Goal: Book appointment/travel/reservation

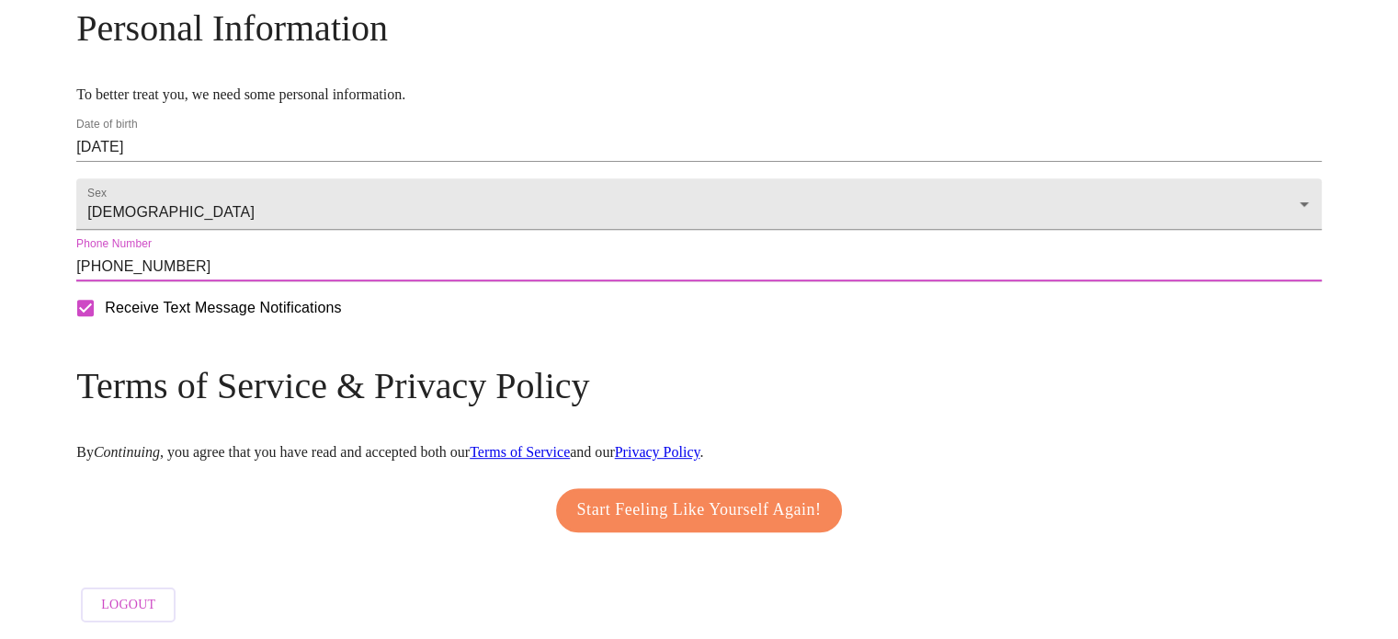
scroll to position [753, 0]
click at [633, 496] on span "Start Feeling Like Yourself Again!" at bounding box center [699, 510] width 245 height 29
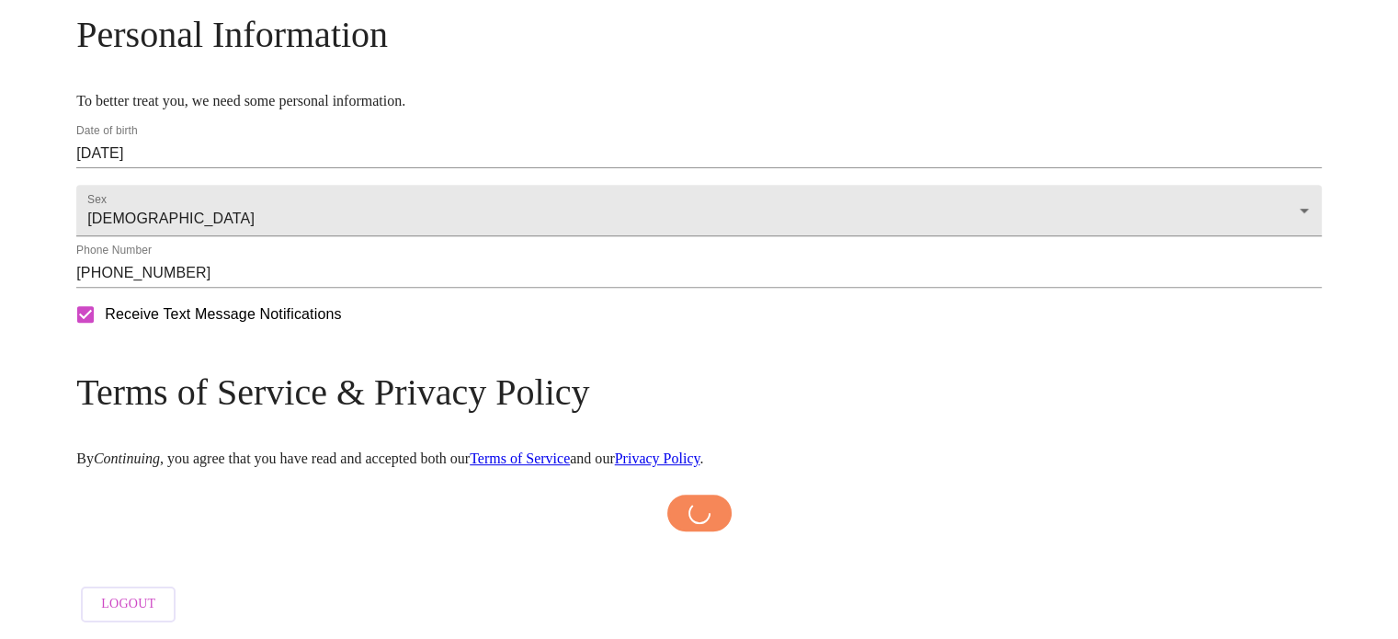
scroll to position [746, 0]
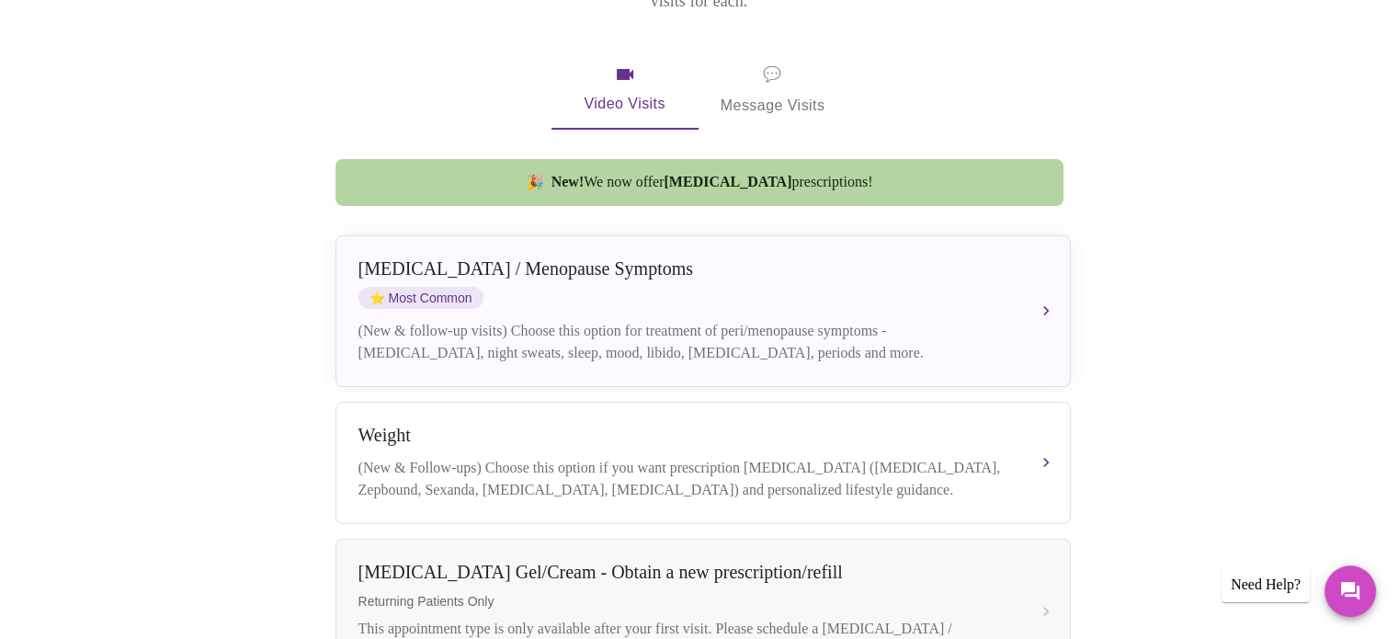
scroll to position [297, 0]
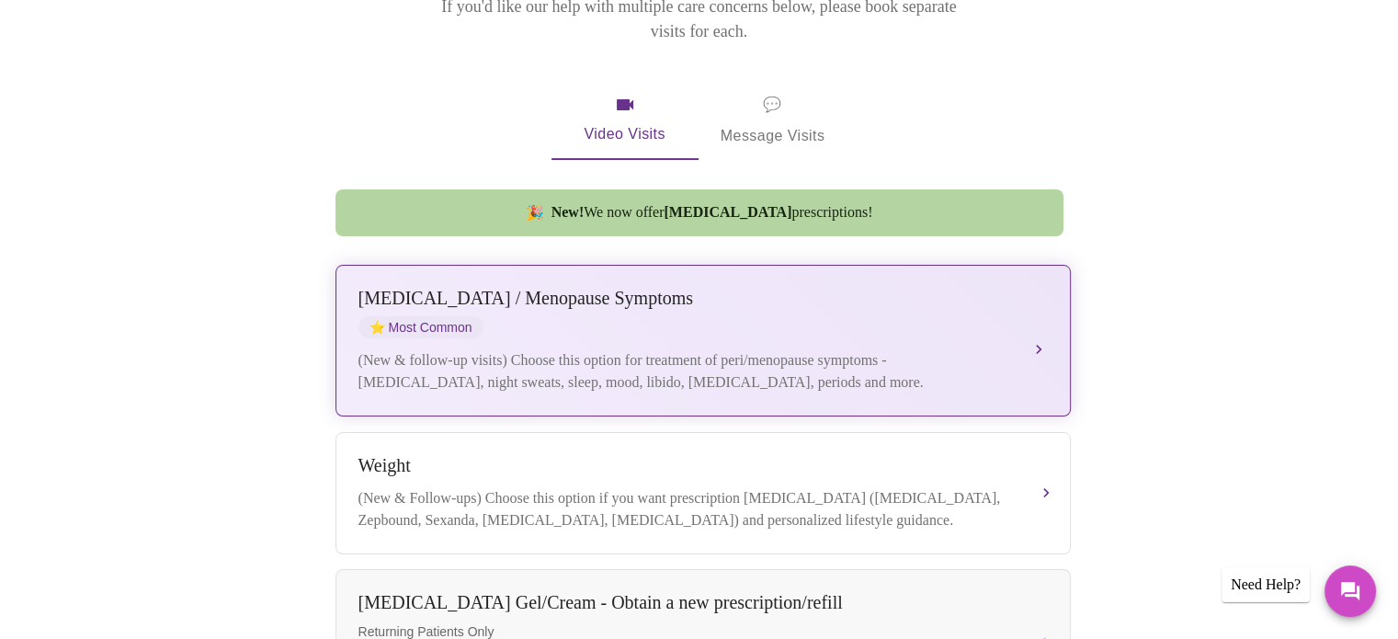
click at [918, 309] on div "[MEDICAL_DATA] / Menopause Symptoms ⭐ Most Common" at bounding box center [685, 313] width 653 height 51
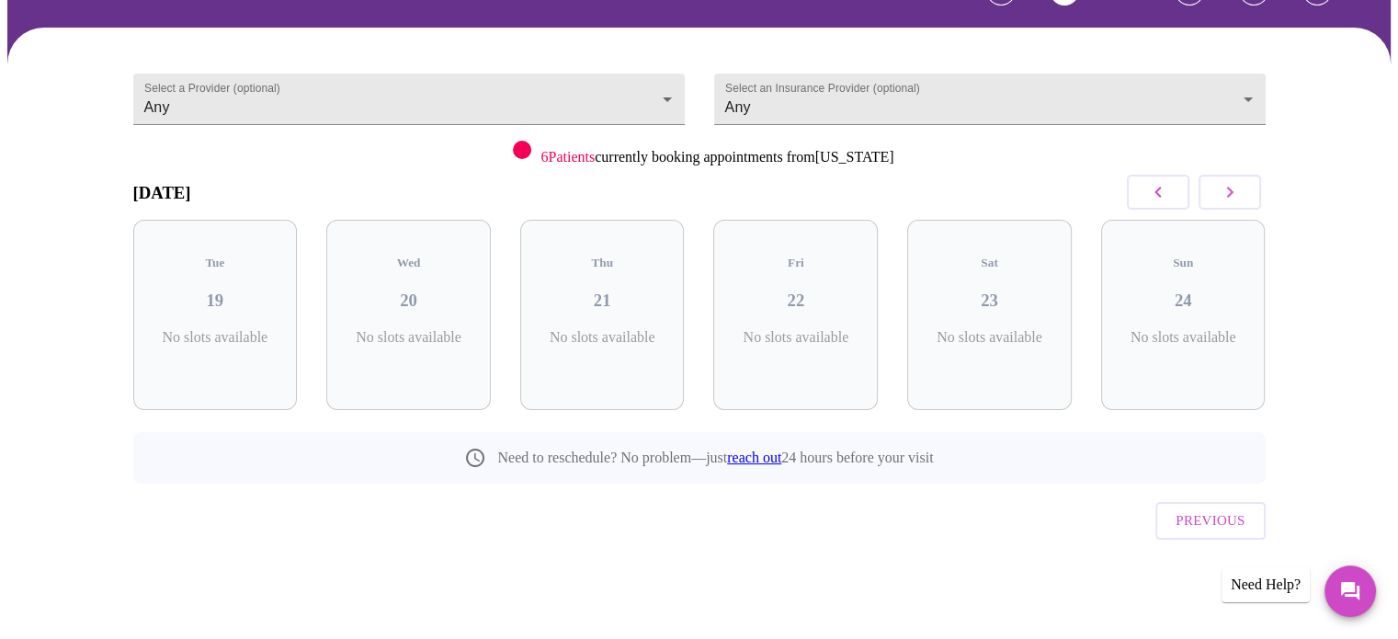
scroll to position [82, 0]
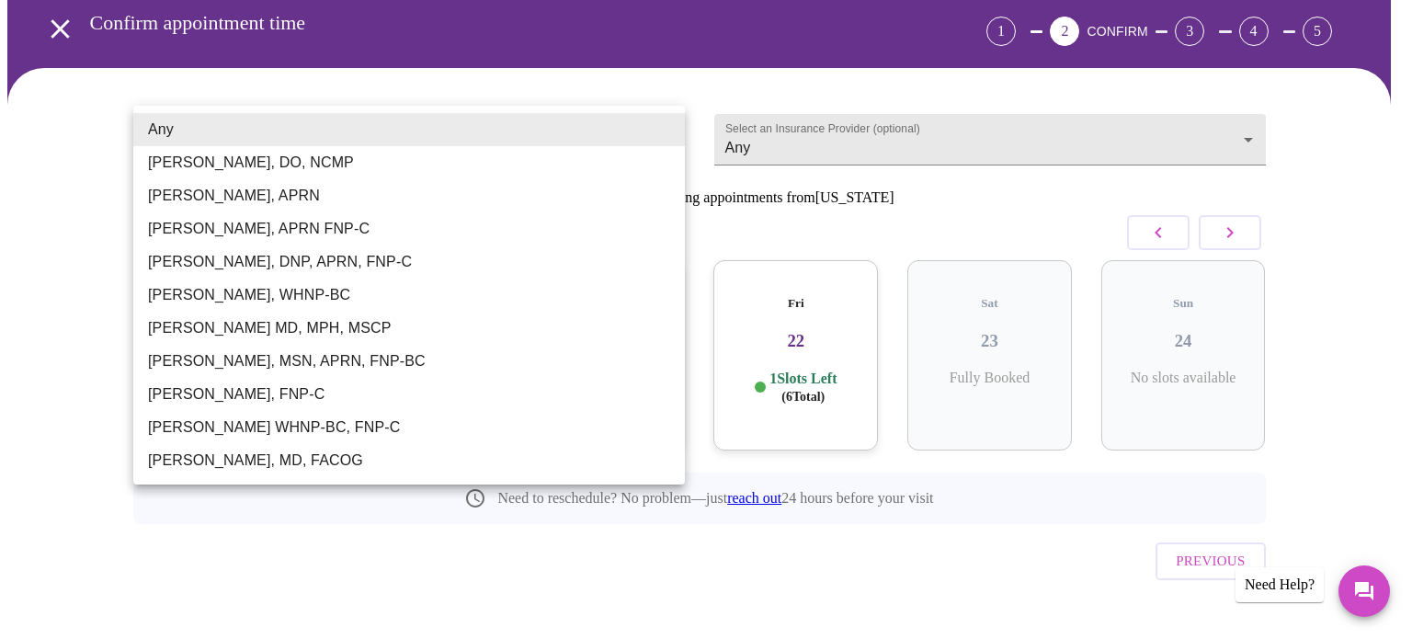
click at [663, 124] on body "MyMenopauseRx Appointments Messaging Labs Uploads Medications Community Refer a…" at bounding box center [705, 299] width 1397 height 746
click at [755, 131] on div at bounding box center [706, 319] width 1412 height 639
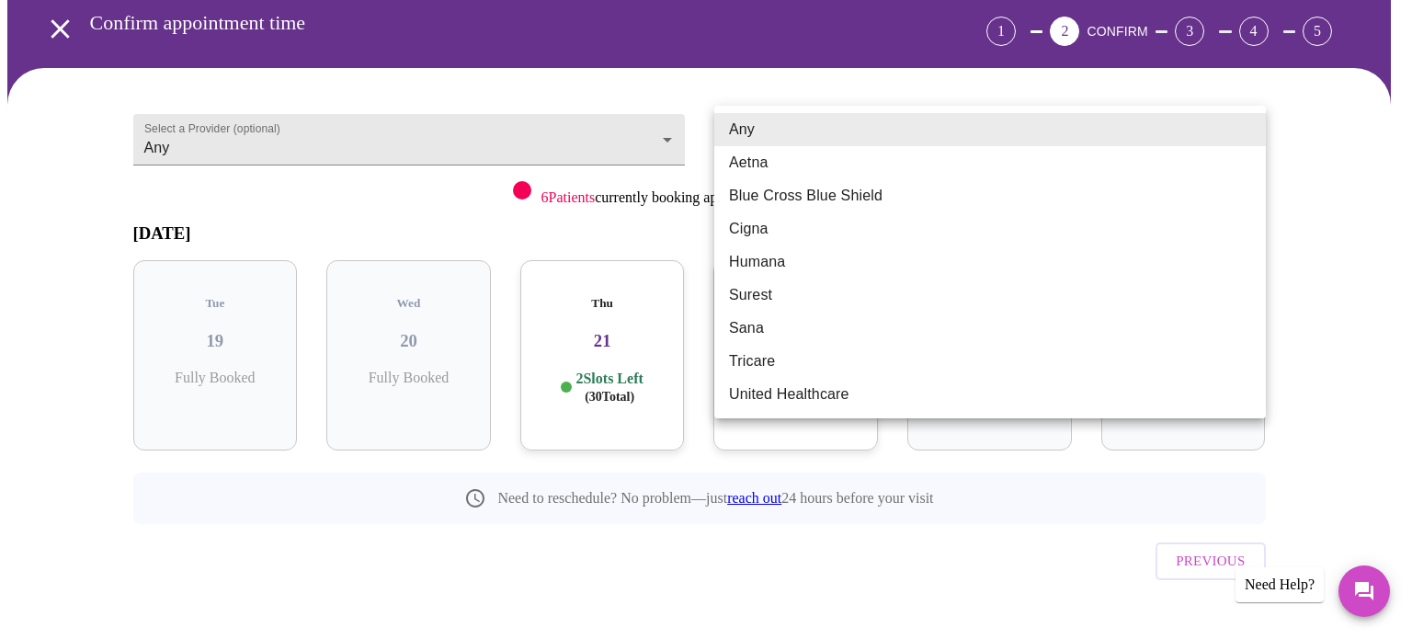
click at [755, 134] on body "MyMenopauseRx Appointments Messaging Labs Uploads Medications Community Refer a…" at bounding box center [705, 299] width 1397 height 746
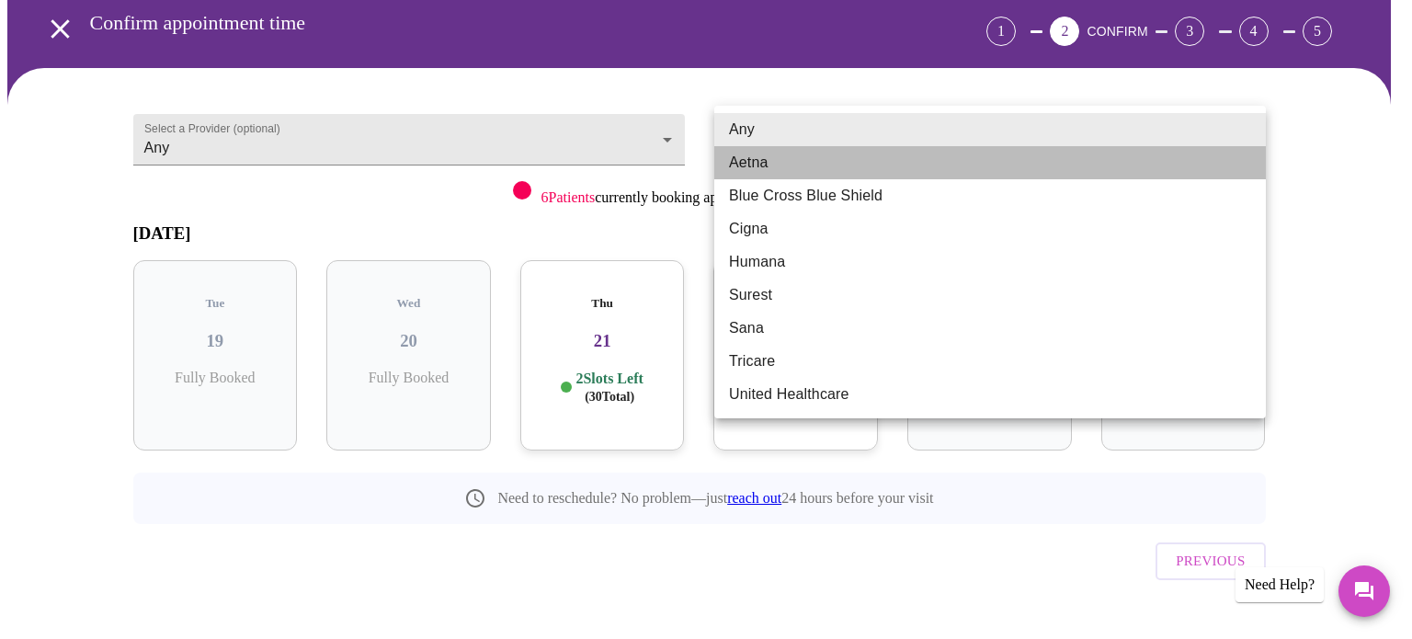
click at [754, 157] on li "Aetna" at bounding box center [990, 162] width 552 height 33
type input "Aetna"
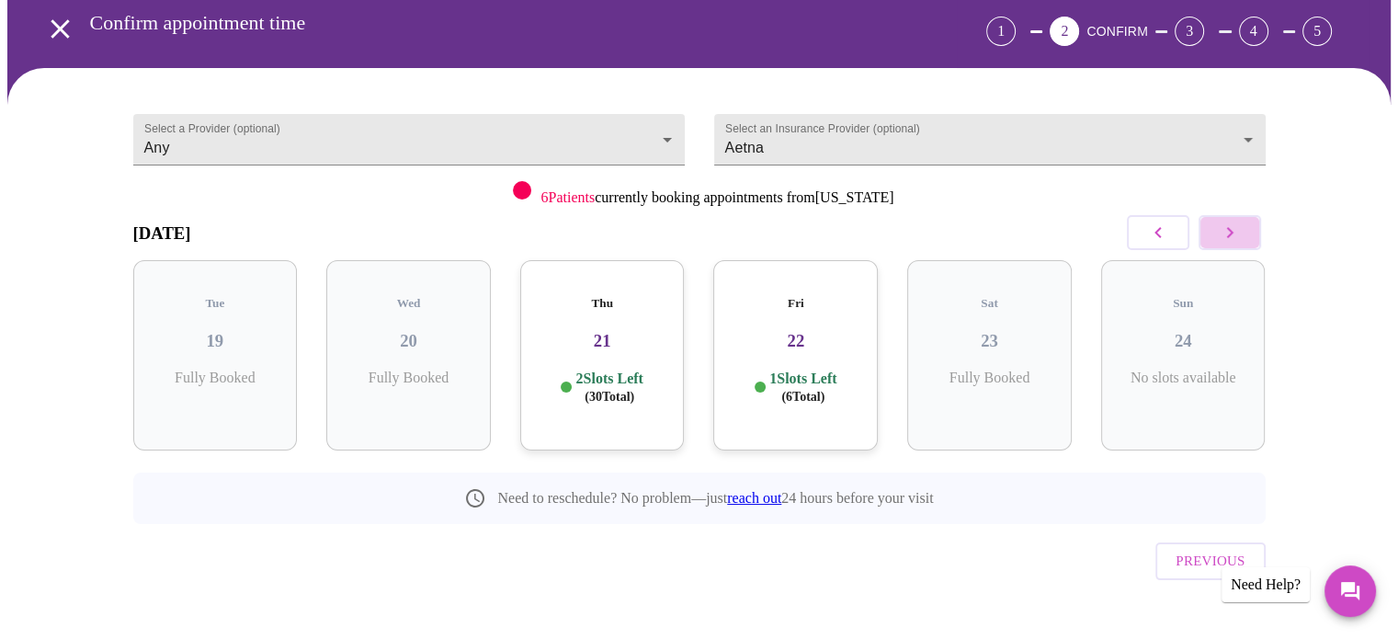
click at [1225, 236] on icon "button" at bounding box center [1230, 233] width 22 height 22
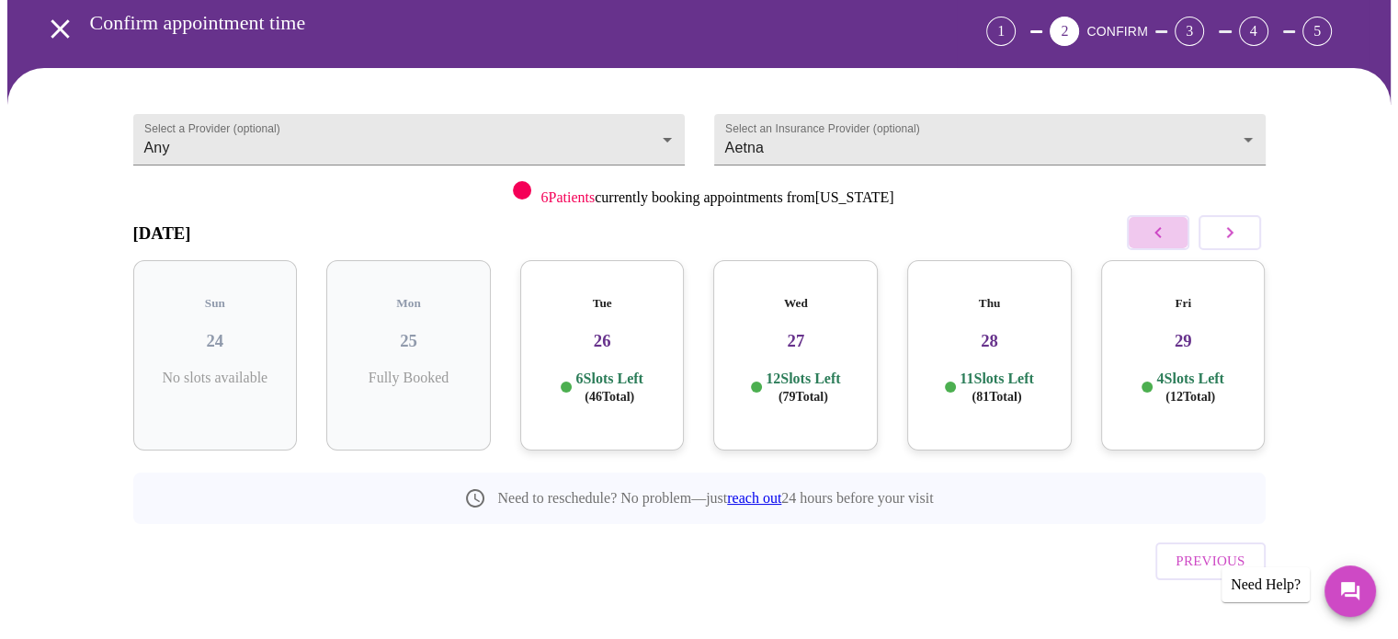
click at [1151, 230] on icon "button" at bounding box center [1158, 233] width 22 height 22
click at [1222, 234] on icon "button" at bounding box center [1230, 233] width 22 height 22
click at [596, 334] on h3 "26" at bounding box center [602, 341] width 135 height 20
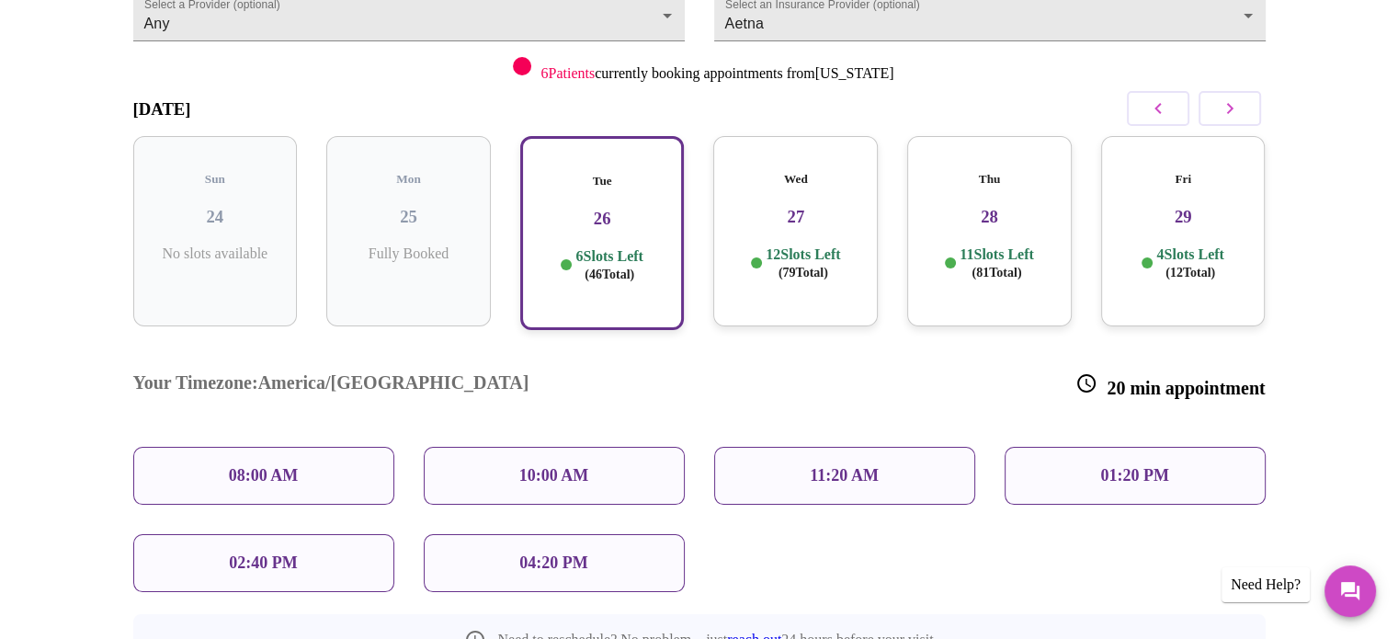
scroll to position [174, 0]
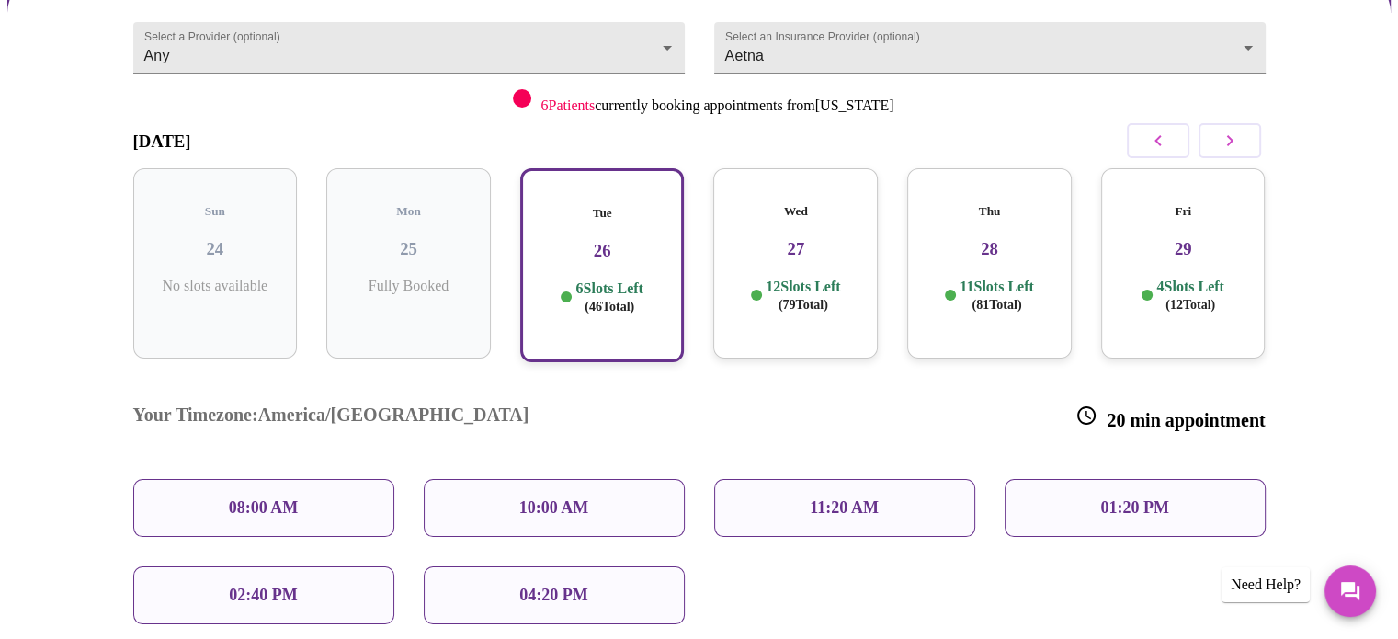
click at [813, 249] on div "Wed 27 12 Slots Left ( 79 Total)" at bounding box center [795, 263] width 165 height 190
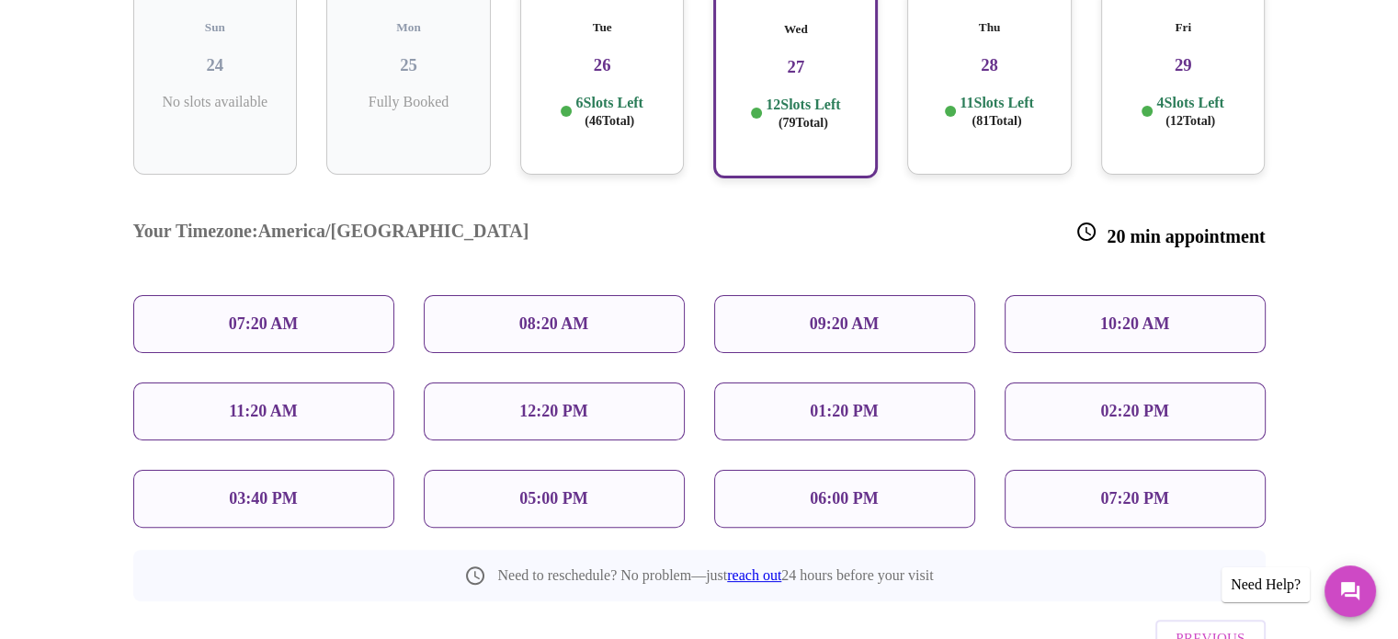
scroll to position [266, 0]
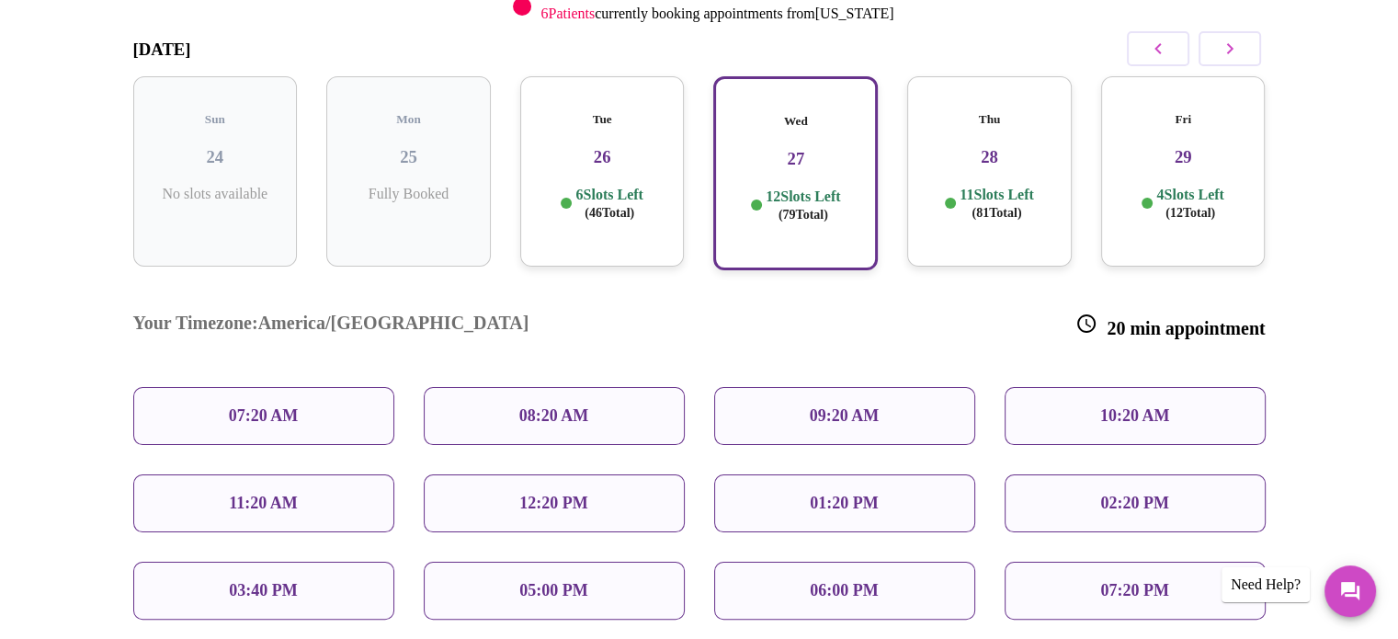
click at [616, 206] on span "( 46 Total)" at bounding box center [610, 213] width 50 height 14
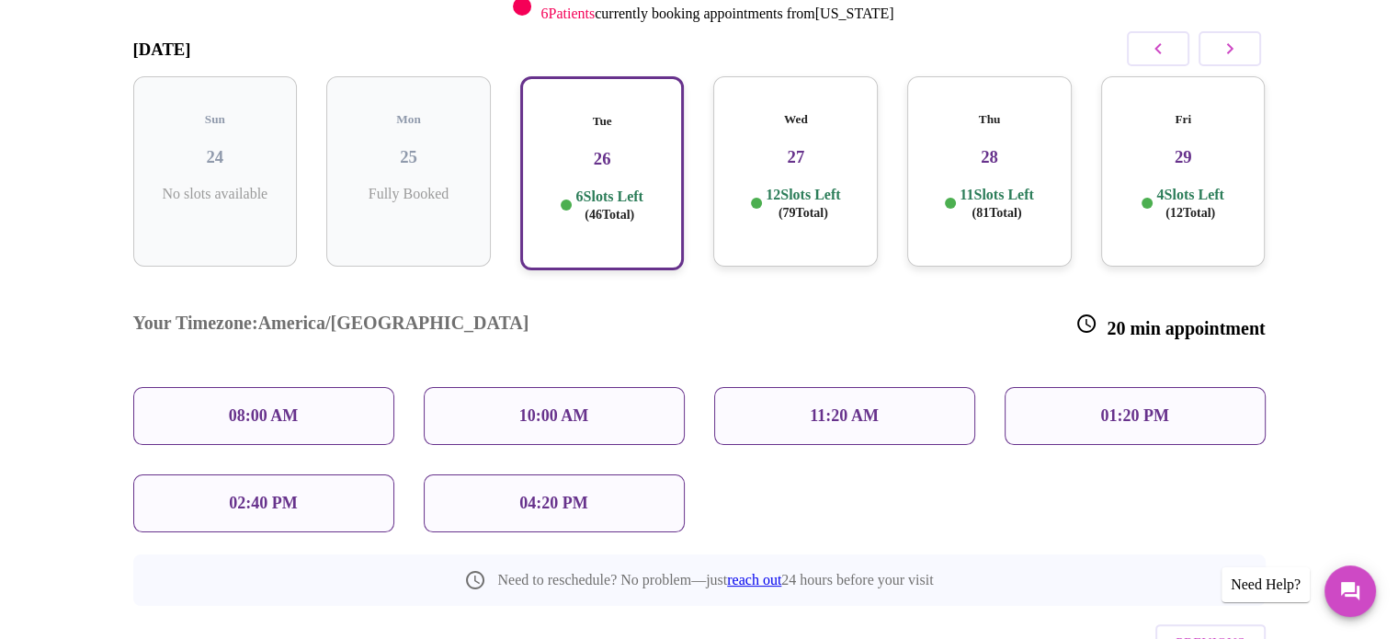
click at [553, 494] on p "04:20 PM" at bounding box center [553, 503] width 68 height 19
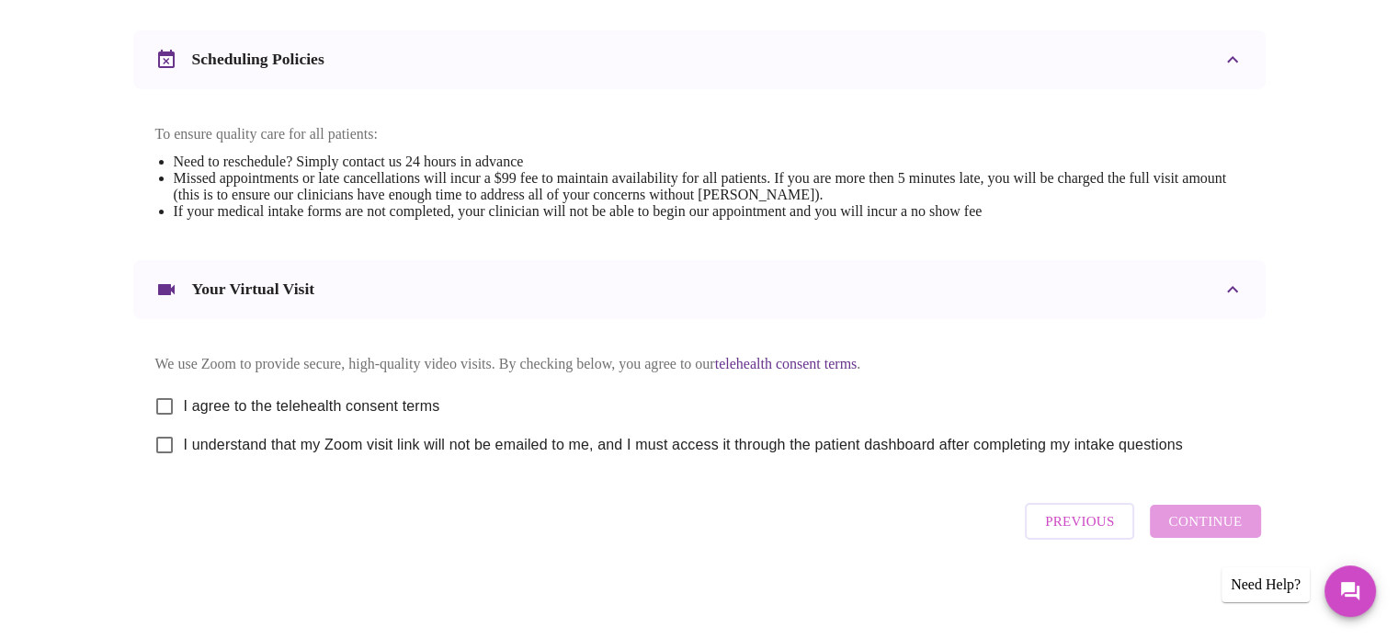
scroll to position [692, 0]
drag, startPoint x: 167, startPoint y: 395, endPoint x: 141, endPoint y: 423, distance: 38.4
click at [163, 401] on input "I agree to the telehealth consent terms" at bounding box center [164, 406] width 39 height 39
checkbox input "true"
click at [162, 440] on input "I understand that my Zoom visit link will not be emailed to me, and I must acce…" at bounding box center [164, 445] width 39 height 39
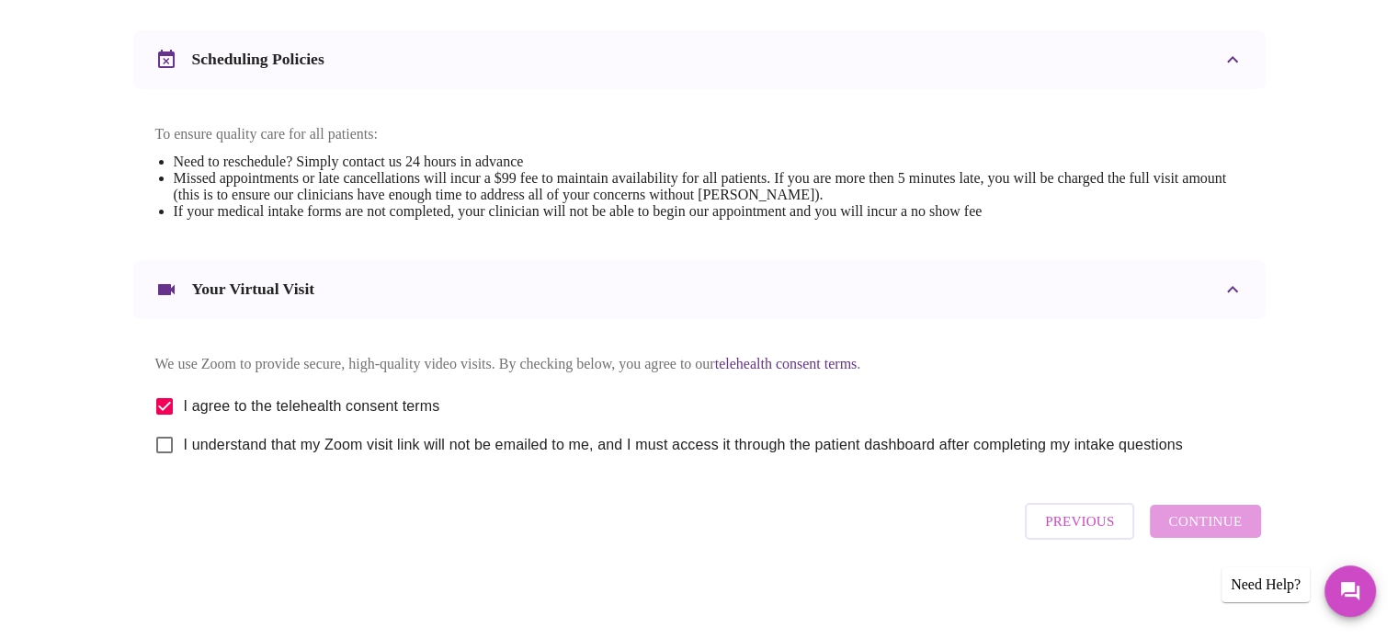
checkbox input "true"
click at [1205, 514] on button "Continue" at bounding box center [1205, 521] width 110 height 33
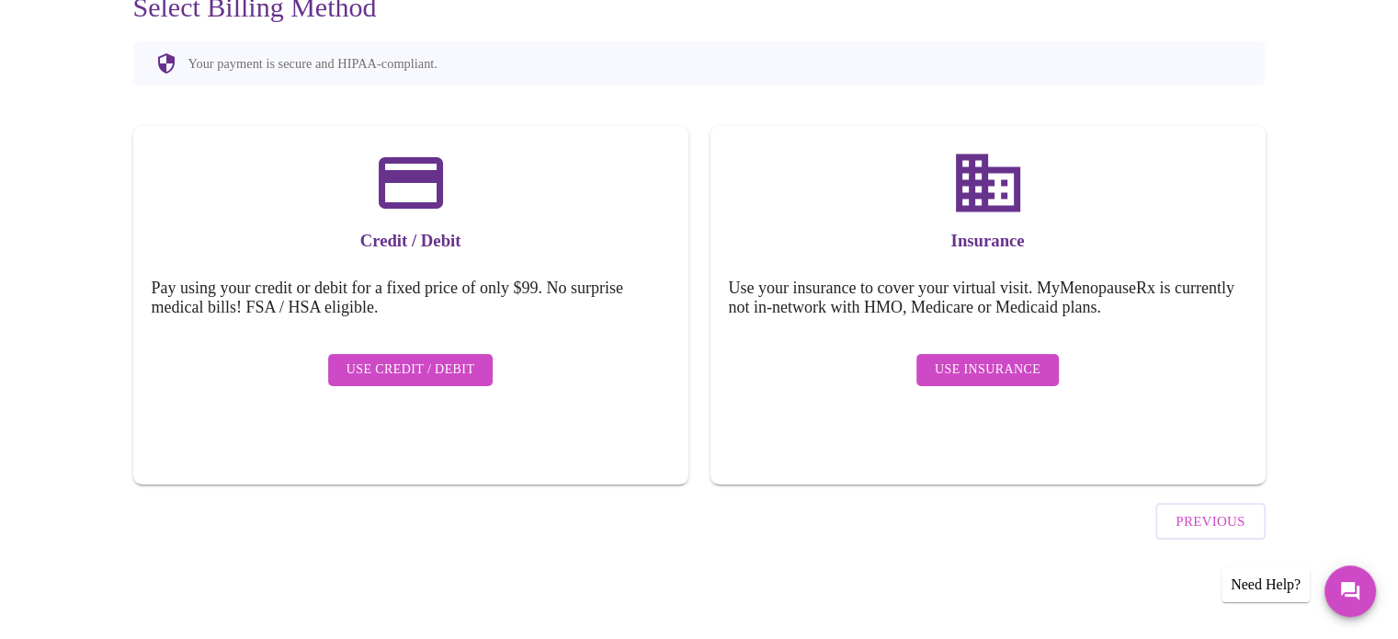
scroll to position [142, 0]
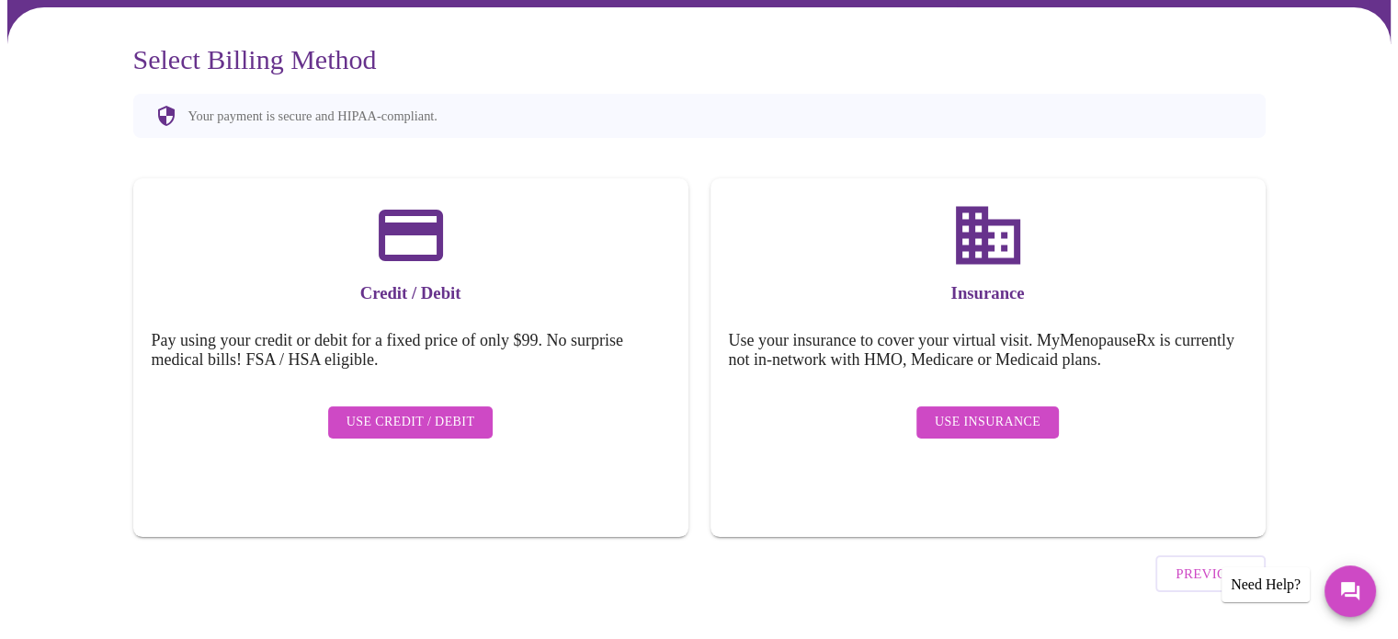
click at [961, 411] on span "Use Insurance" at bounding box center [988, 422] width 106 height 23
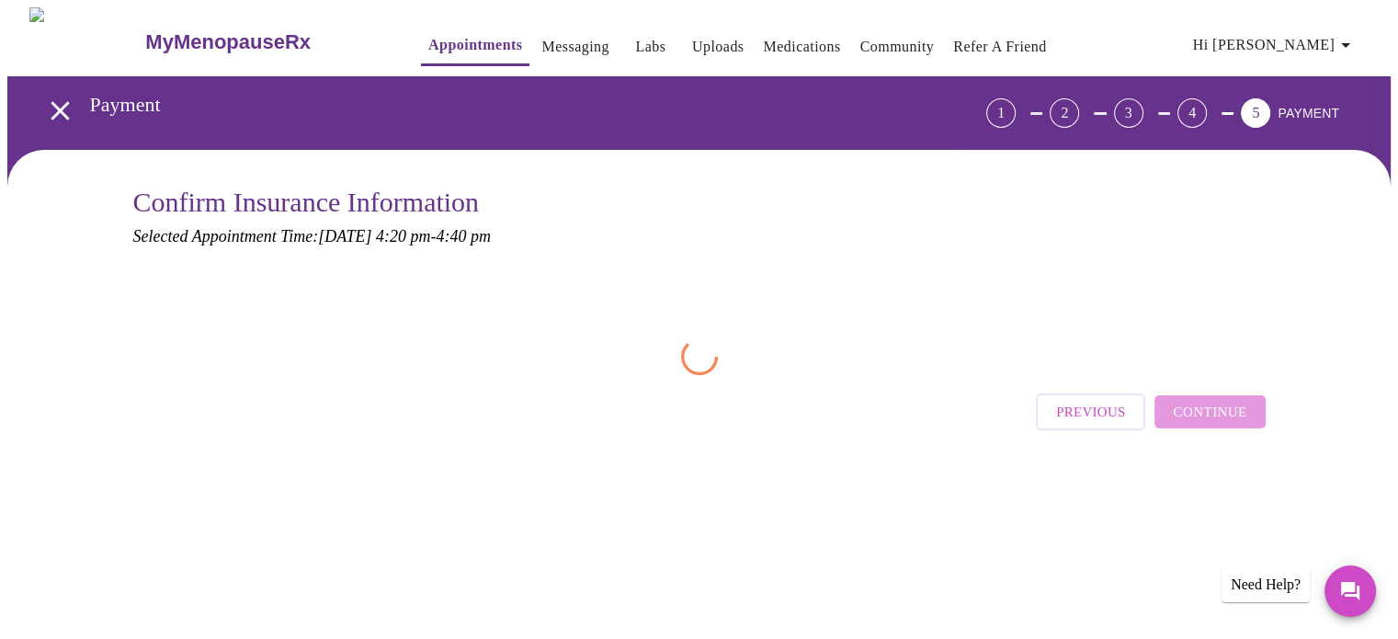
scroll to position [0, 0]
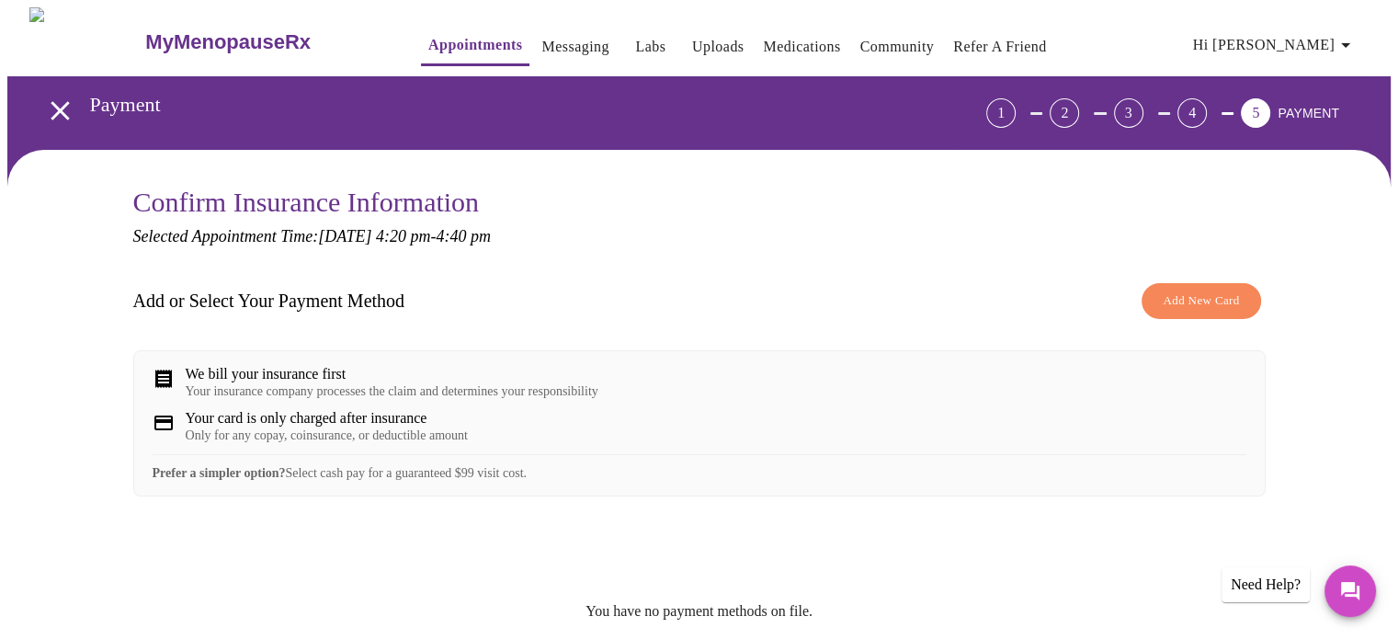
click at [1180, 292] on span "Add New Card" at bounding box center [1201, 301] width 76 height 21
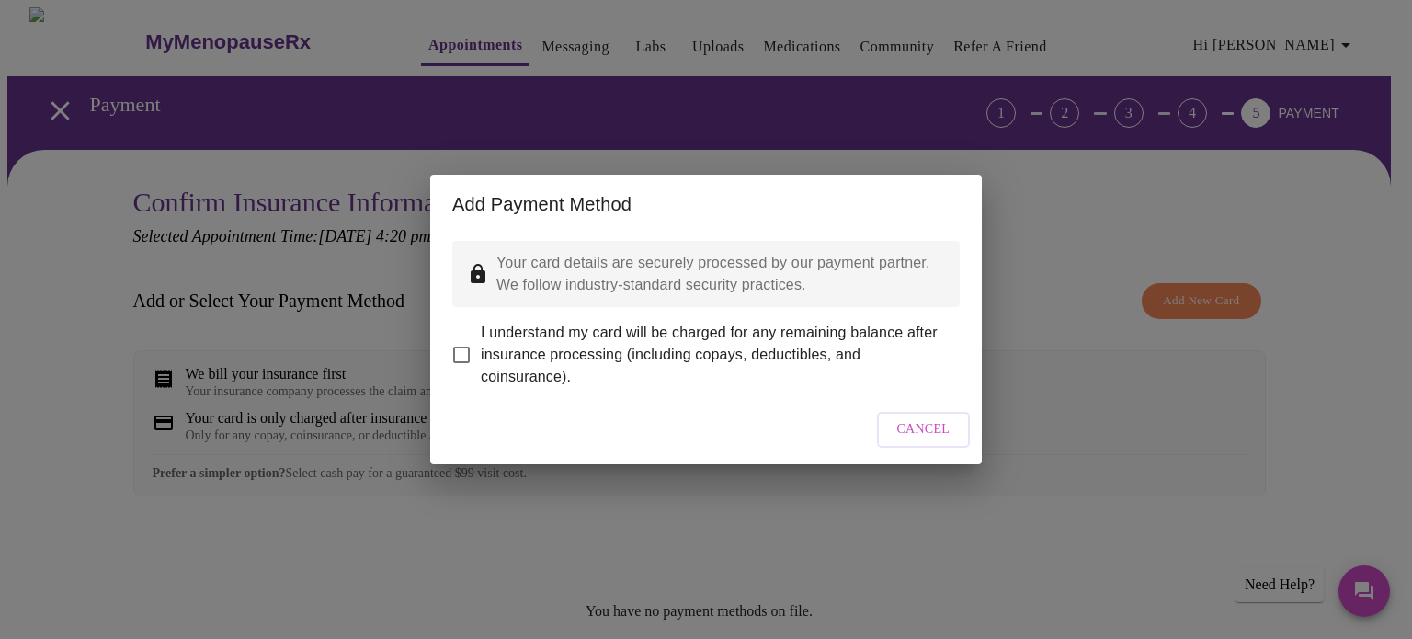
click at [917, 438] on span "Cancel" at bounding box center [923, 429] width 53 height 23
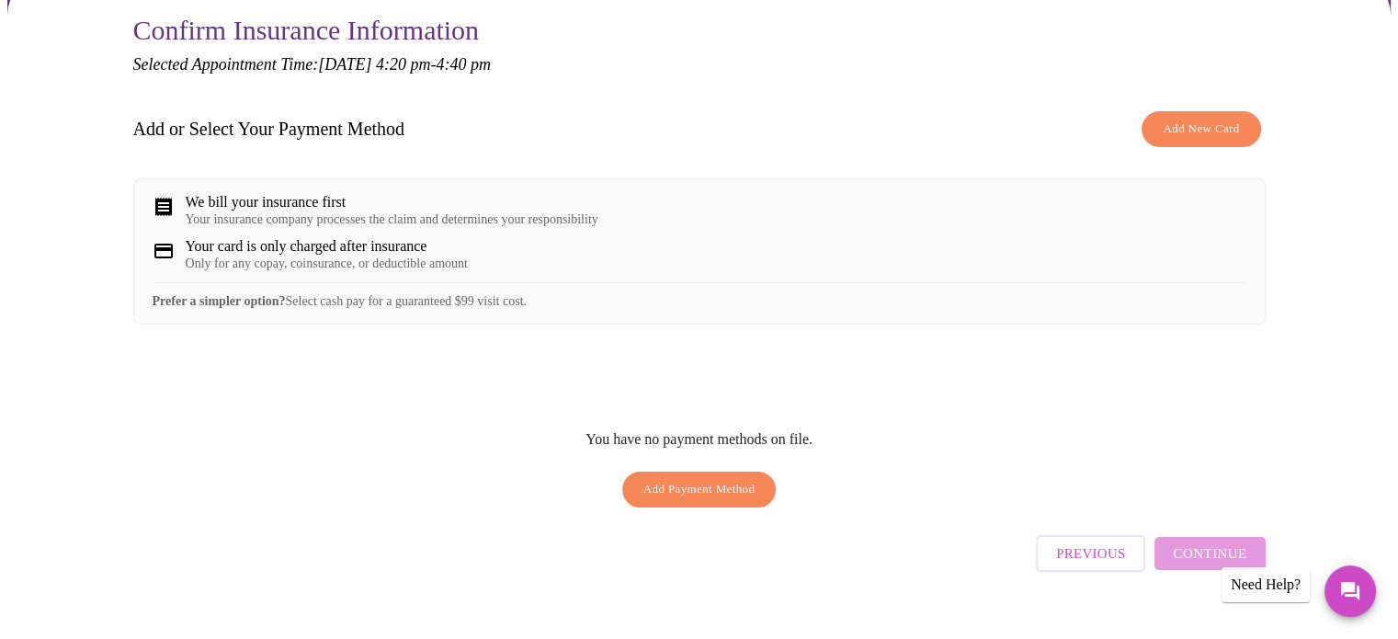
scroll to position [184, 0]
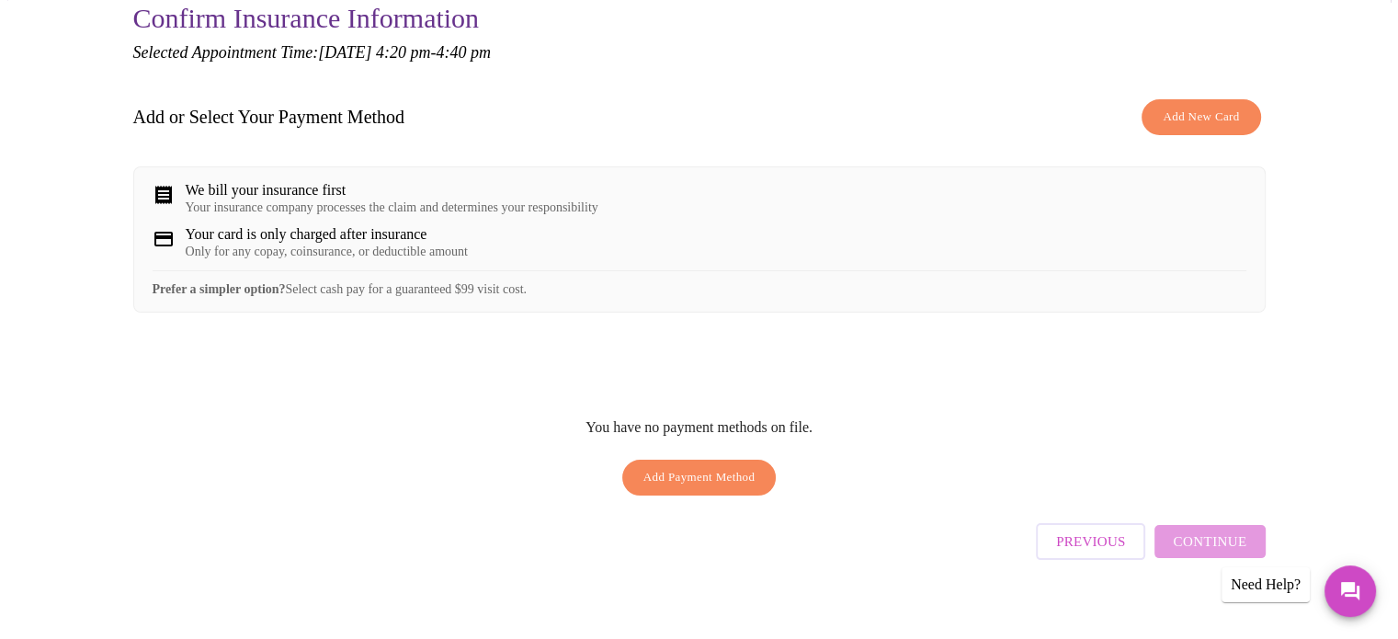
click at [281, 196] on div "We bill your insurance first" at bounding box center [392, 190] width 413 height 17
click at [689, 487] on span "Add Payment Method" at bounding box center [700, 477] width 112 height 21
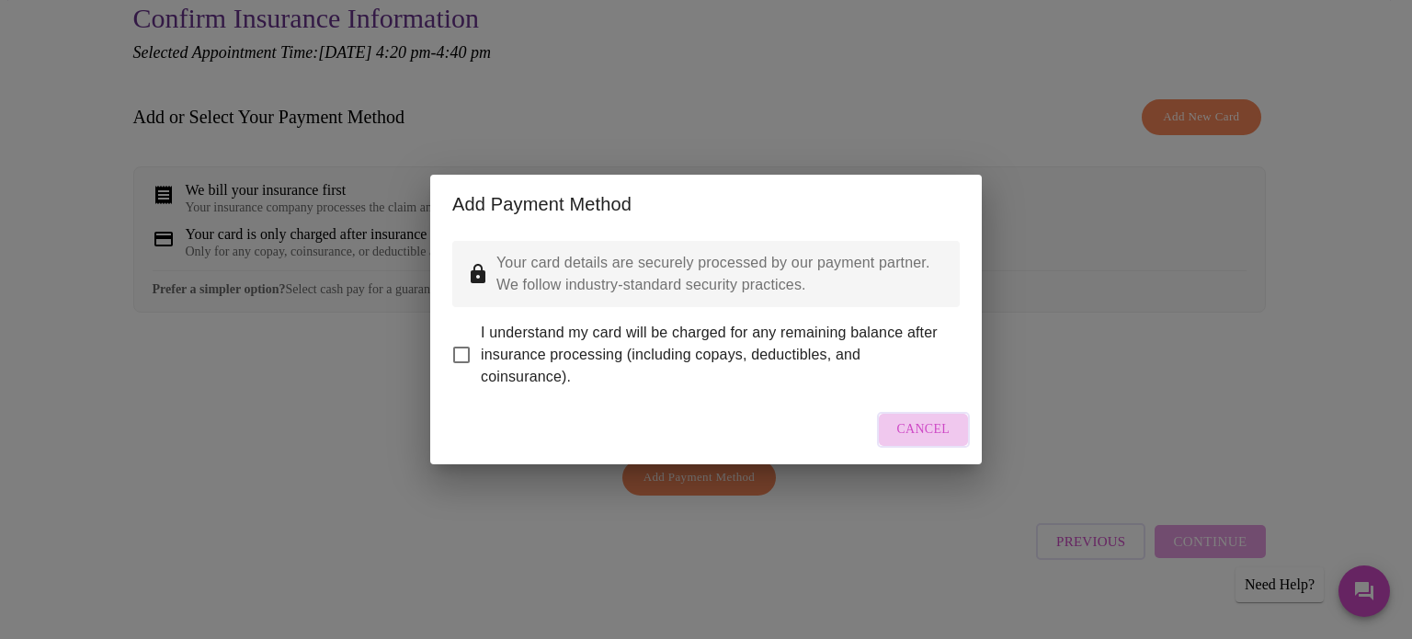
click at [940, 441] on span "Cancel" at bounding box center [923, 429] width 53 height 23
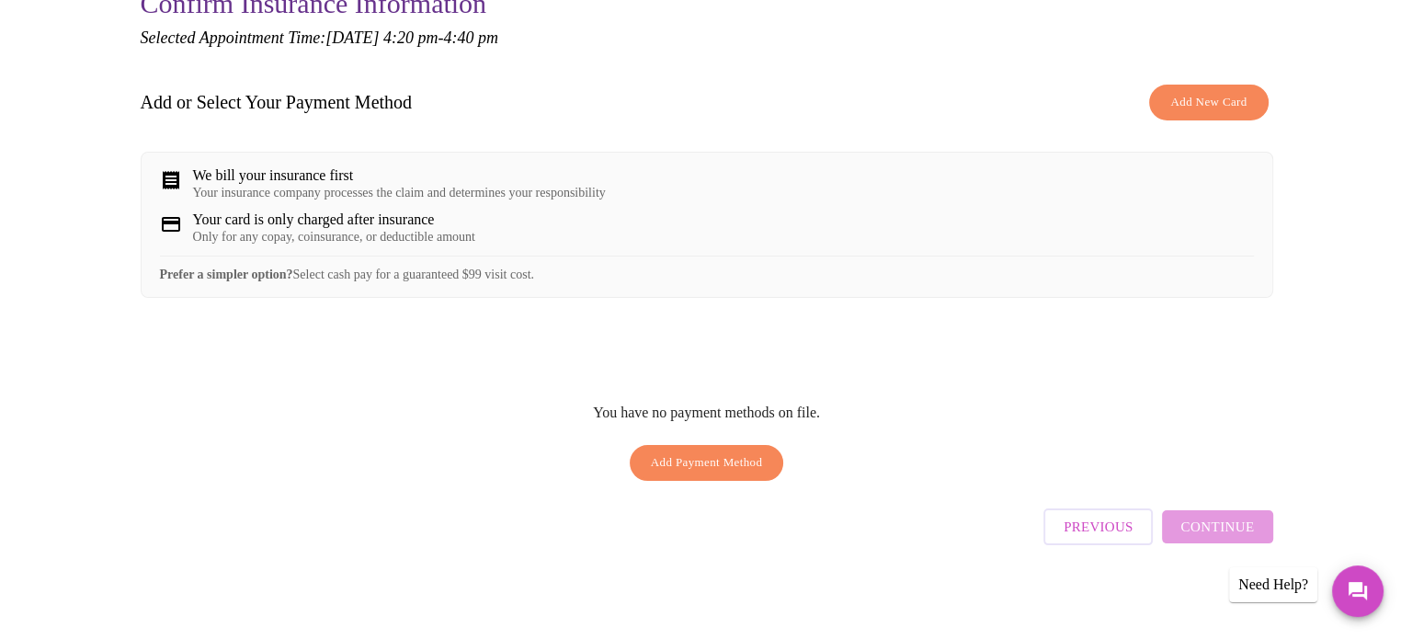
scroll to position [206, 0]
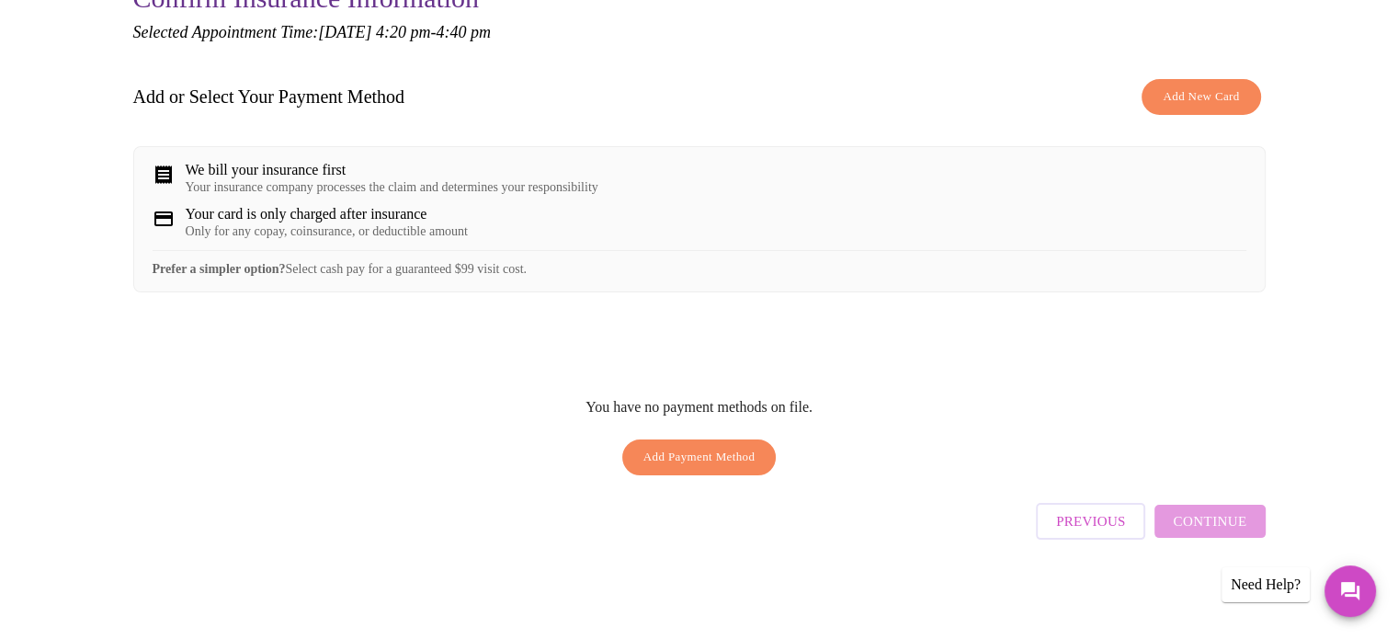
click at [1169, 524] on div "Previous Continue" at bounding box center [1150, 516] width 229 height 64
click at [675, 455] on span "Add Payment Method" at bounding box center [700, 457] width 112 height 21
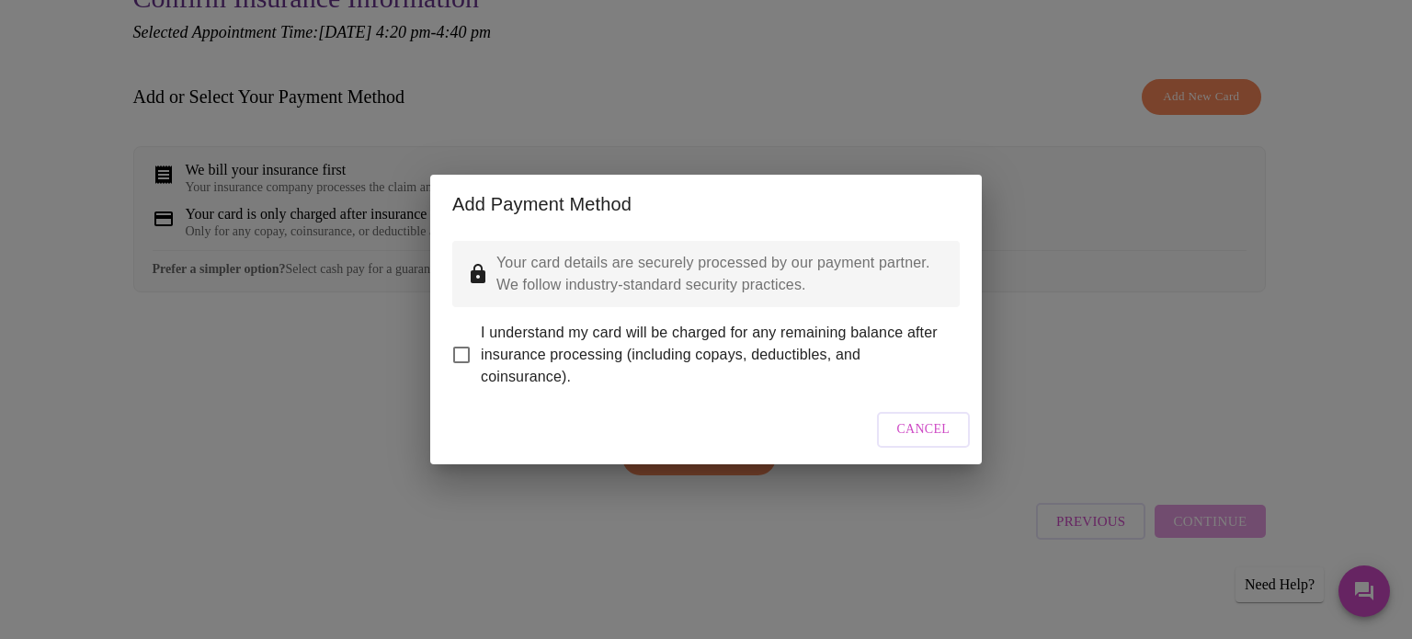
click at [462, 345] on input "I understand my card will be charged for any remaining balance after insurance …" at bounding box center [461, 355] width 39 height 39
checkbox input "true"
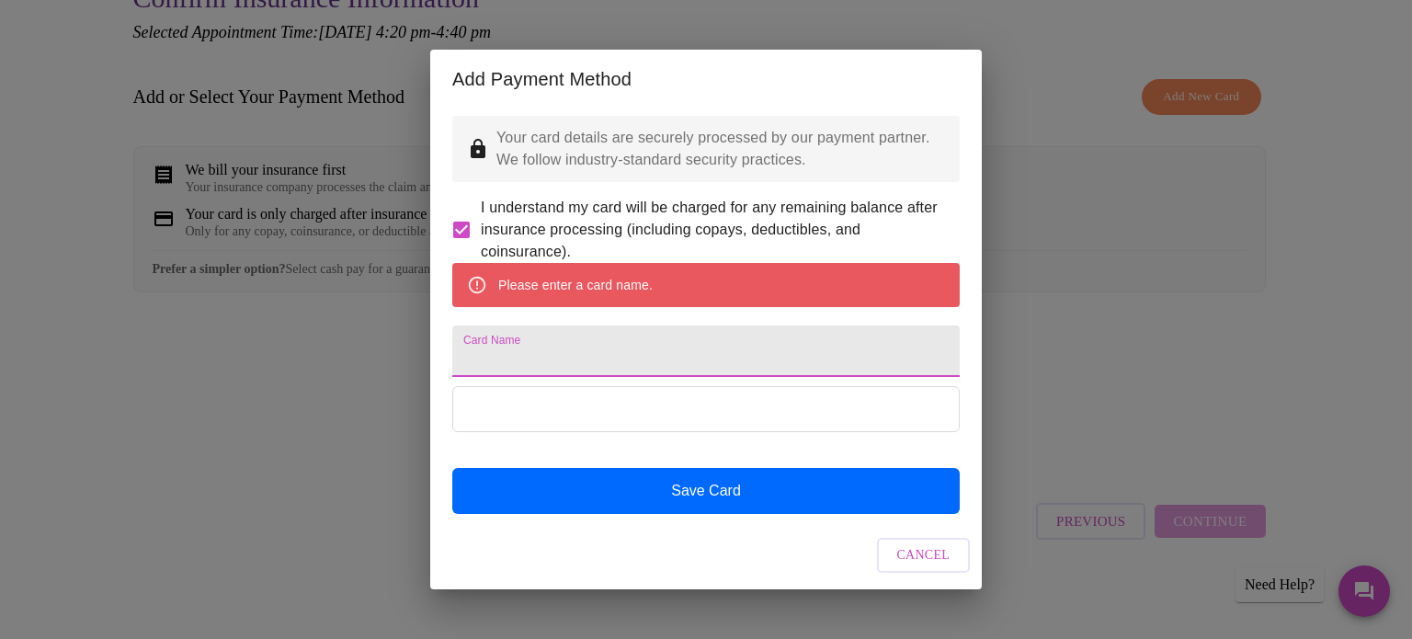
click at [486, 356] on input "Card Name" at bounding box center [705, 350] width 507 height 51
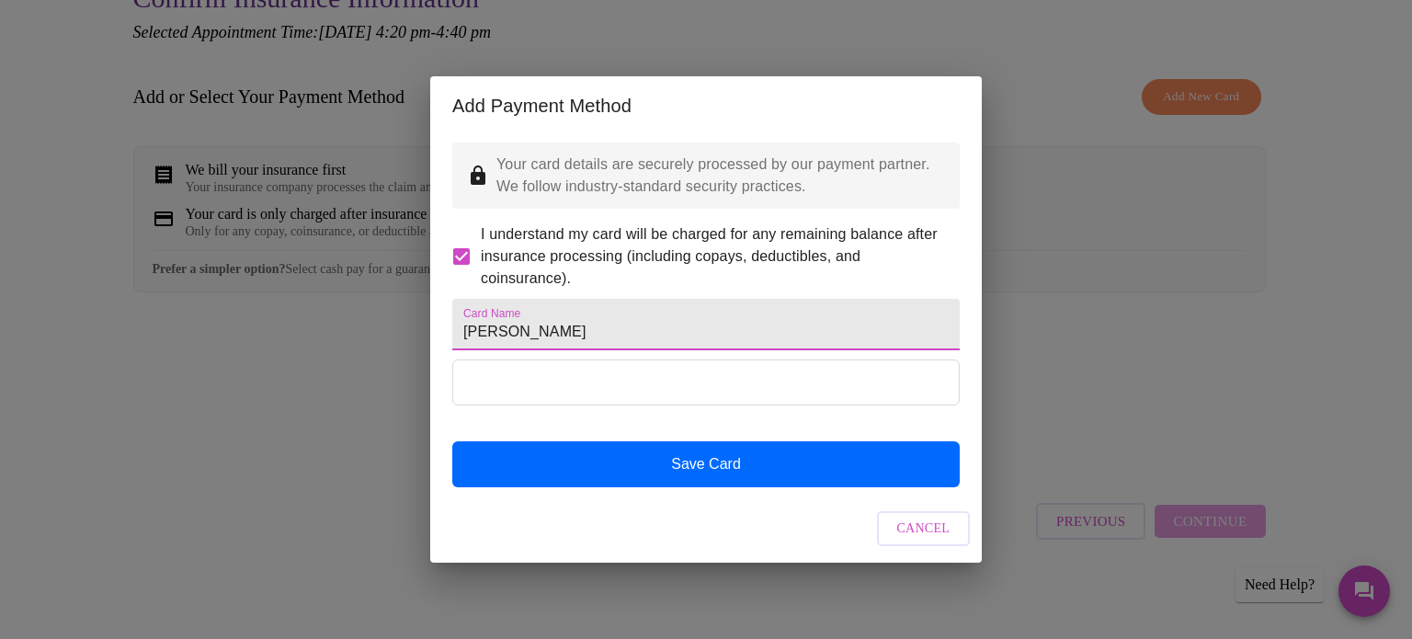
type input "[PERSON_NAME]"
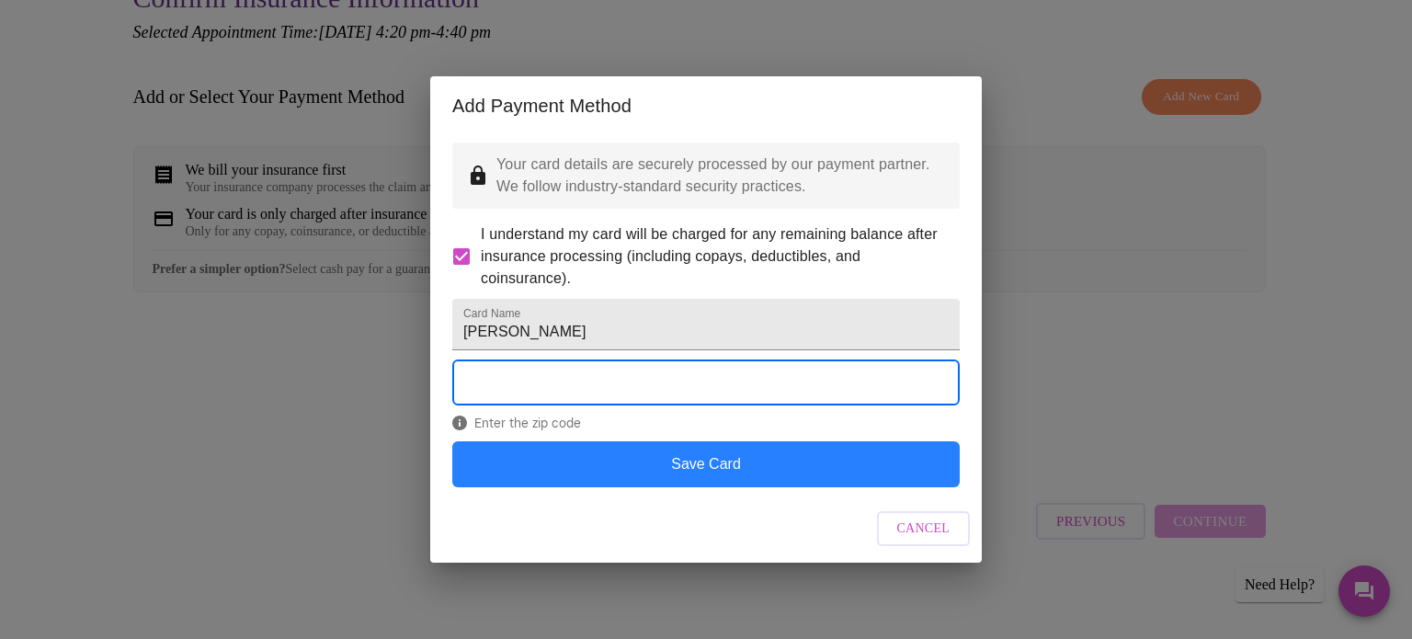
click at [724, 487] on button "Save Card" at bounding box center [705, 464] width 507 height 46
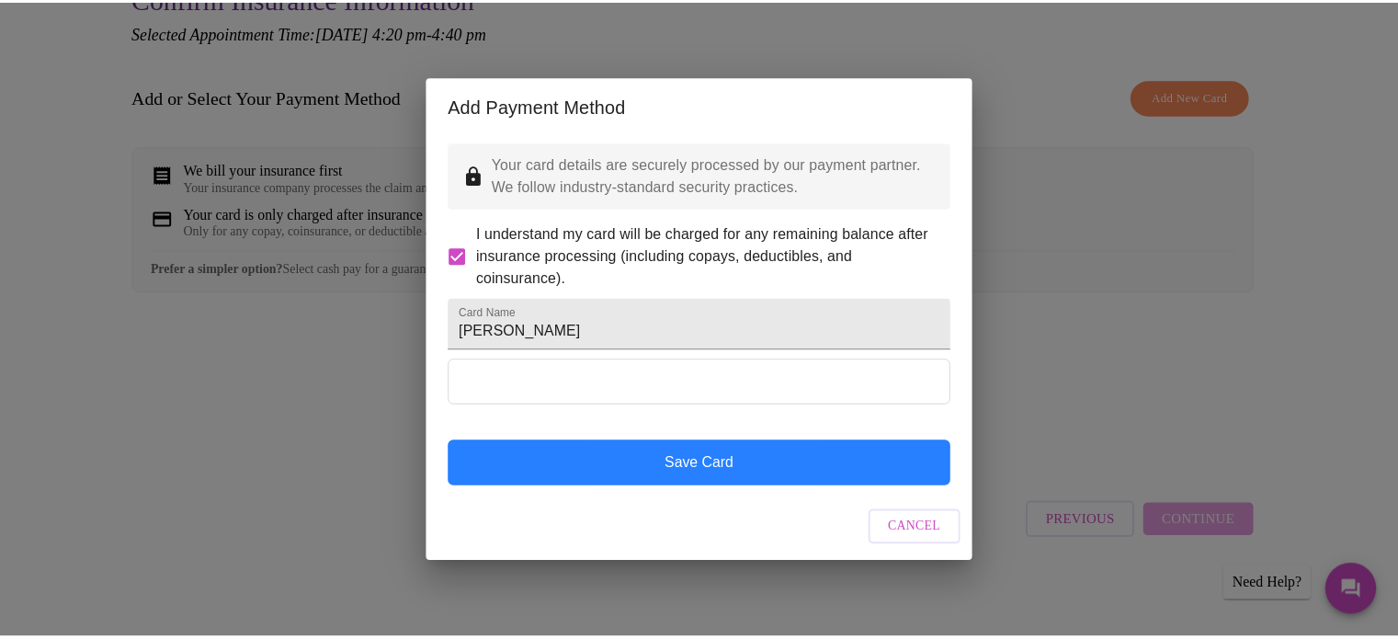
scroll to position [0, 0]
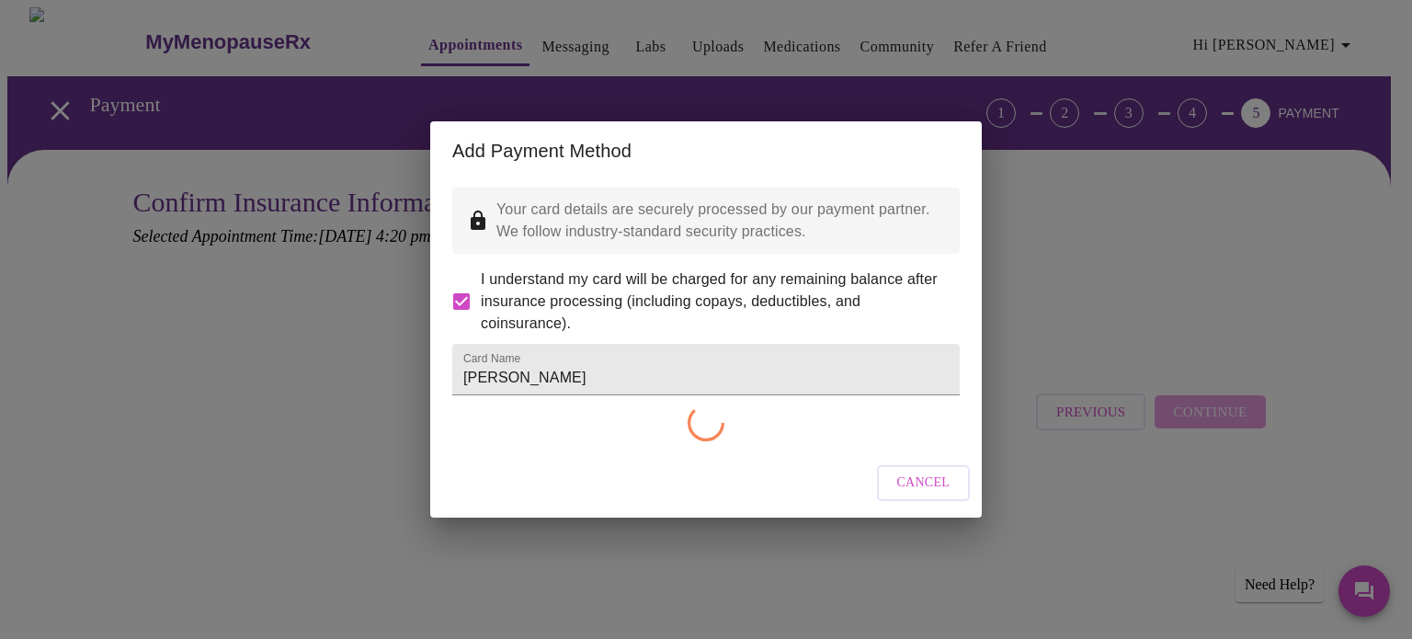
checkbox input "false"
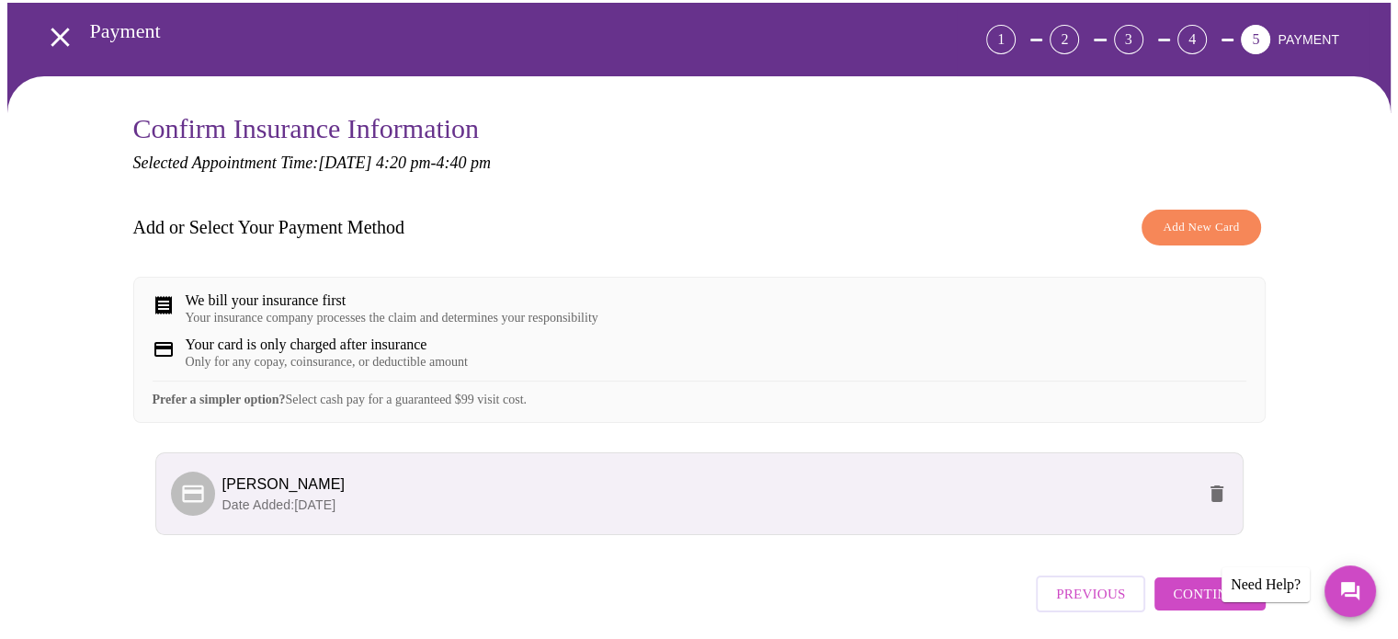
scroll to position [158, 0]
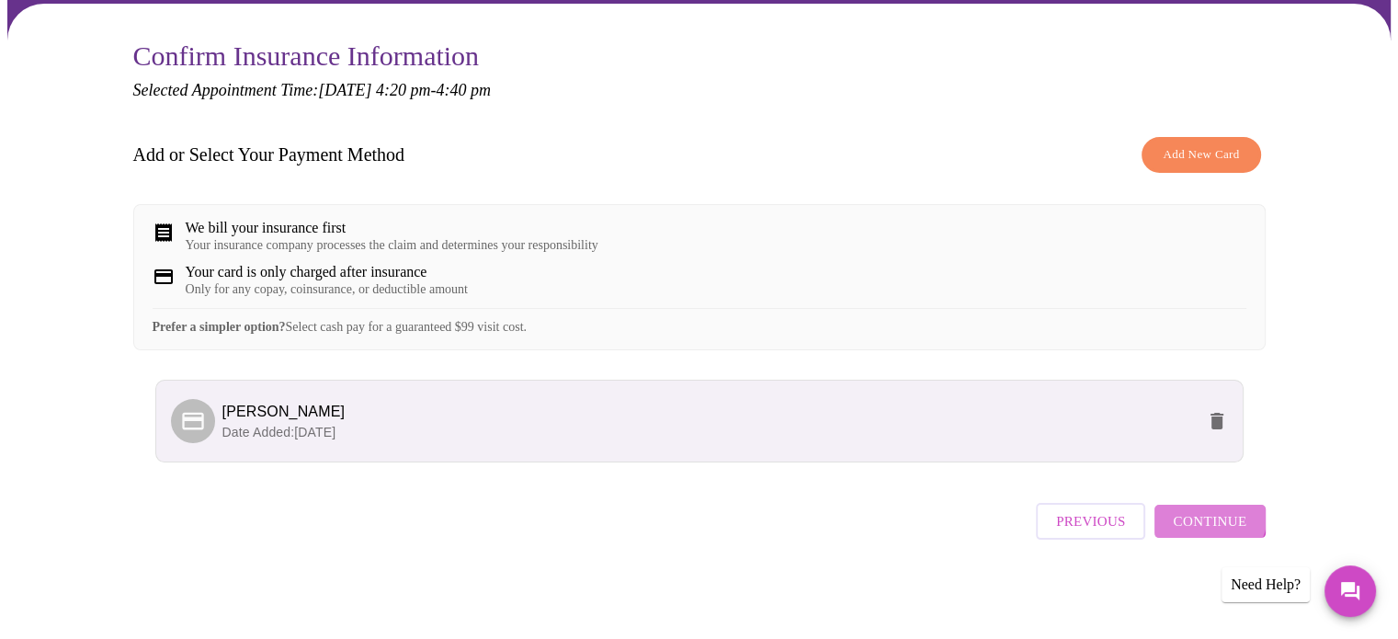
click at [1207, 521] on span "Continue" at bounding box center [1210, 521] width 74 height 24
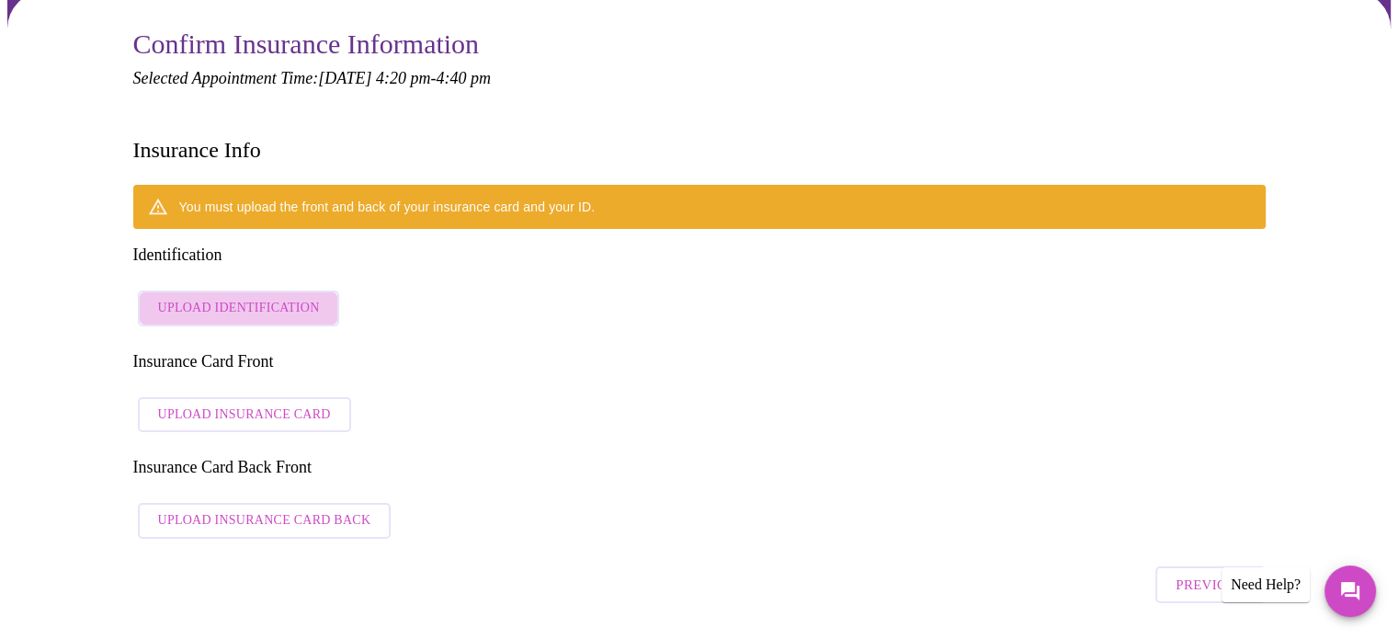
click at [246, 297] on span "Upload Identification" at bounding box center [239, 308] width 162 height 23
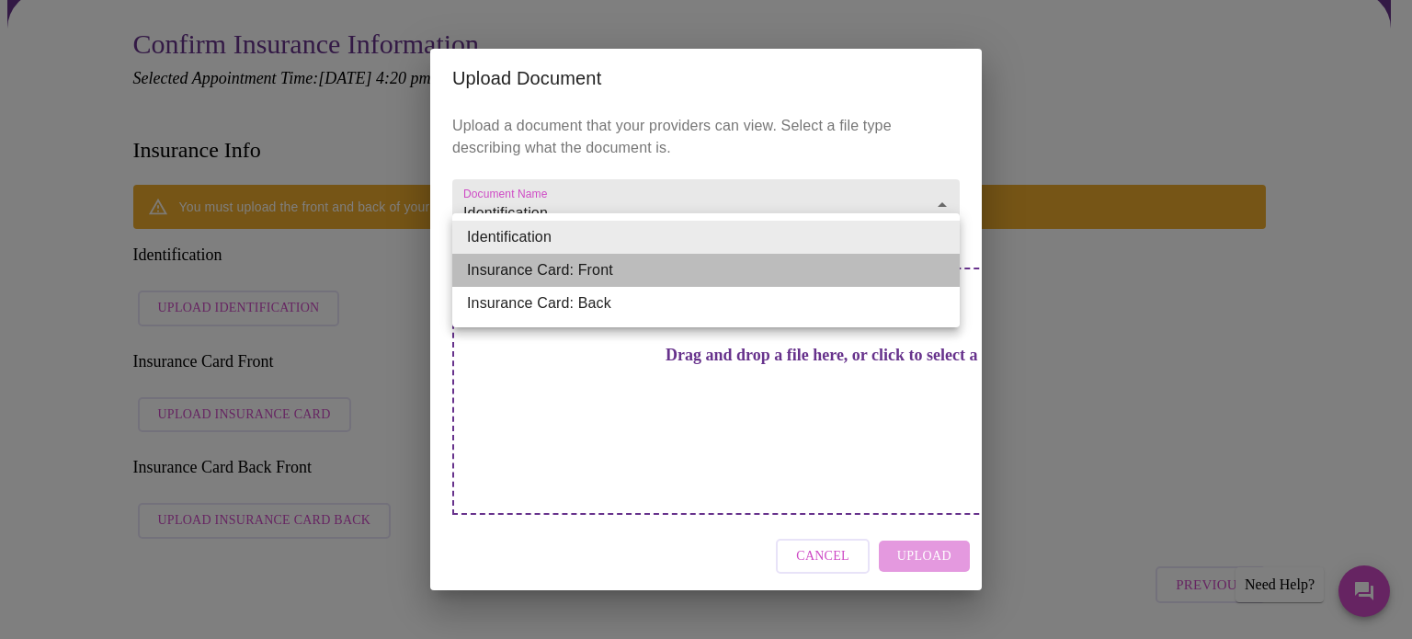
click at [580, 271] on li "Insurance Card: Front" at bounding box center [705, 270] width 507 height 33
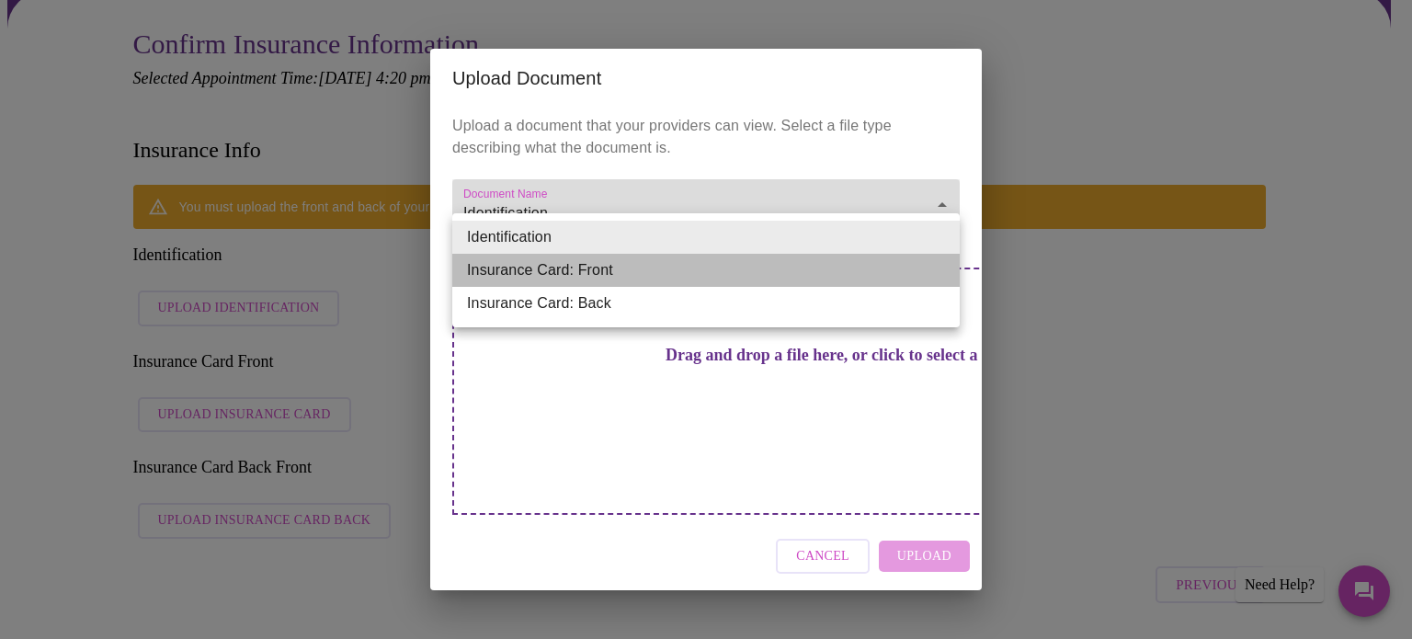
type input "Insurance Card: Front"
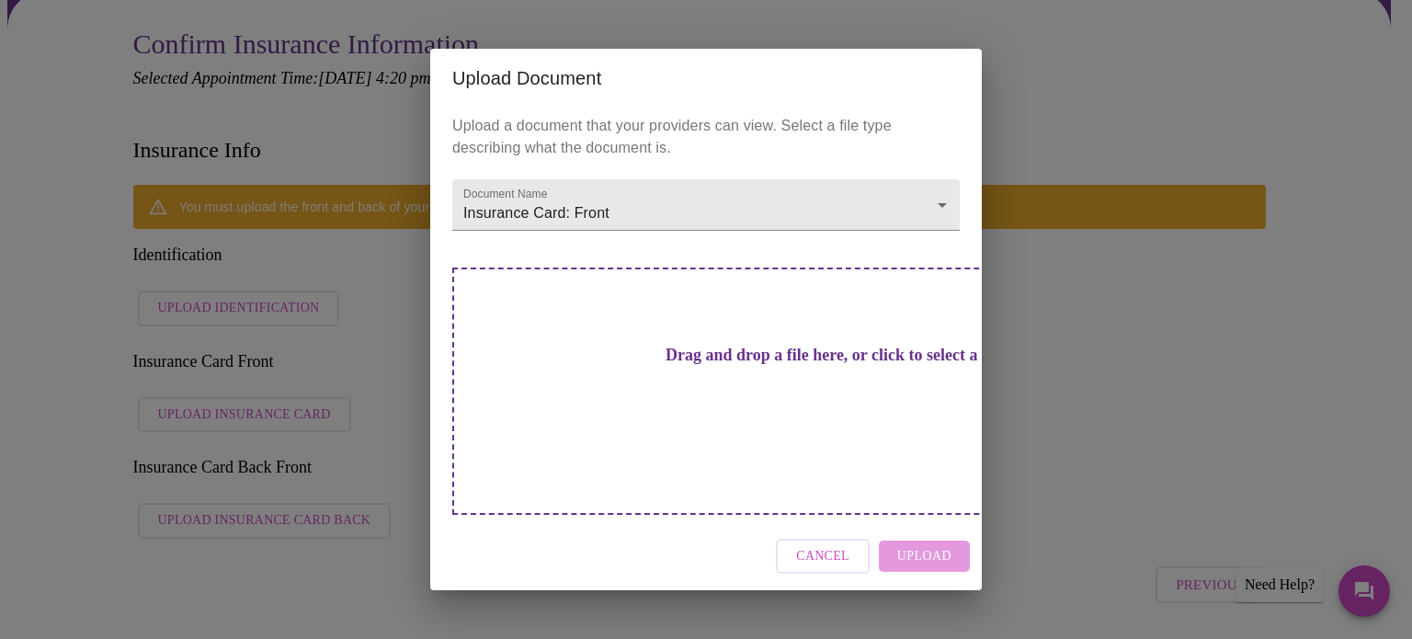
click at [658, 365] on h3 "Drag and drop a file here, or click to select a file" at bounding box center [834, 355] width 507 height 19
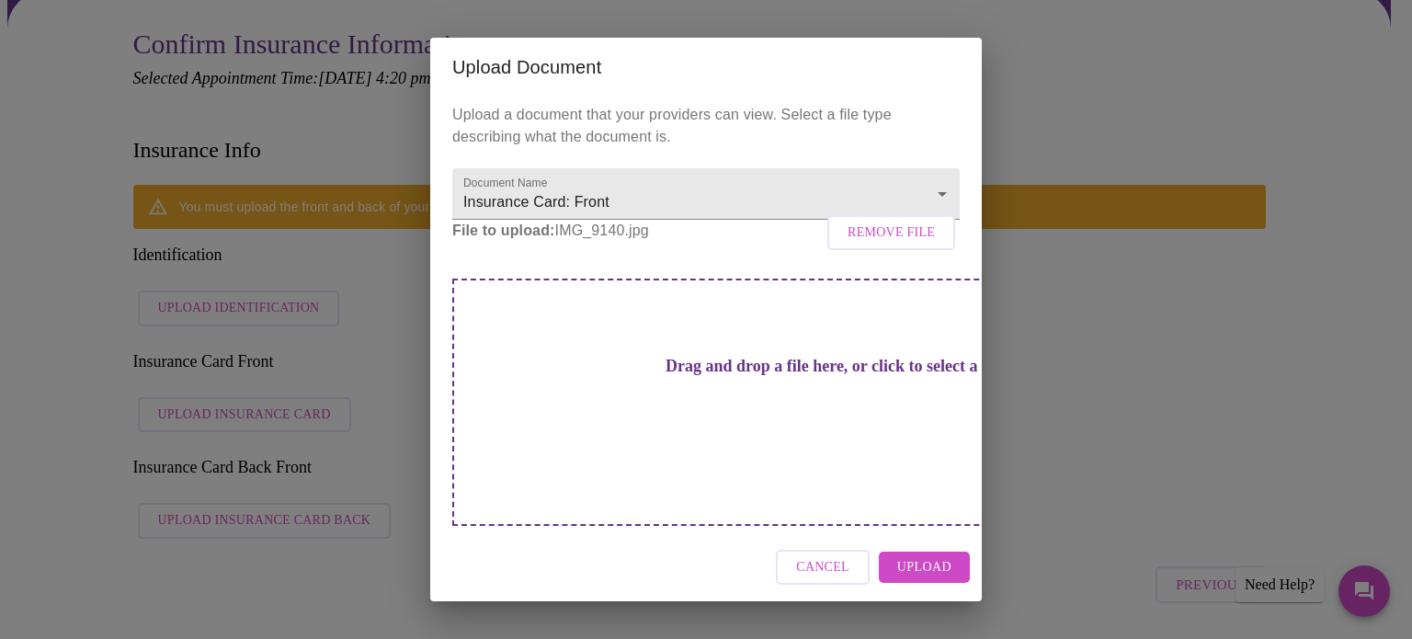
click at [890, 245] on span "Remove File" at bounding box center [891, 233] width 87 height 23
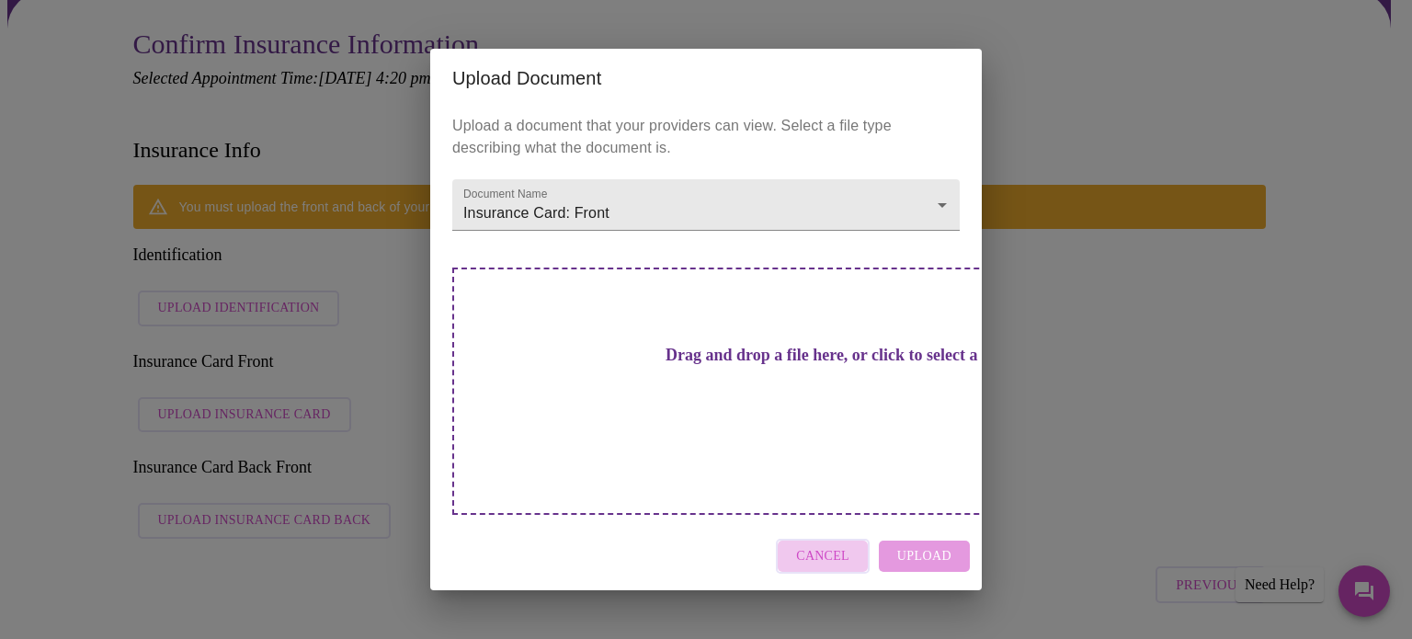
click at [835, 545] on span "Cancel" at bounding box center [822, 556] width 53 height 23
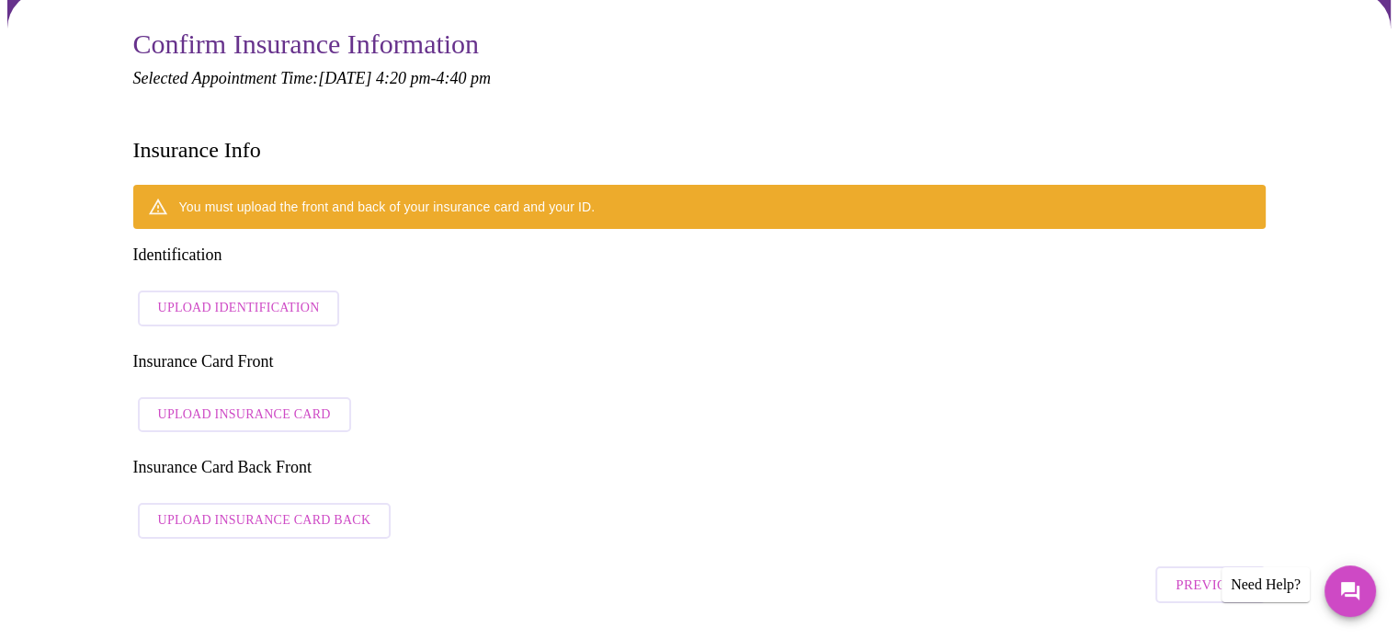
click at [254, 297] on span "Upload Identification" at bounding box center [239, 308] width 162 height 23
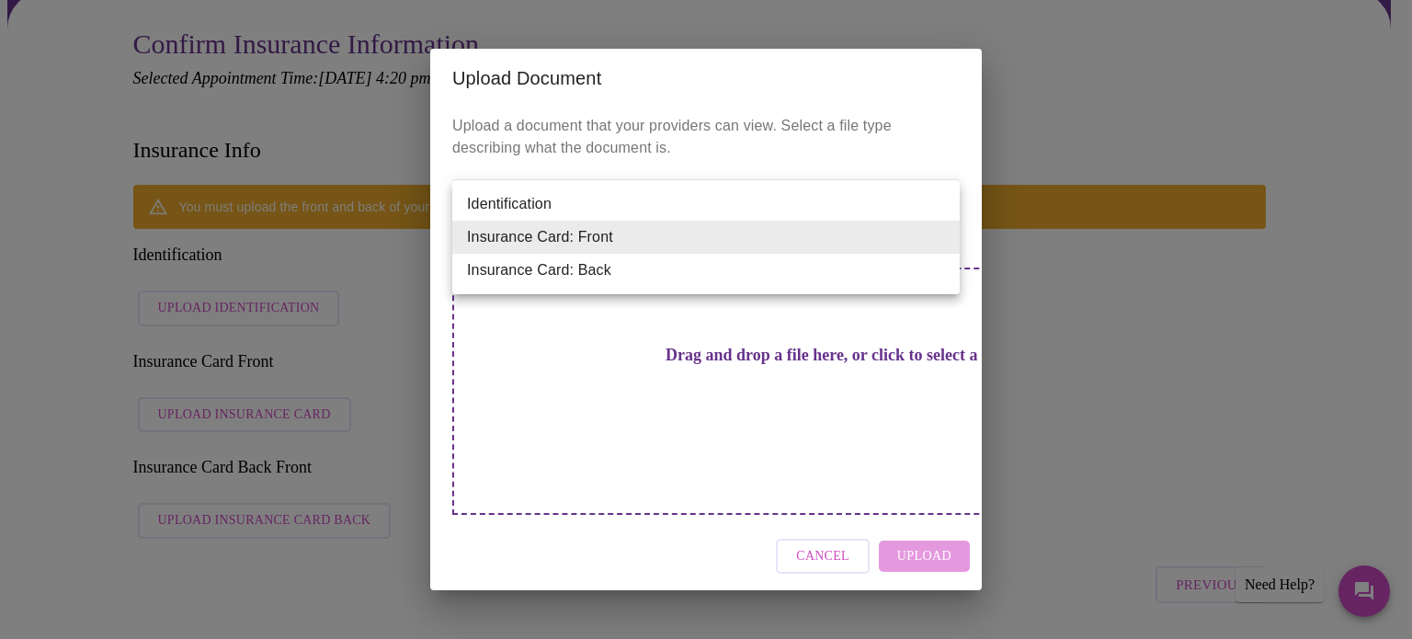
click at [664, 197] on li "Identification" at bounding box center [705, 204] width 507 height 33
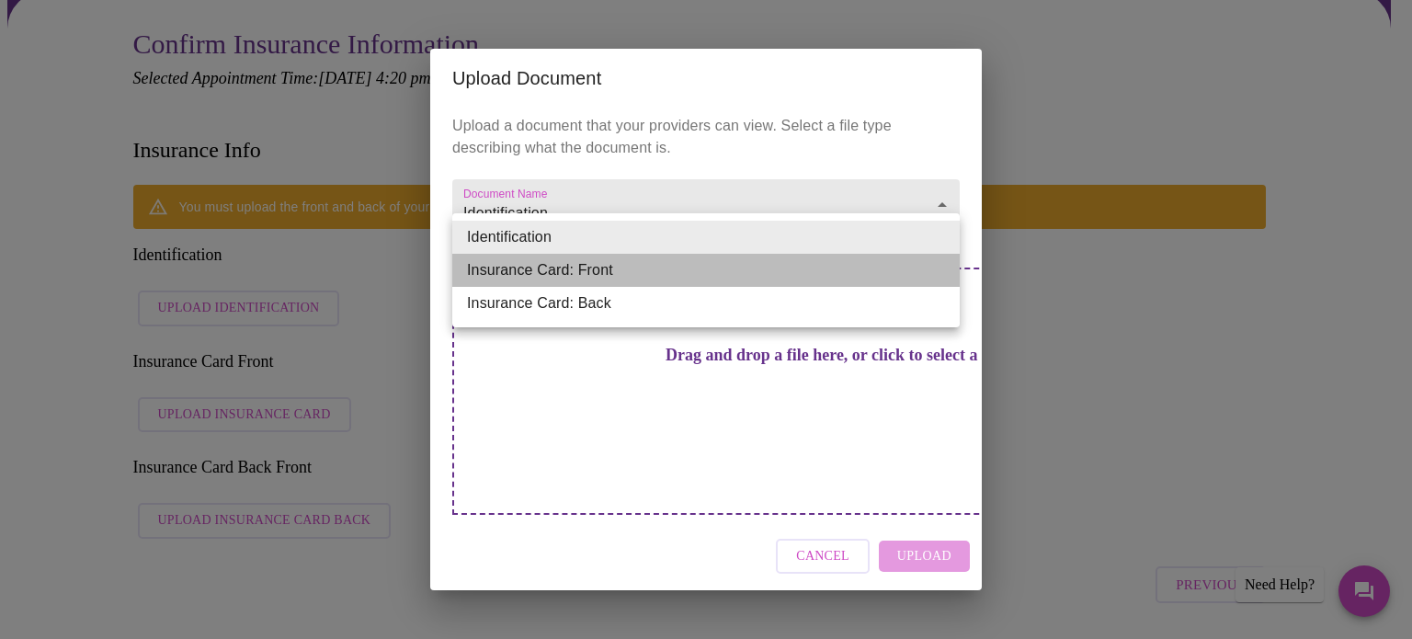
click at [596, 270] on li "Insurance Card: Front" at bounding box center [705, 270] width 507 height 33
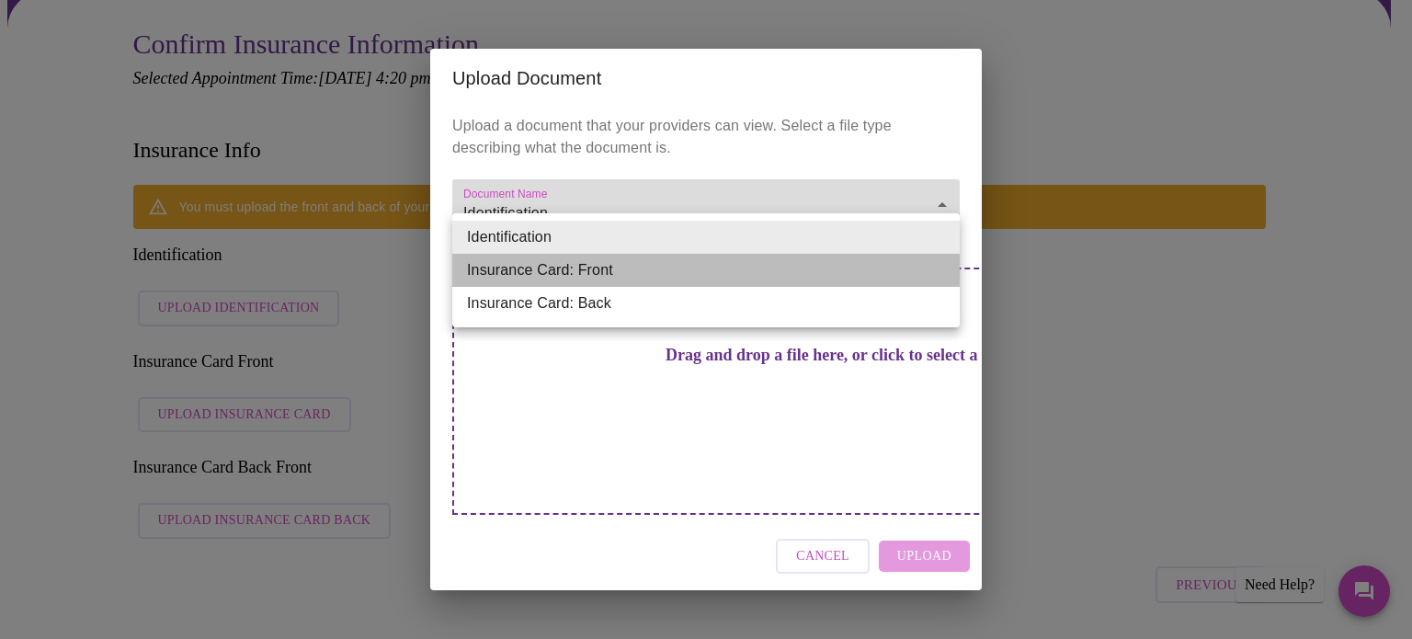
type input "Insurance Card: Front"
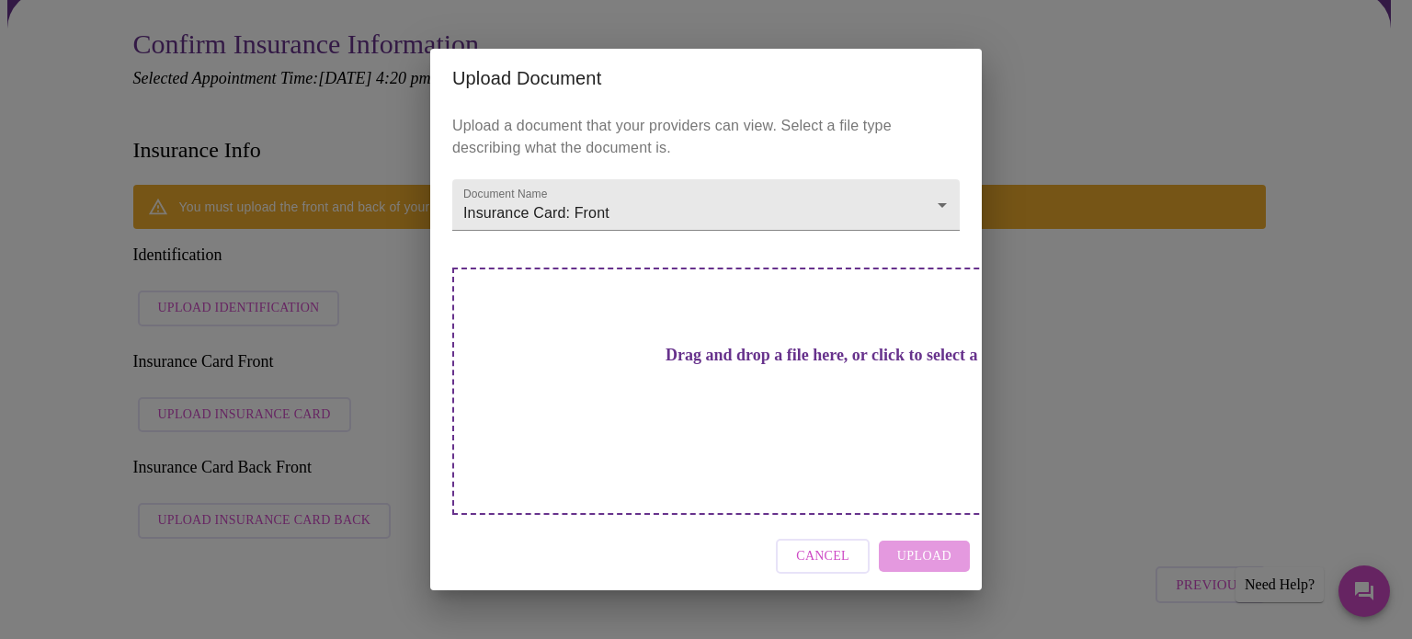
drag, startPoint x: 633, startPoint y: 352, endPoint x: 640, endPoint y: 361, distance: 11.2
click at [640, 361] on div "Drag and drop a file here, or click to select a file" at bounding box center [834, 391] width 765 height 247
click at [808, 545] on span "Cancel" at bounding box center [822, 556] width 53 height 23
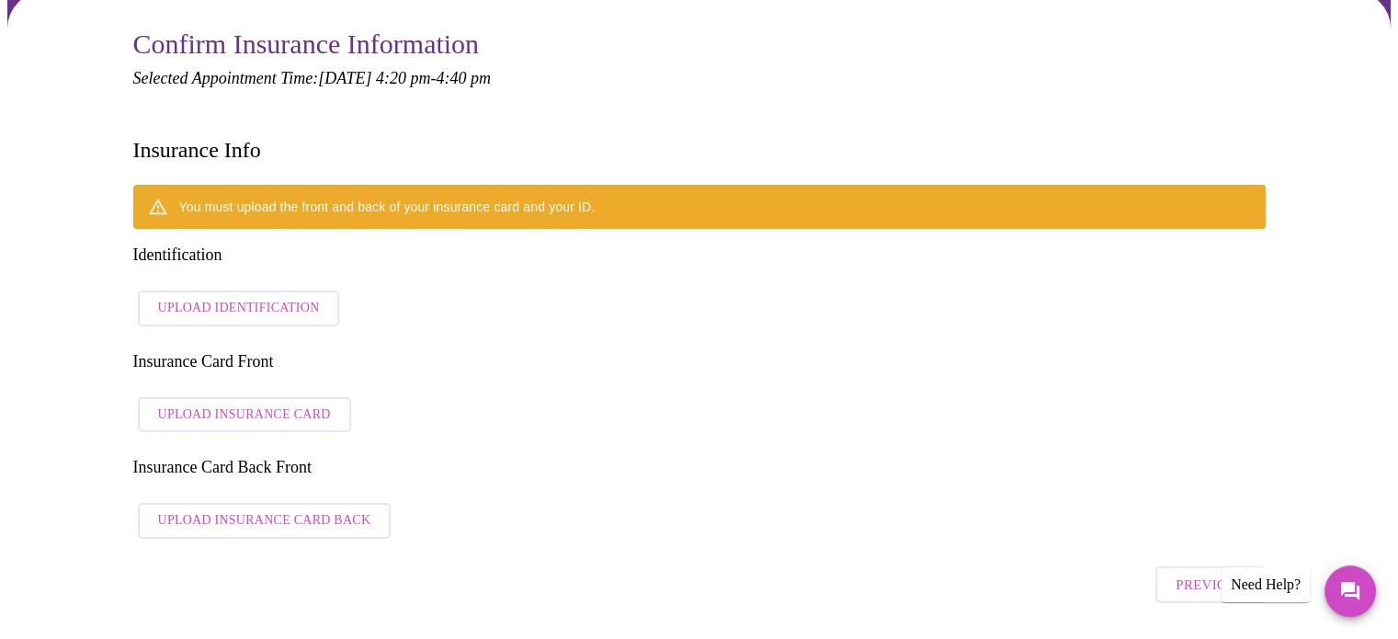
click at [244, 404] on span "Upload Insurance Card" at bounding box center [244, 415] width 173 height 23
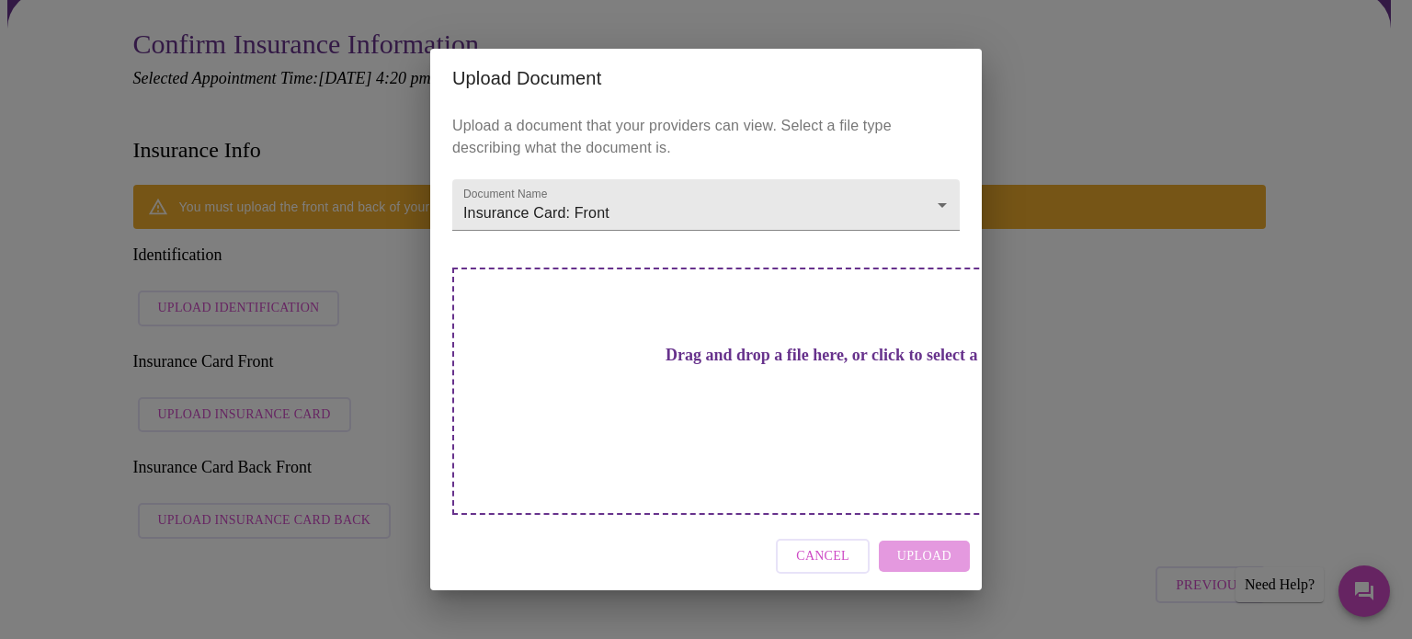
click at [622, 365] on h3 "Drag and drop a file here, or click to select a file" at bounding box center [834, 355] width 507 height 19
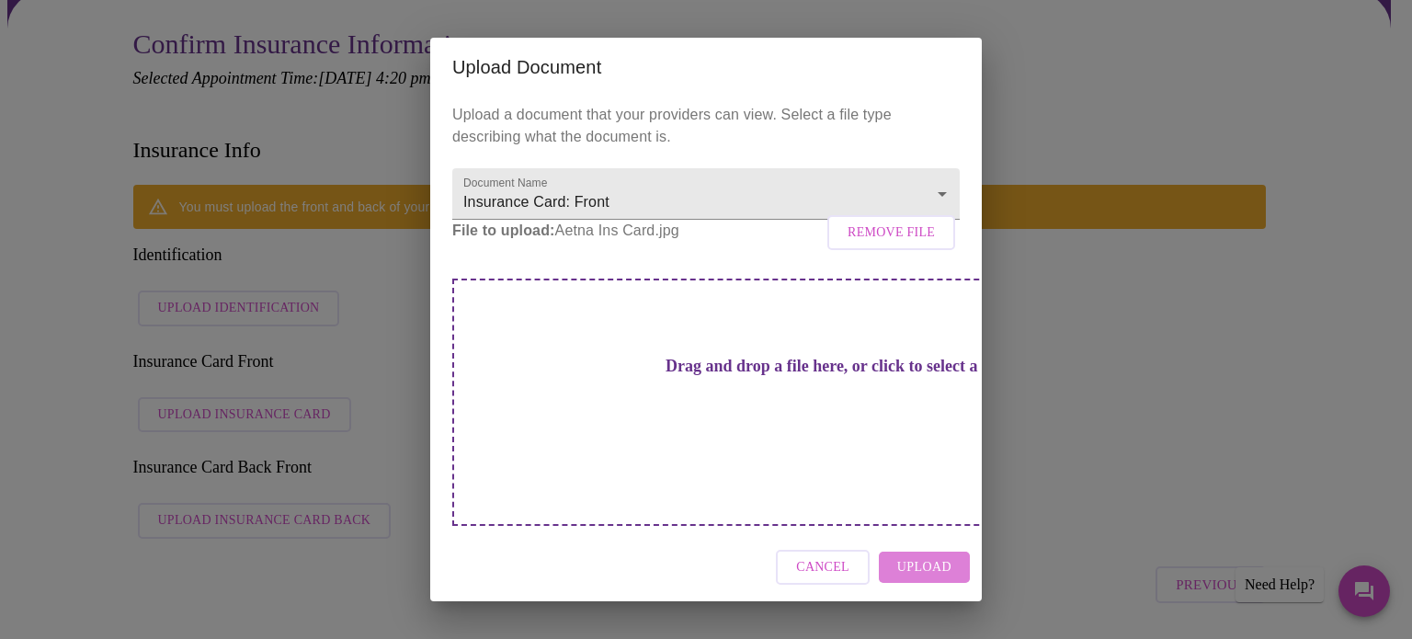
click at [929, 556] on span "Upload" at bounding box center [924, 567] width 54 height 23
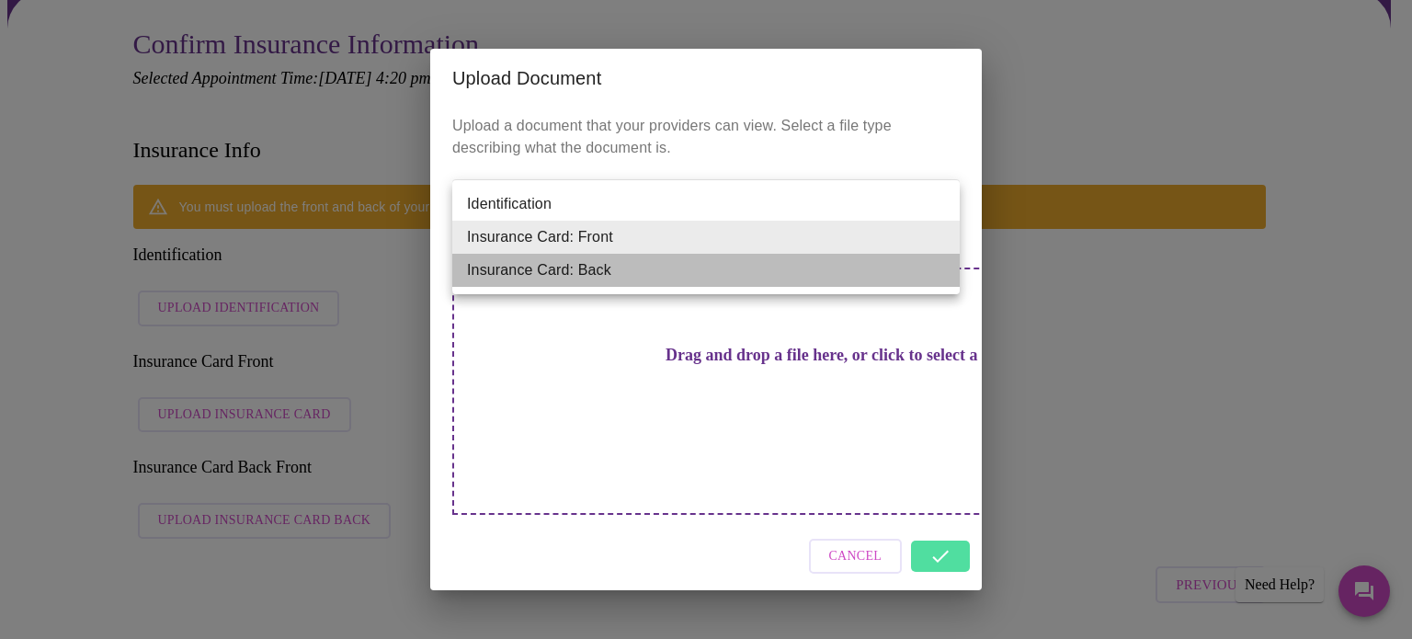
click at [588, 276] on li "Insurance Card: Back" at bounding box center [705, 270] width 507 height 33
type input "Insurance Card: Back"
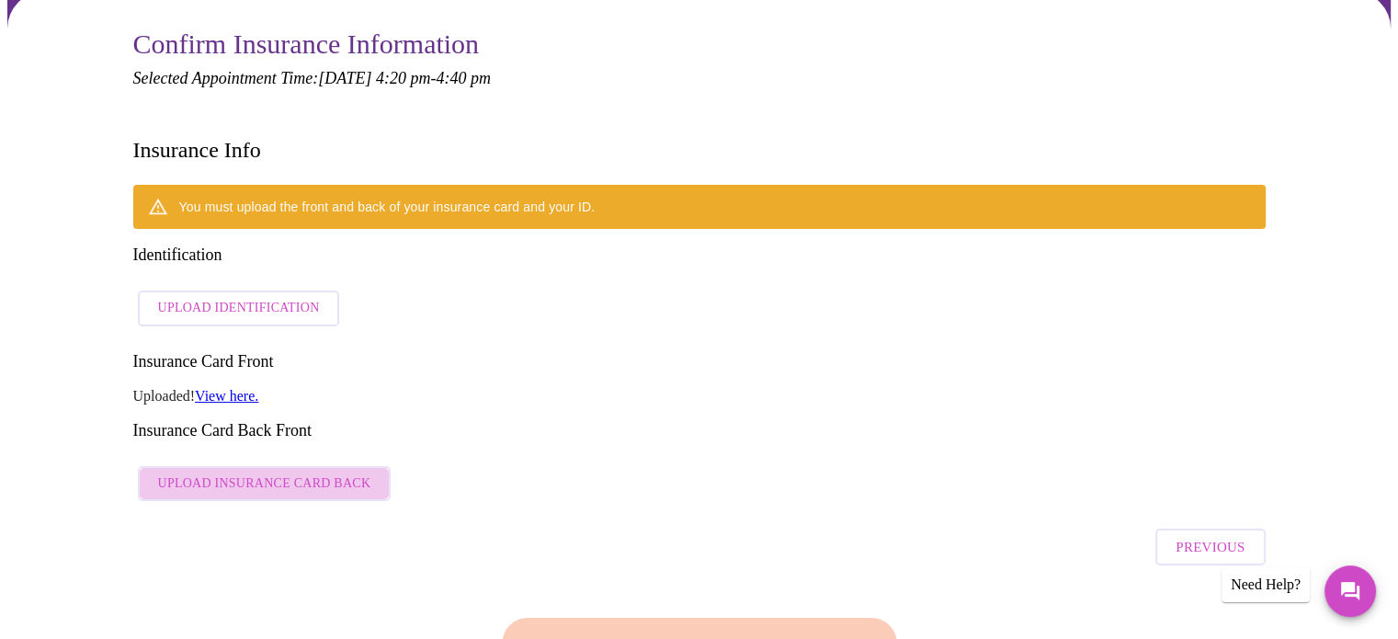
click at [287, 473] on span "Upload Insurance Card Back" at bounding box center [264, 484] width 213 height 23
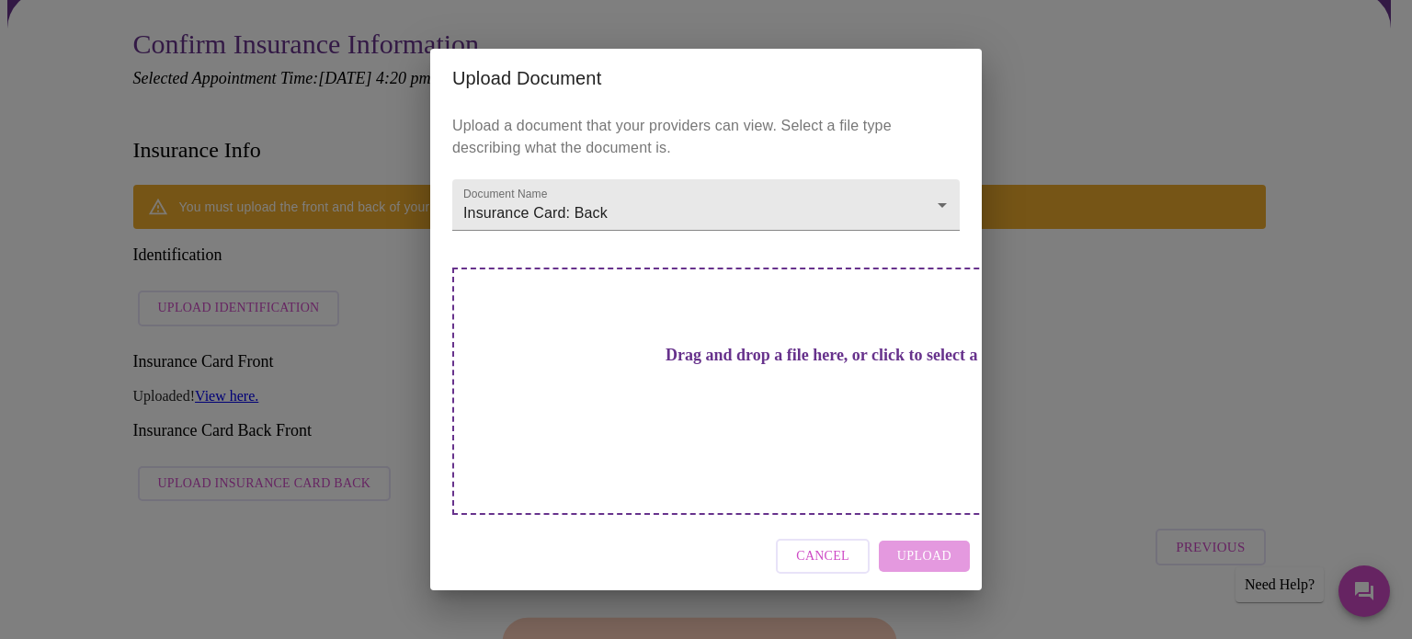
click at [634, 365] on h3 "Drag and drop a file here, or click to select a file" at bounding box center [834, 355] width 507 height 19
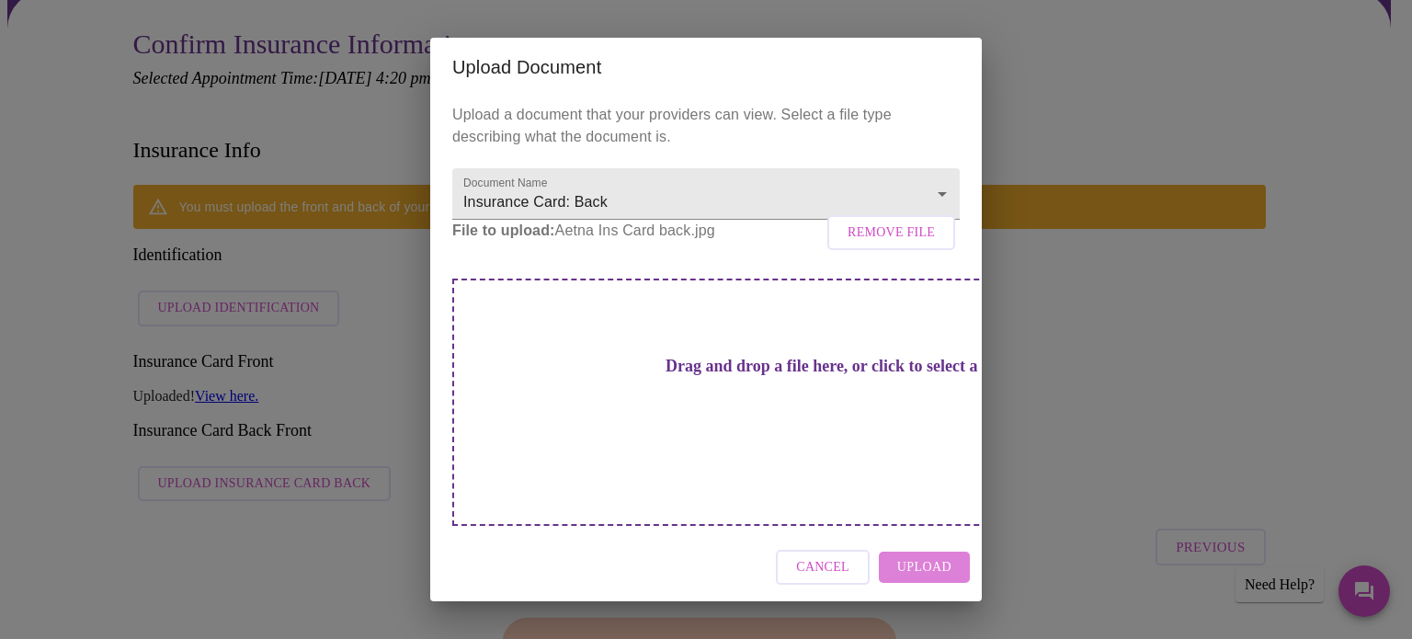
click at [929, 556] on span "Upload" at bounding box center [924, 567] width 54 height 23
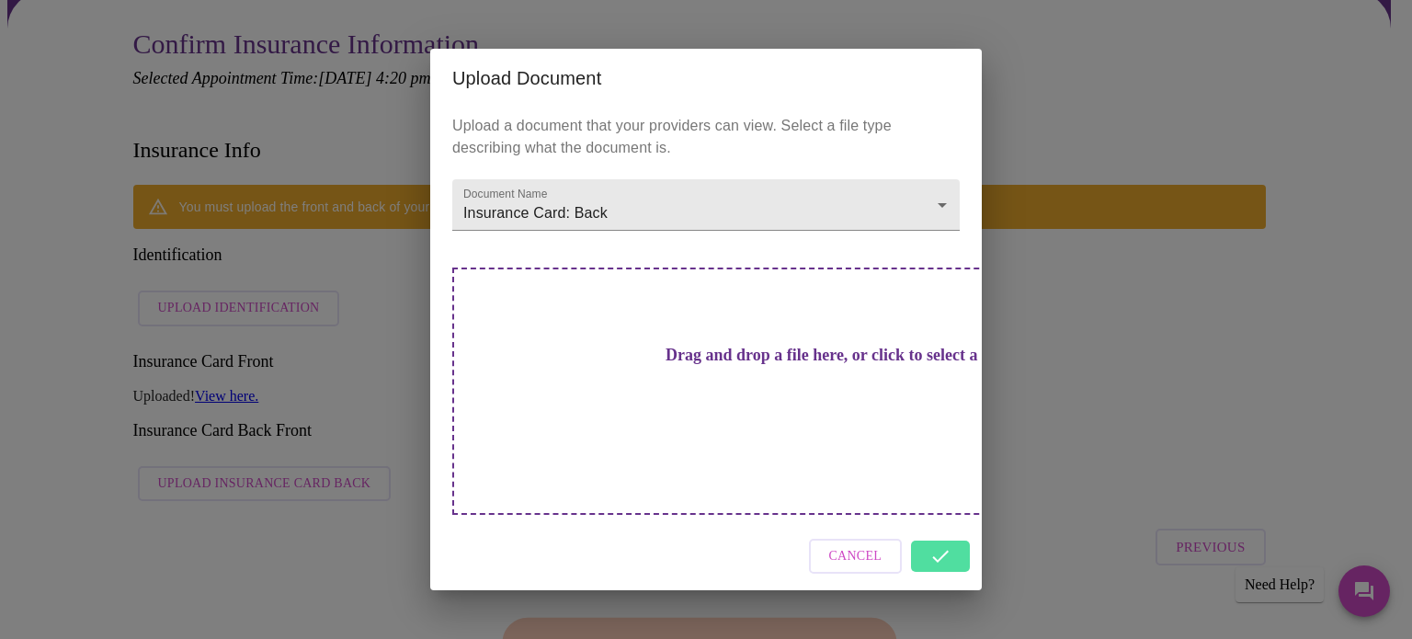
click at [953, 525] on div "Cancel" at bounding box center [706, 556] width 552 height 69
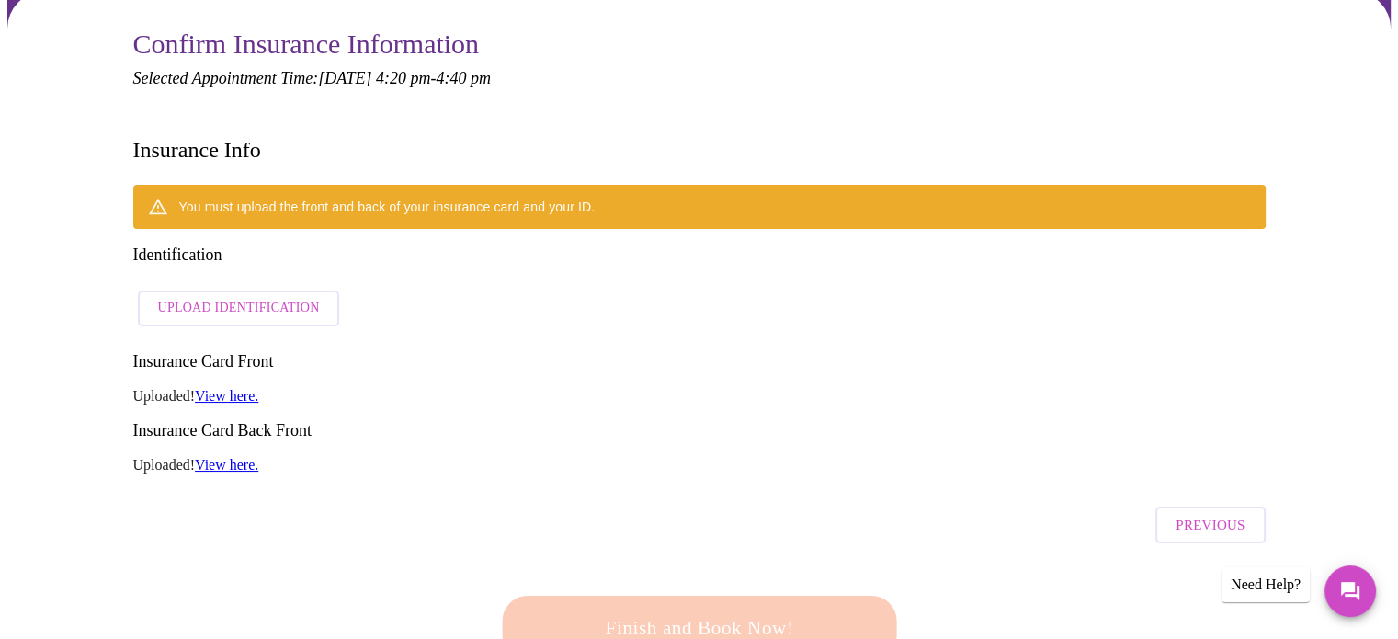
click at [231, 388] on link "View here." at bounding box center [226, 396] width 63 height 16
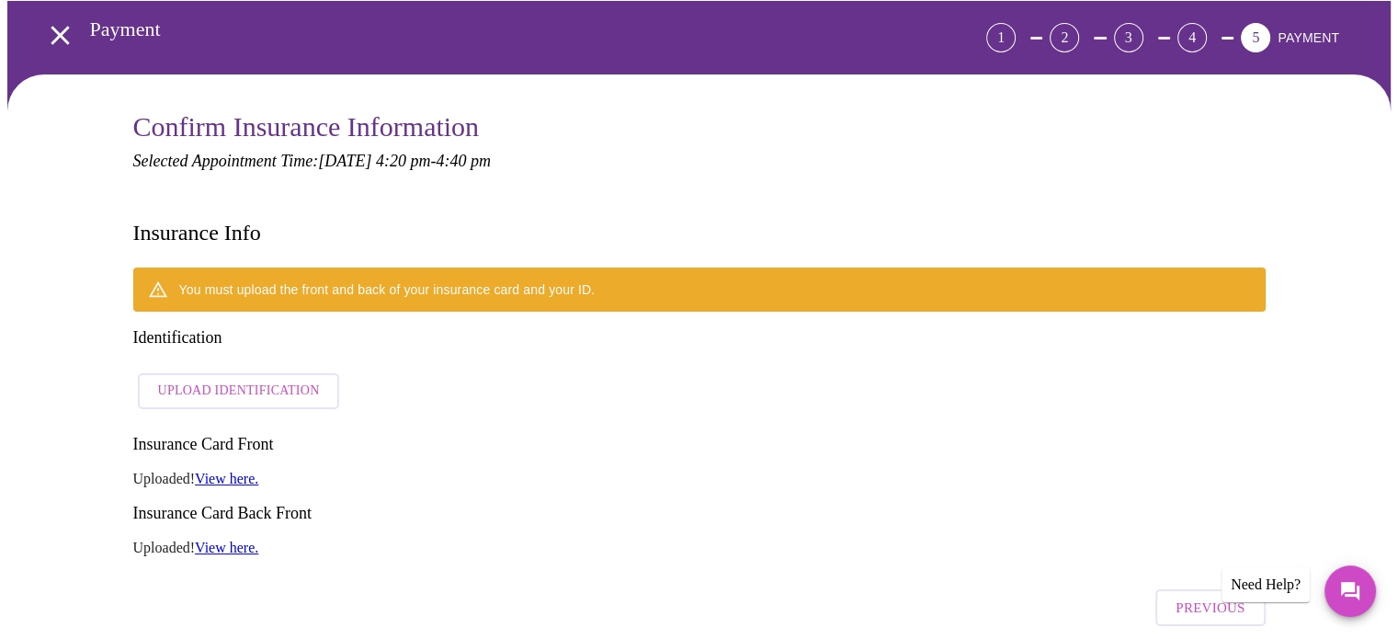
scroll to position [0, 0]
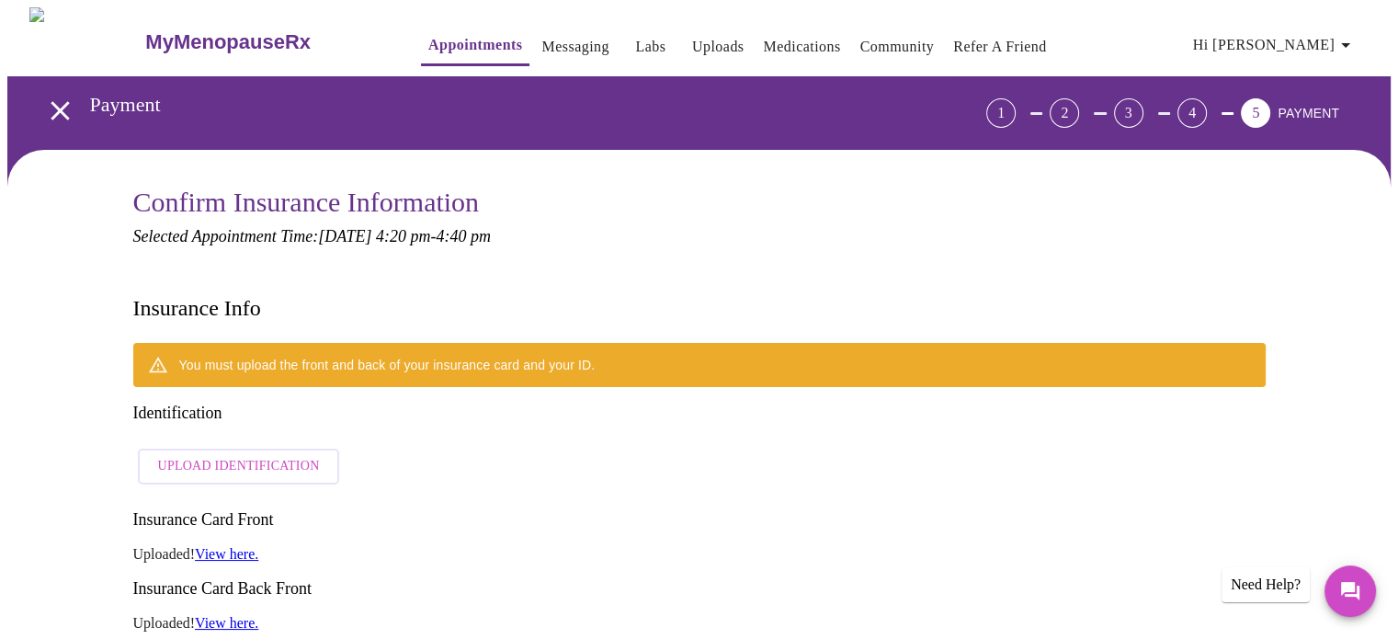
click at [268, 455] on span "Upload Identification" at bounding box center [239, 466] width 162 height 23
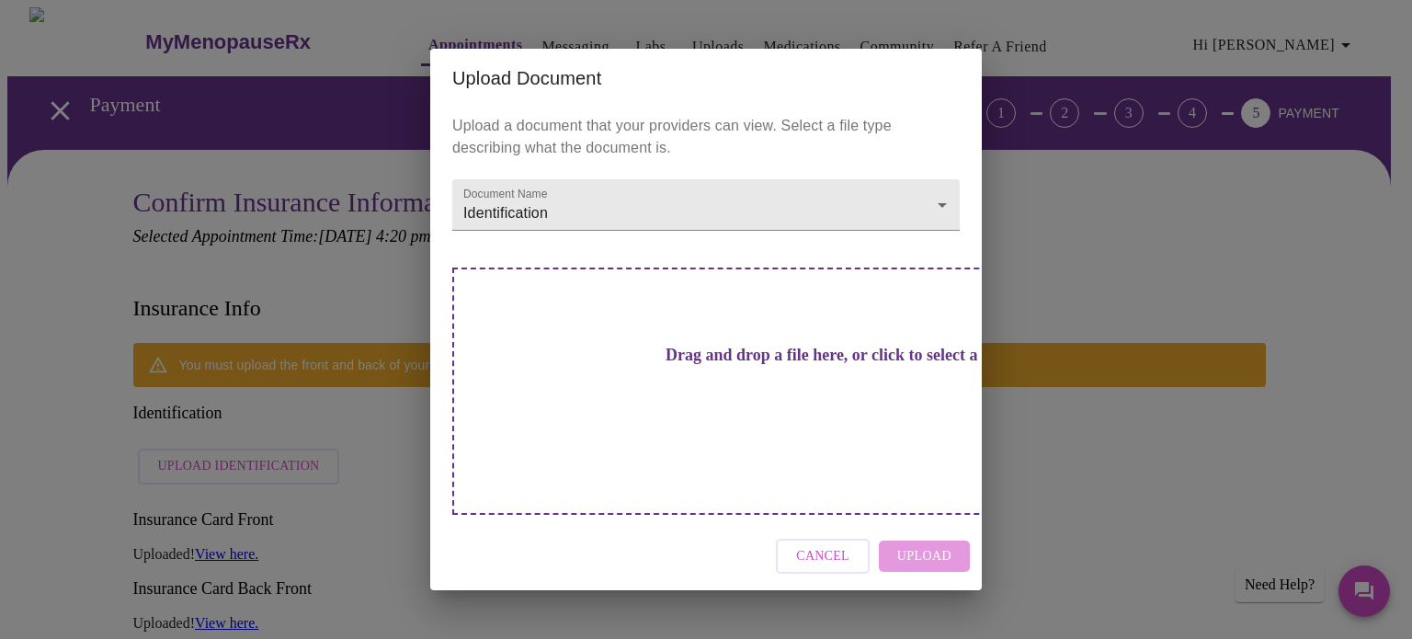
click at [620, 365] on h3 "Drag and drop a file here, or click to select a file" at bounding box center [834, 355] width 507 height 19
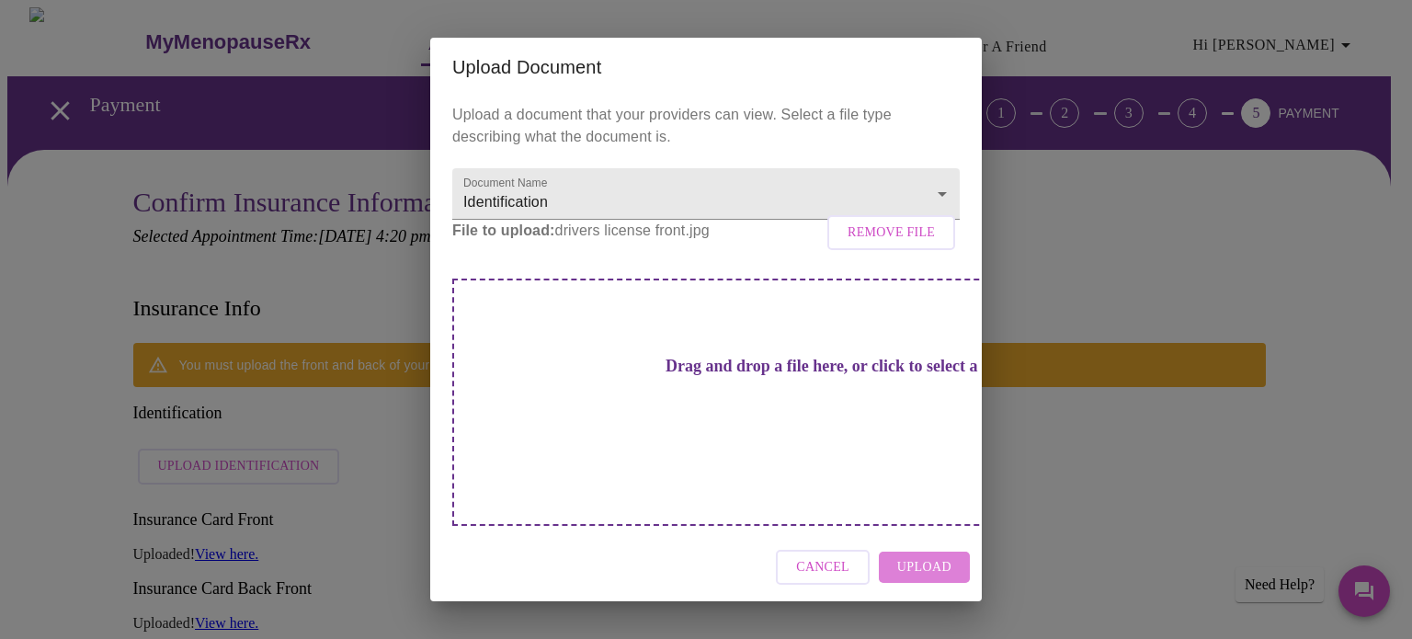
click at [917, 556] on span "Upload" at bounding box center [924, 567] width 54 height 23
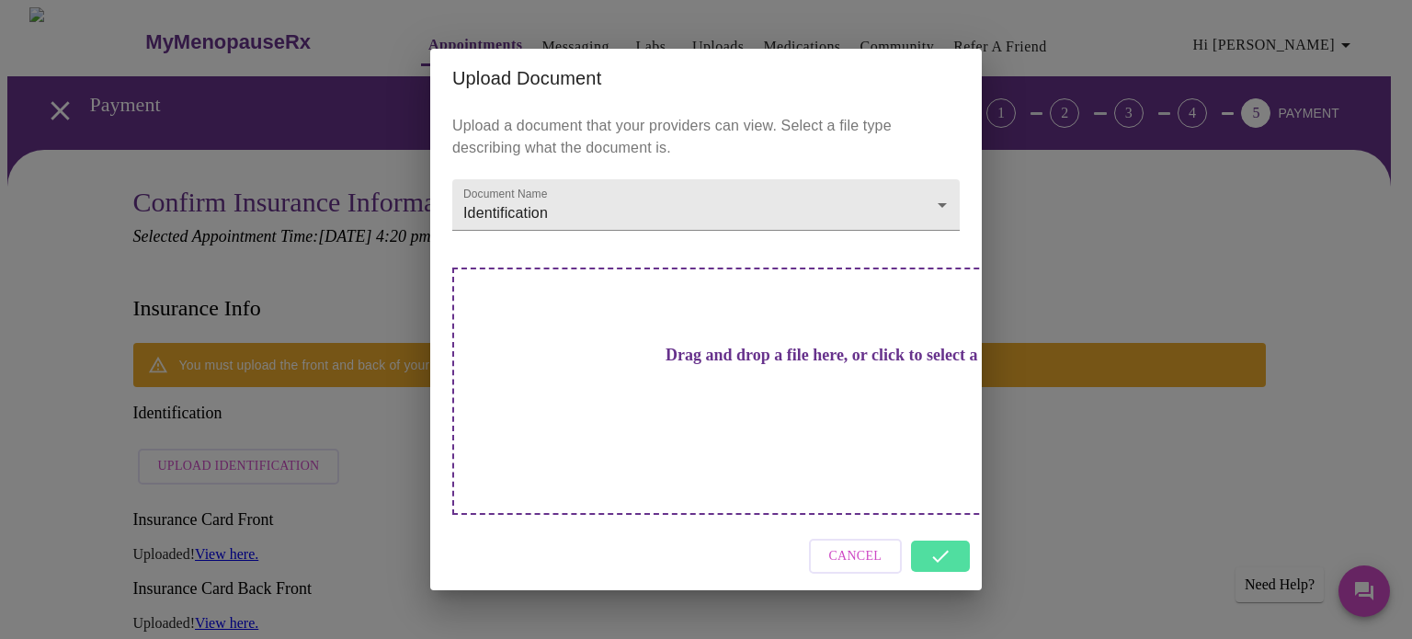
click at [371, 581] on div "Upload Document Upload a document that your providers can view. Select a file t…" at bounding box center [706, 319] width 1412 height 639
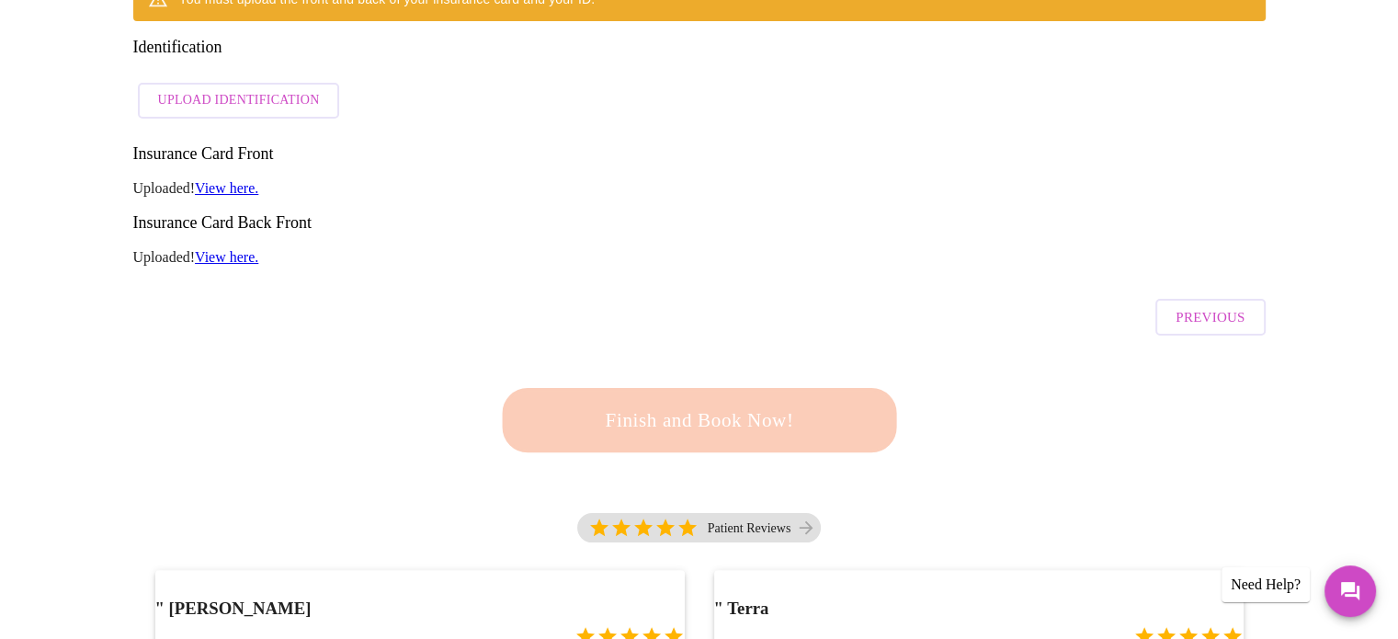
scroll to position [313, 0]
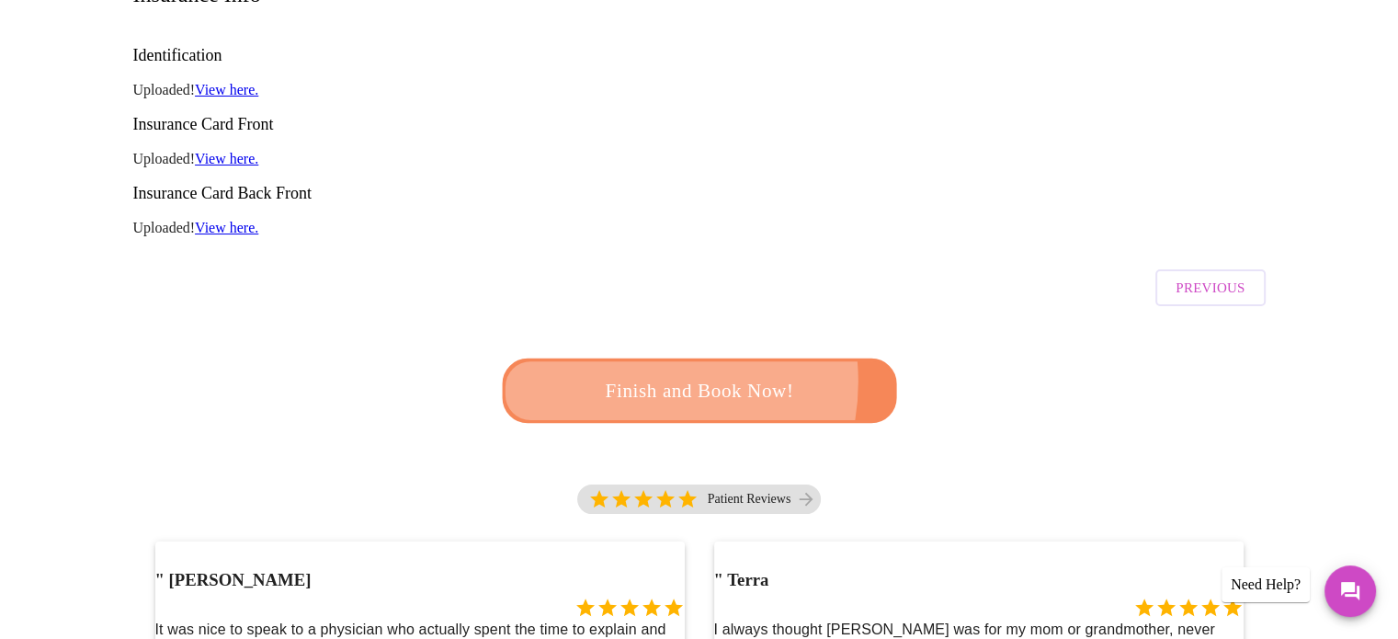
click at [629, 374] on span "Finish and Book Now!" at bounding box center [700, 391] width 340 height 34
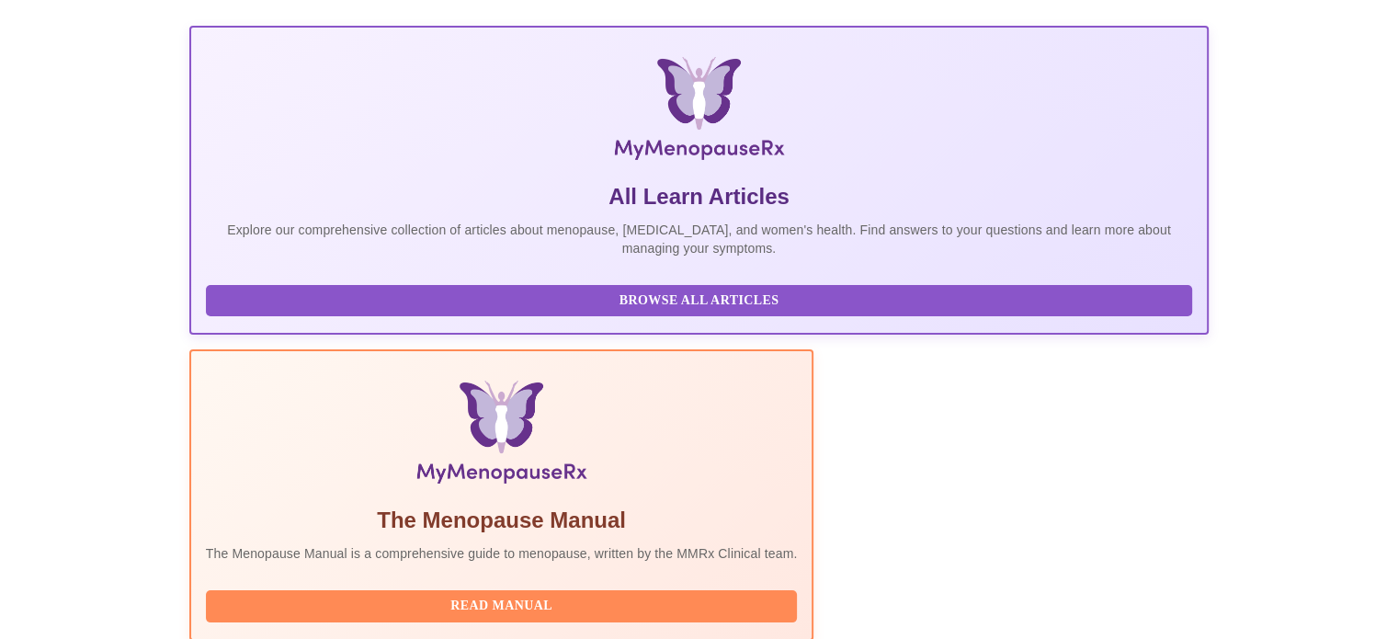
scroll to position [364, 0]
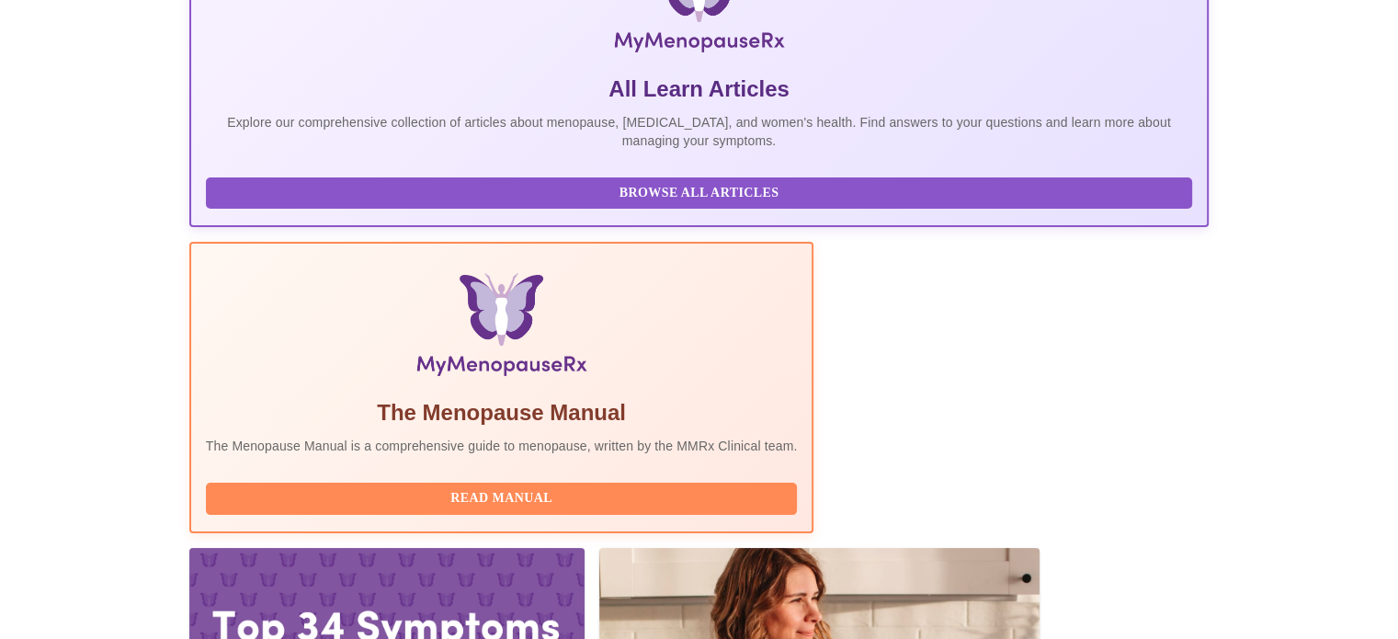
scroll to position [364, 0]
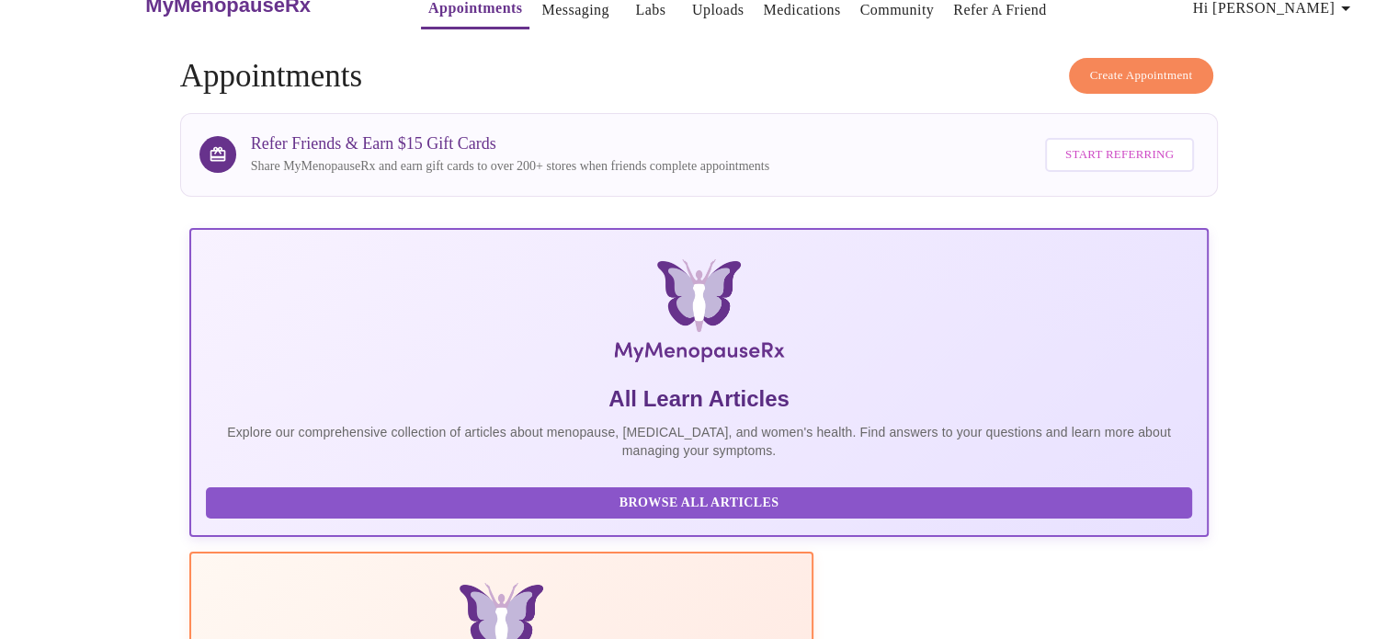
scroll to position [0, 0]
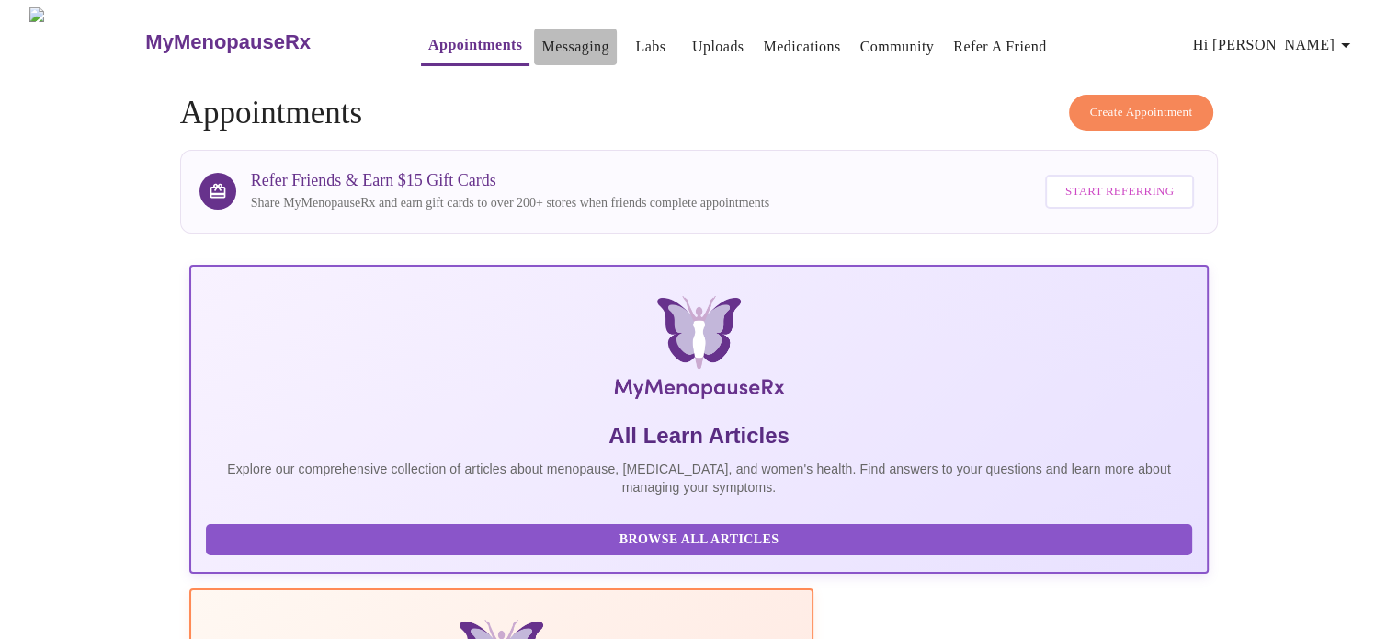
click at [541, 34] on link "Messaging" at bounding box center [574, 47] width 67 height 26
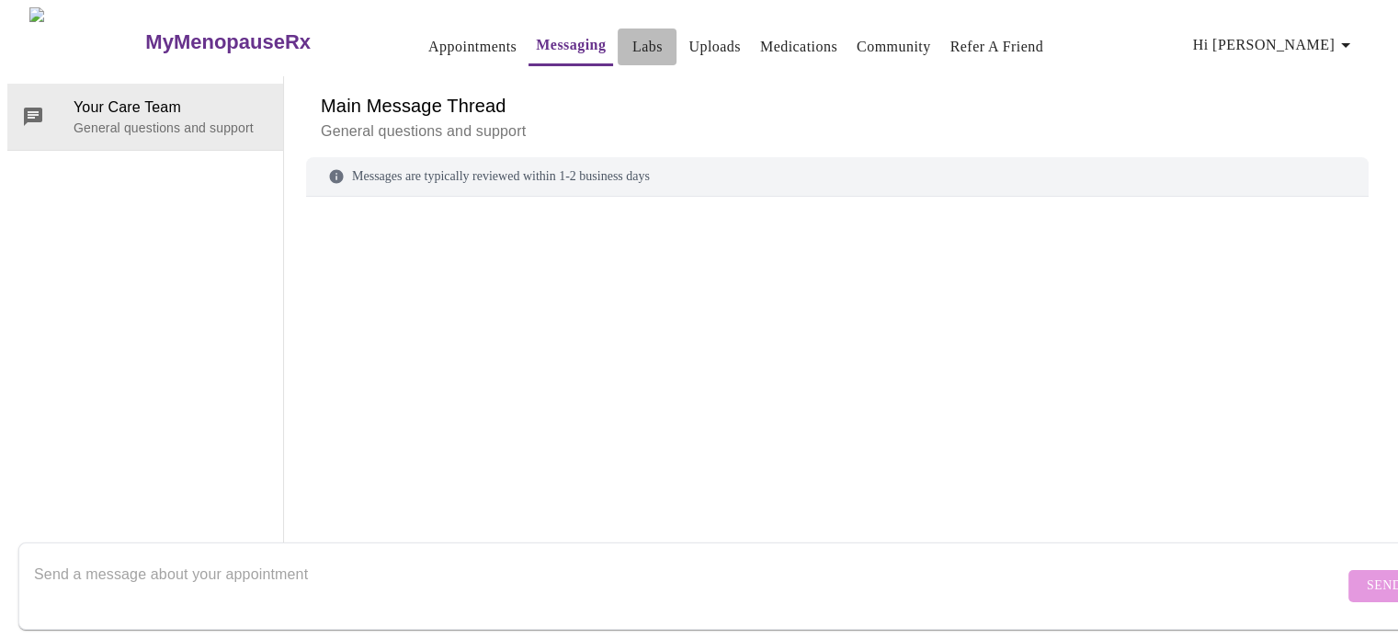
click at [632, 34] on link "Labs" at bounding box center [647, 47] width 30 height 26
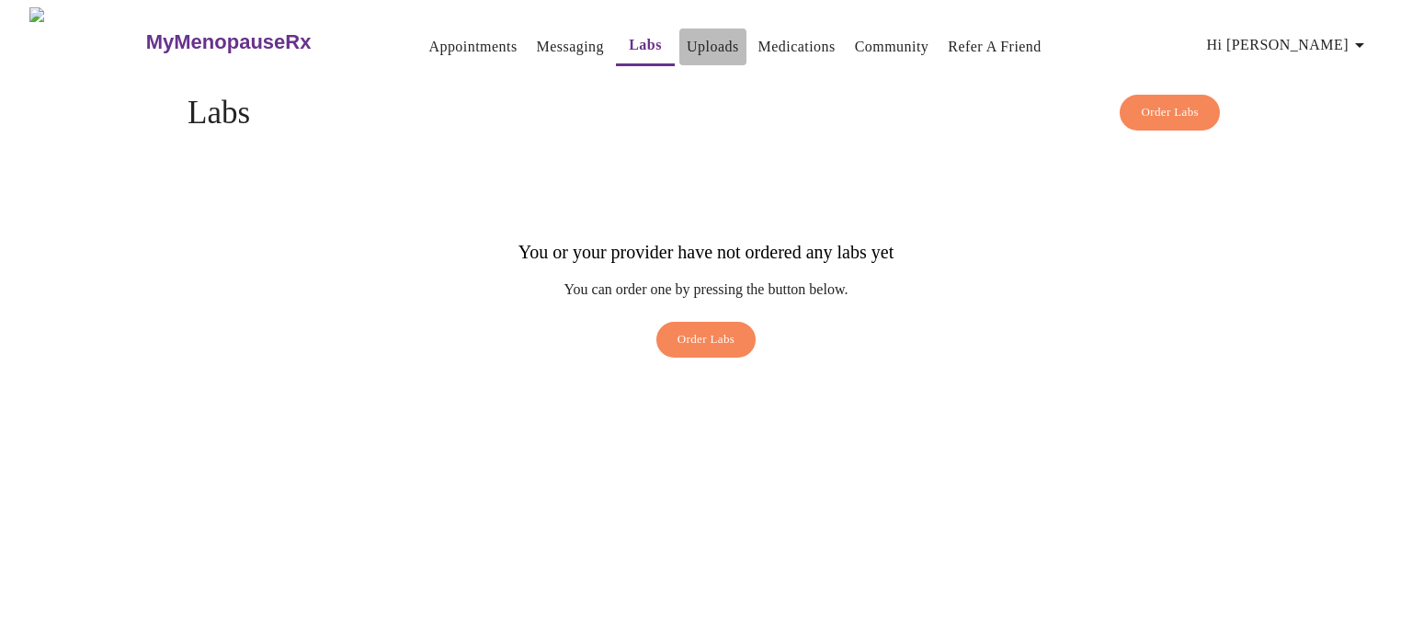
click at [692, 40] on link "Uploads" at bounding box center [713, 47] width 52 height 26
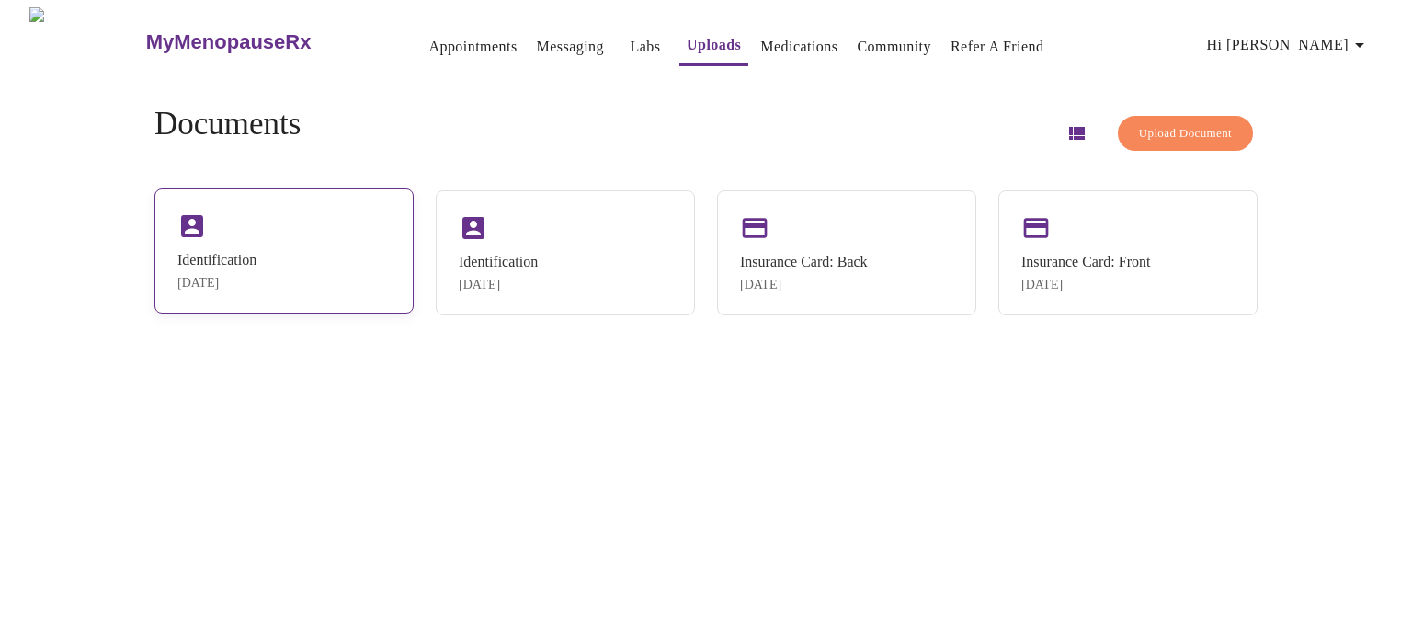
click at [207, 223] on icon at bounding box center [191, 225] width 29 height 29
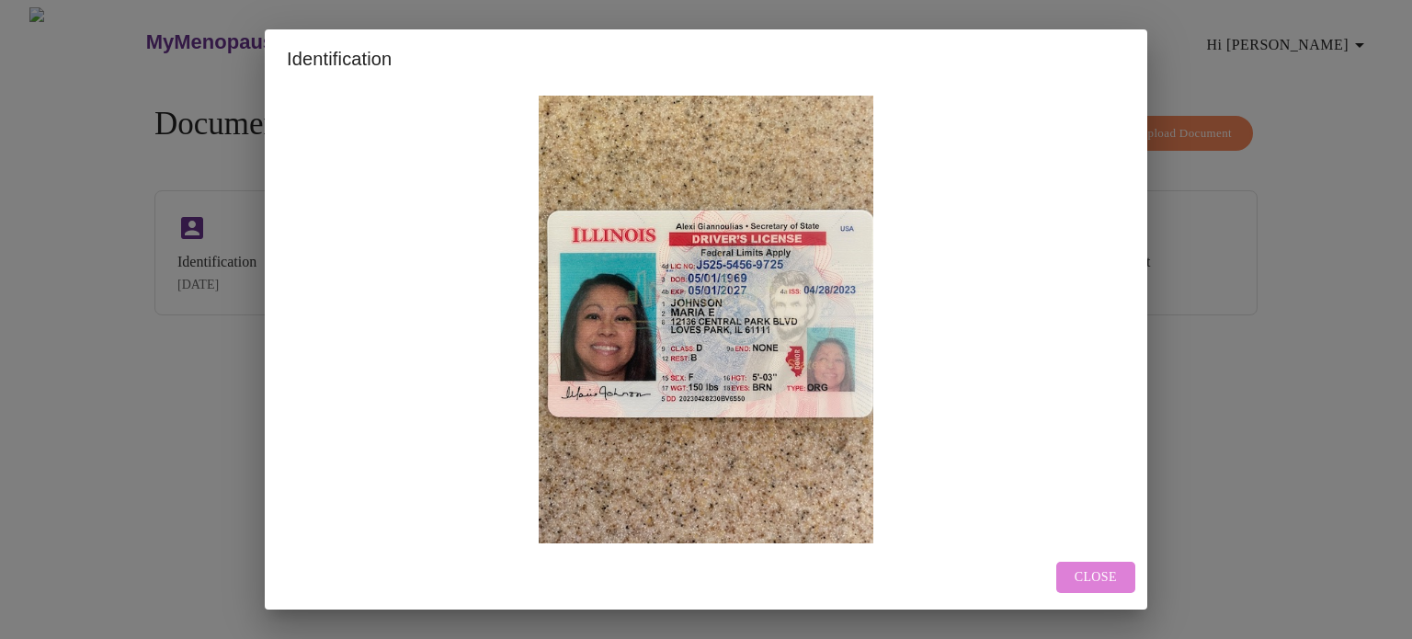
drag, startPoint x: 1077, startPoint y: 574, endPoint x: 951, endPoint y: 488, distance: 153.0
click at [1074, 563] on button "Close" at bounding box center [1095, 578] width 79 height 32
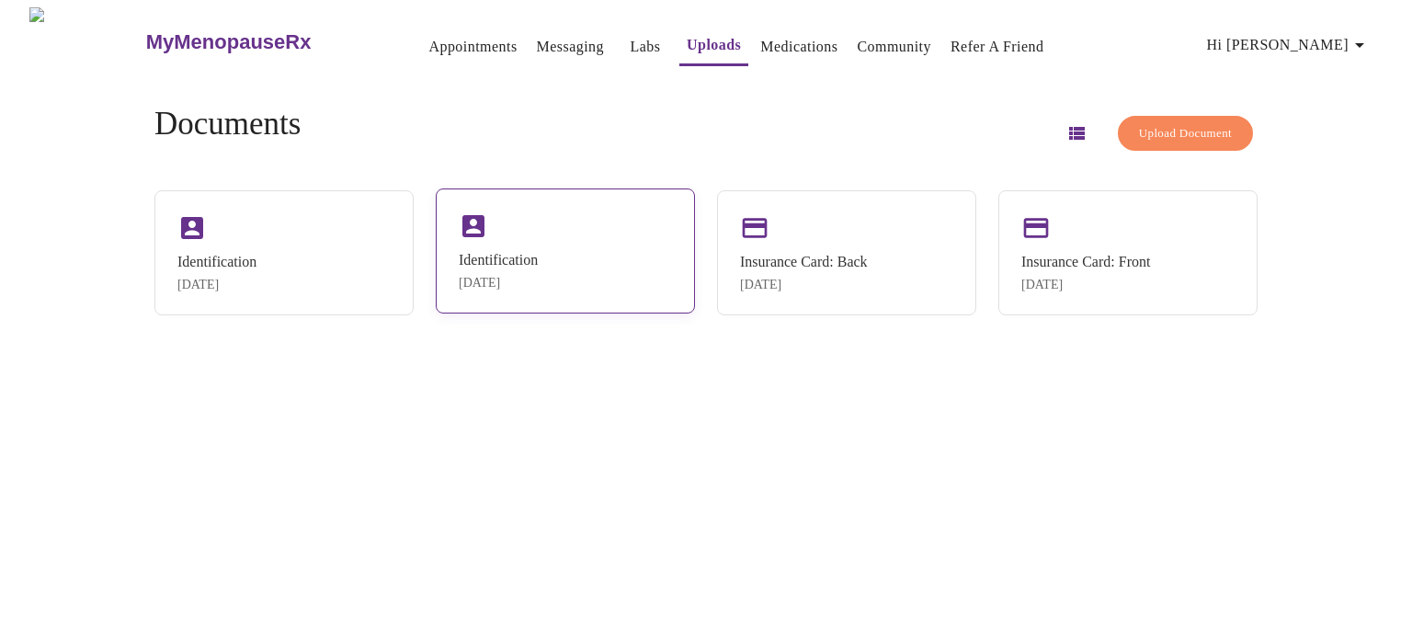
click at [563, 269] on div "Identification [DATE]" at bounding box center [565, 250] width 259 height 125
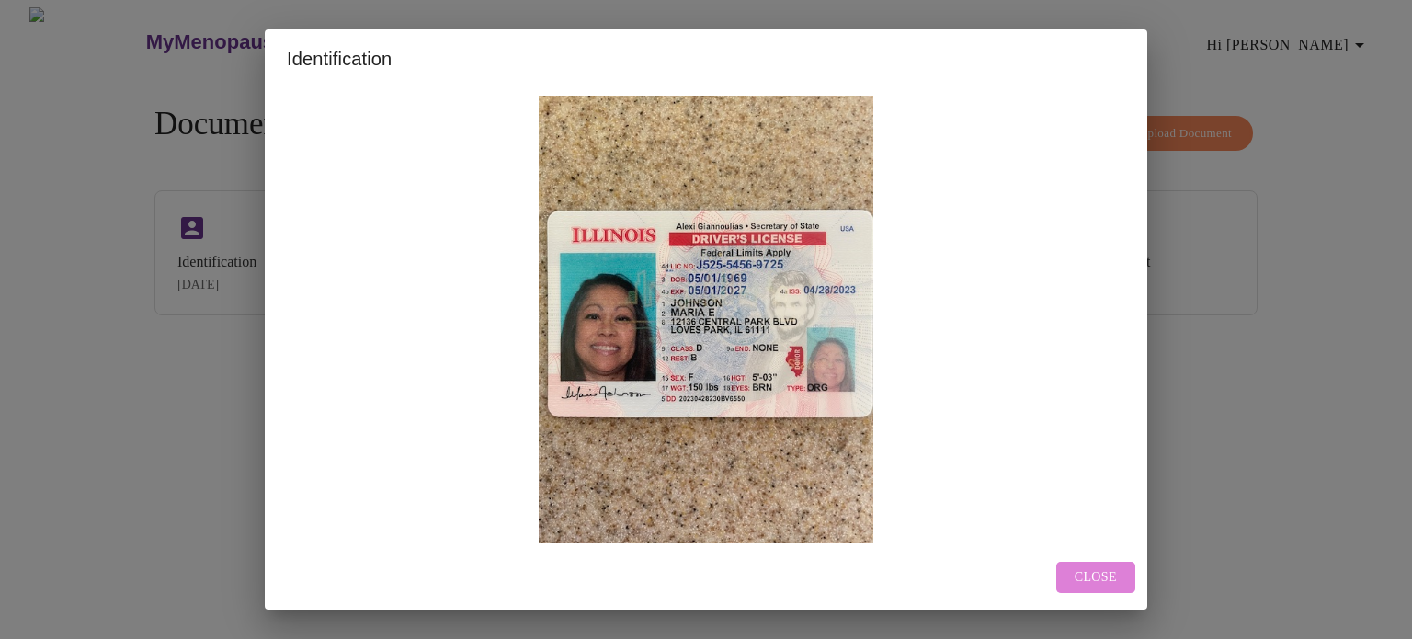
click at [1097, 570] on span "Close" at bounding box center [1096, 577] width 42 height 23
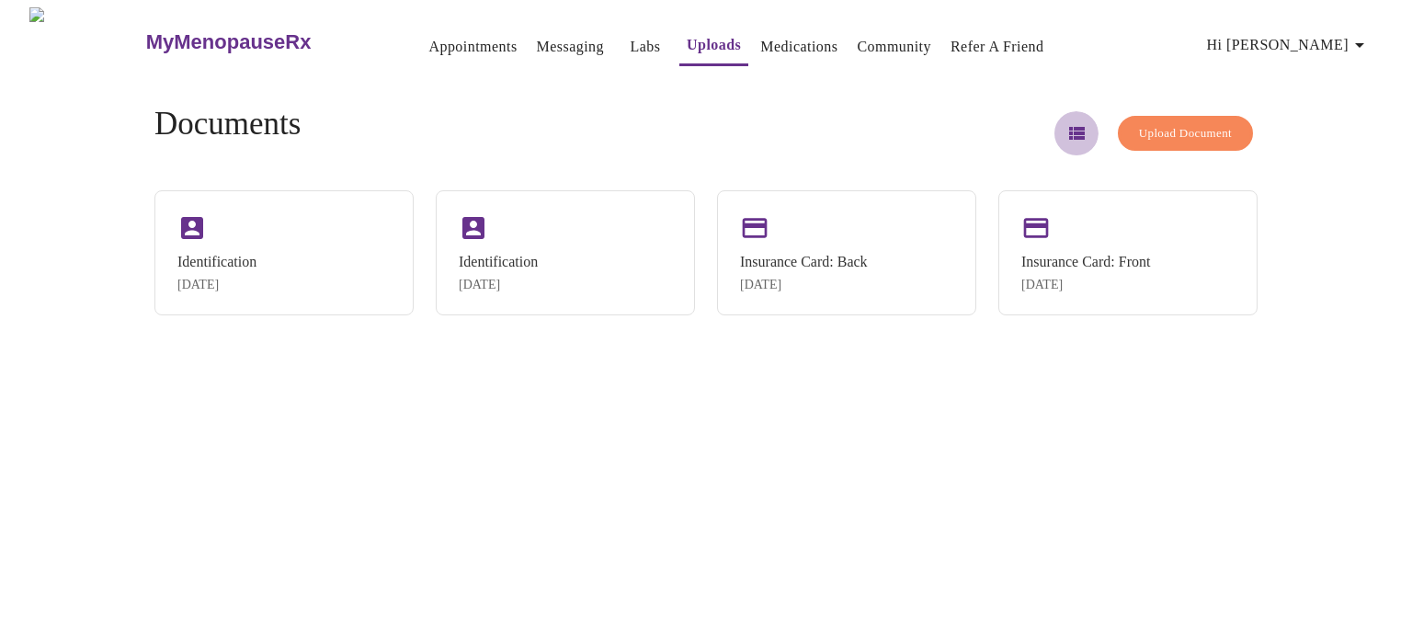
click at [1069, 131] on icon "button" at bounding box center [1077, 133] width 16 height 13
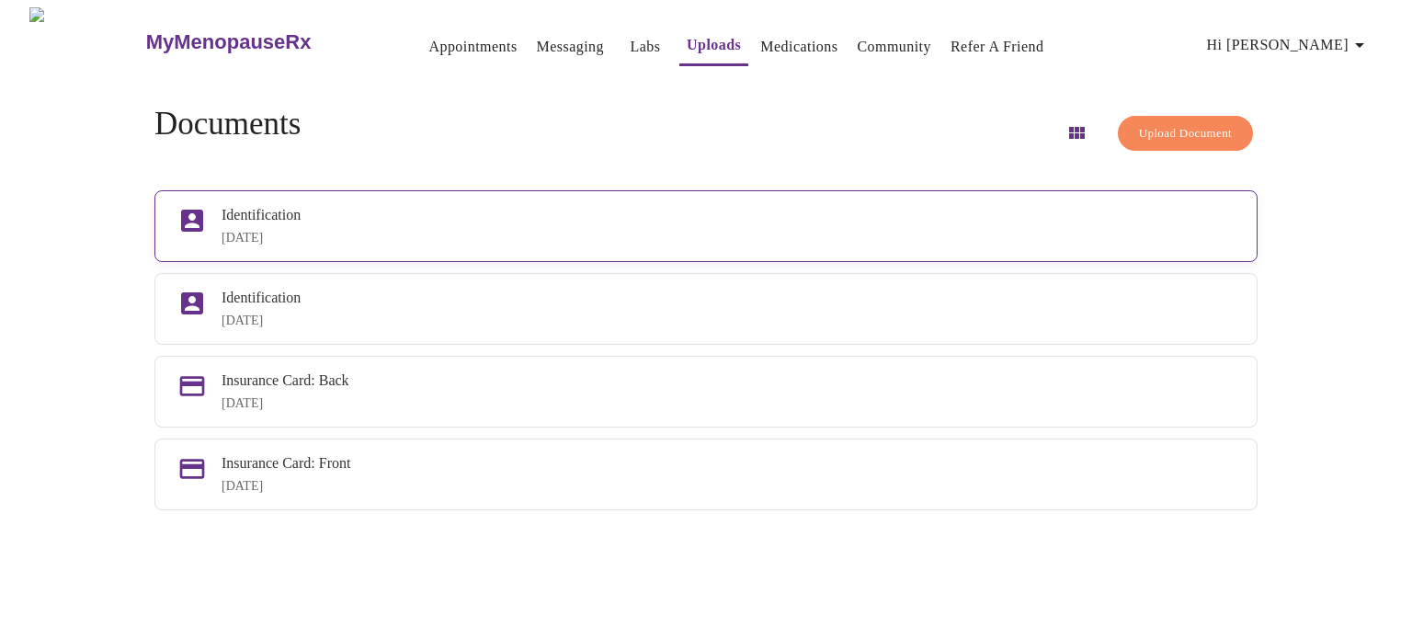
click at [302, 220] on div "Identification" at bounding box center [728, 215] width 1013 height 17
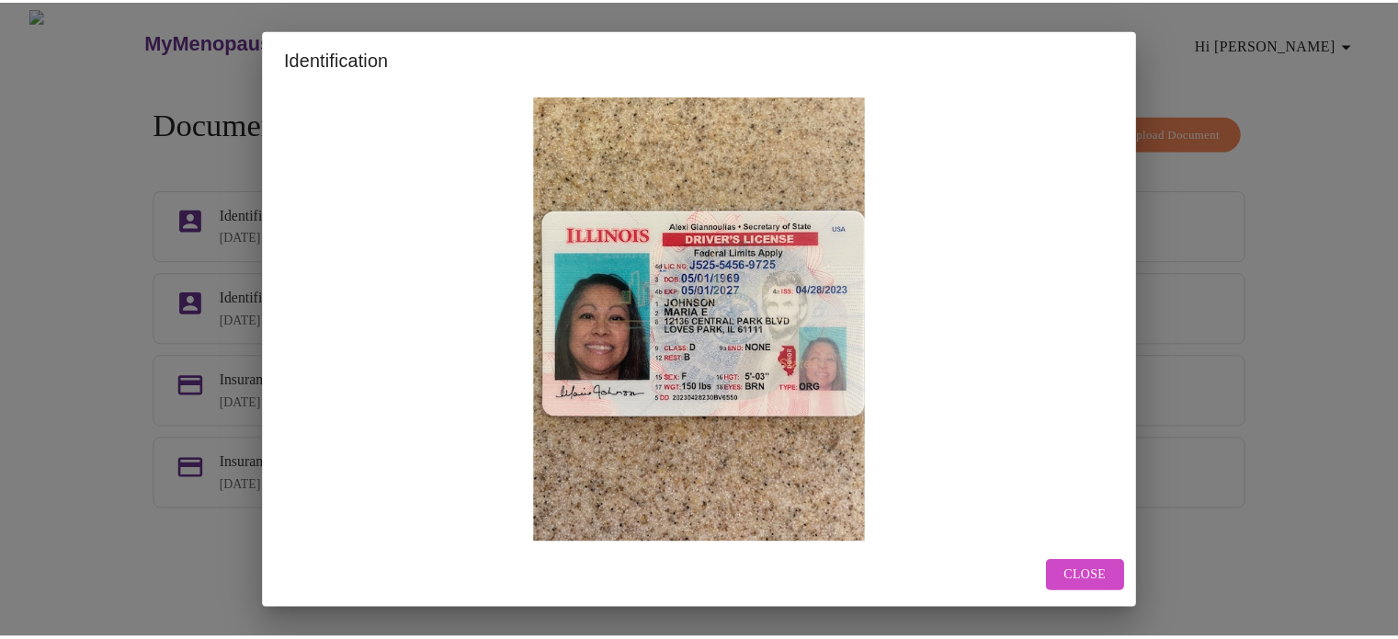
scroll to position [5, 0]
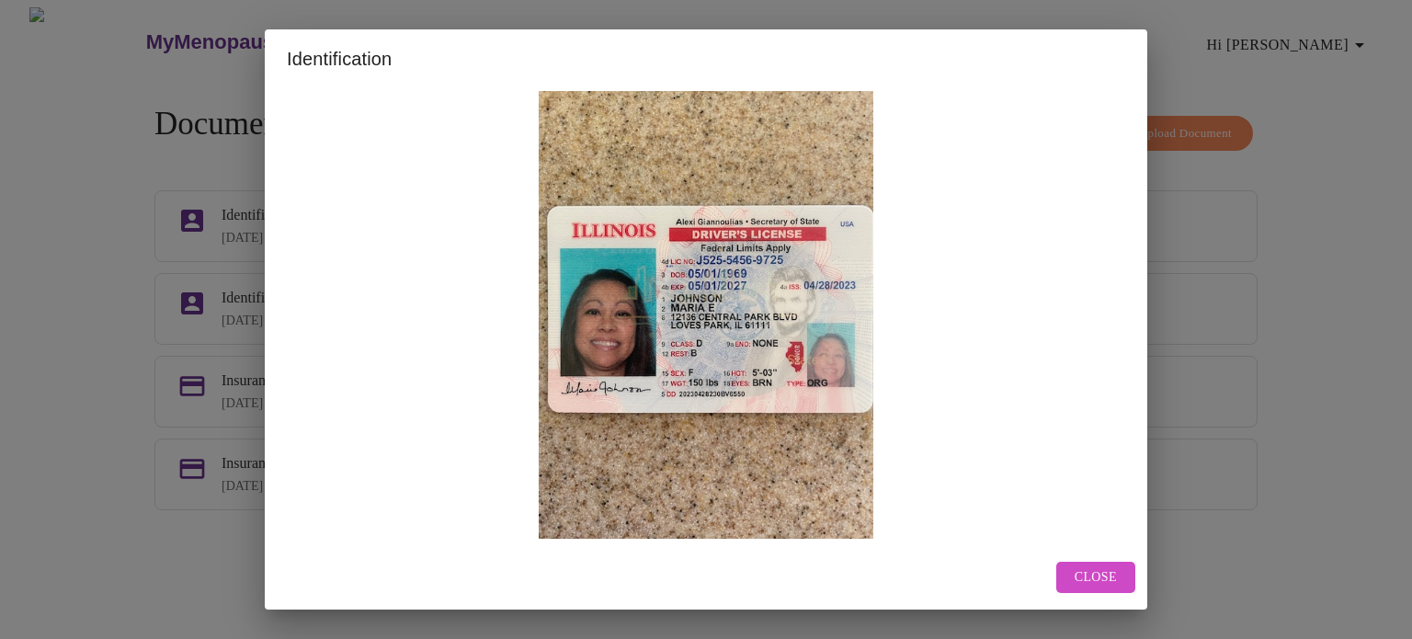
click at [1070, 569] on button "Close" at bounding box center [1095, 578] width 79 height 32
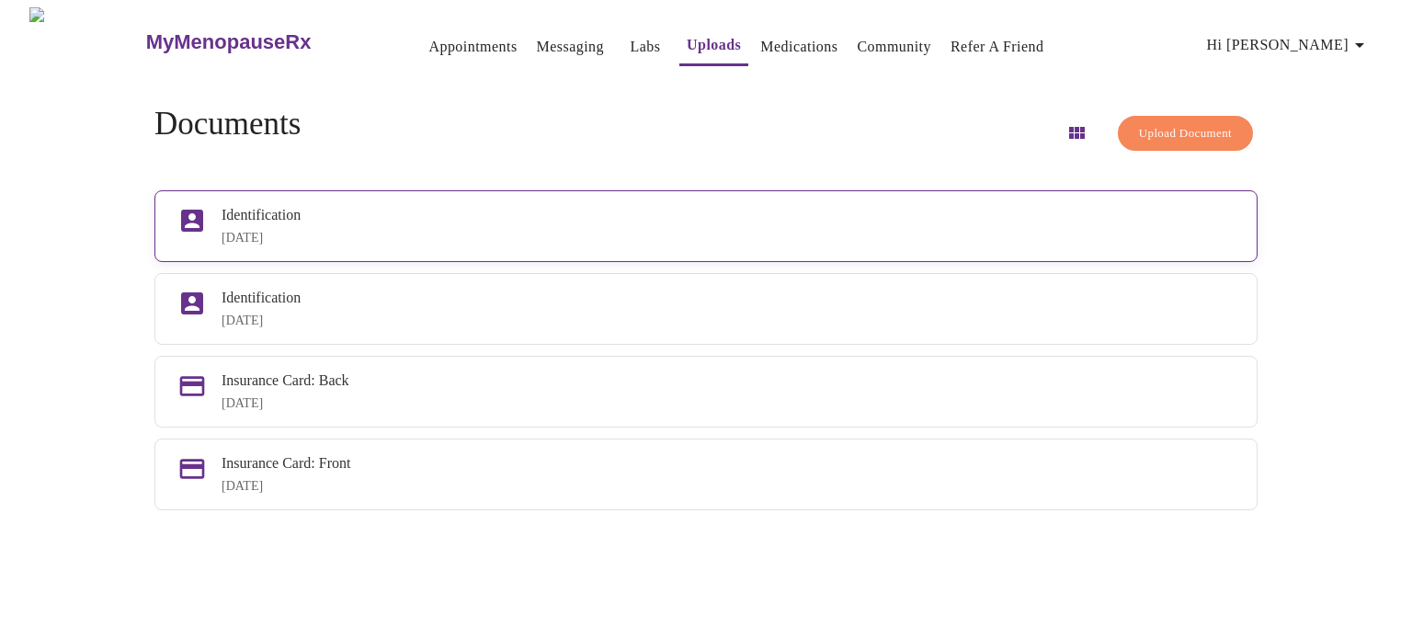
drag, startPoint x: 715, startPoint y: 212, endPoint x: 356, endPoint y: 251, distance: 361.5
click at [356, 251] on div "Identification [DATE]" at bounding box center [705, 226] width 1103 height 72
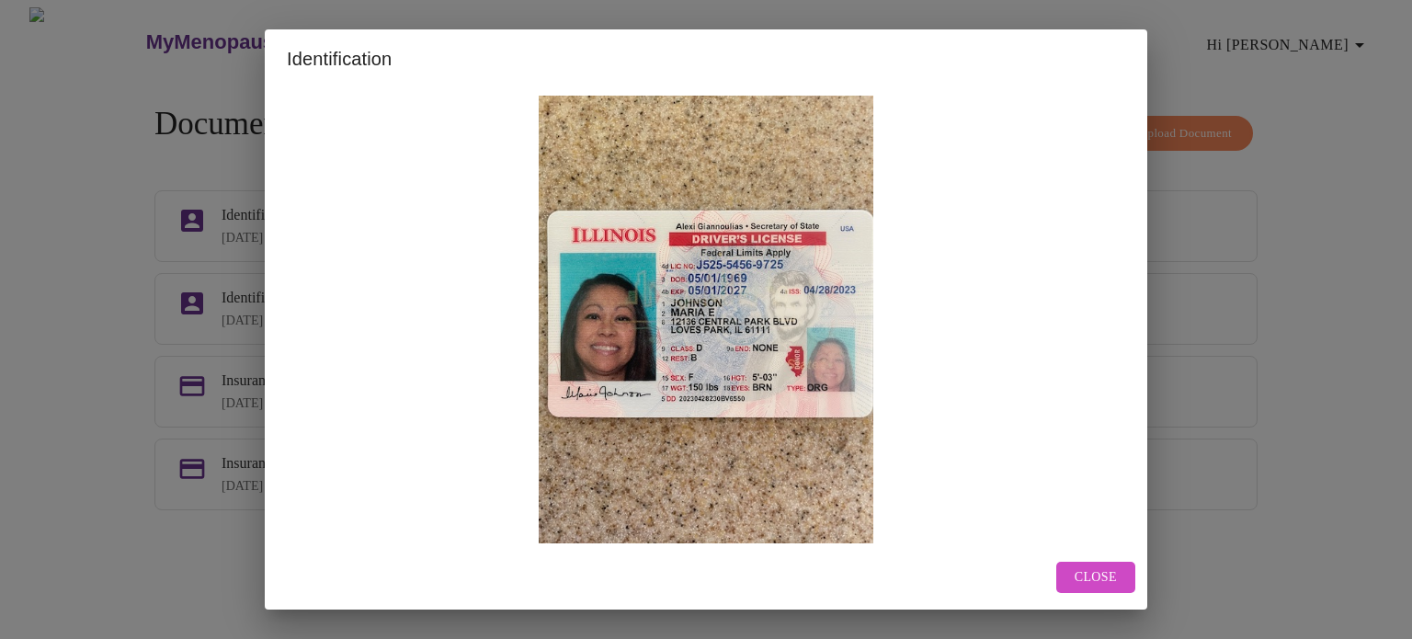
click at [172, 259] on div "Identification Close" at bounding box center [706, 319] width 1412 height 639
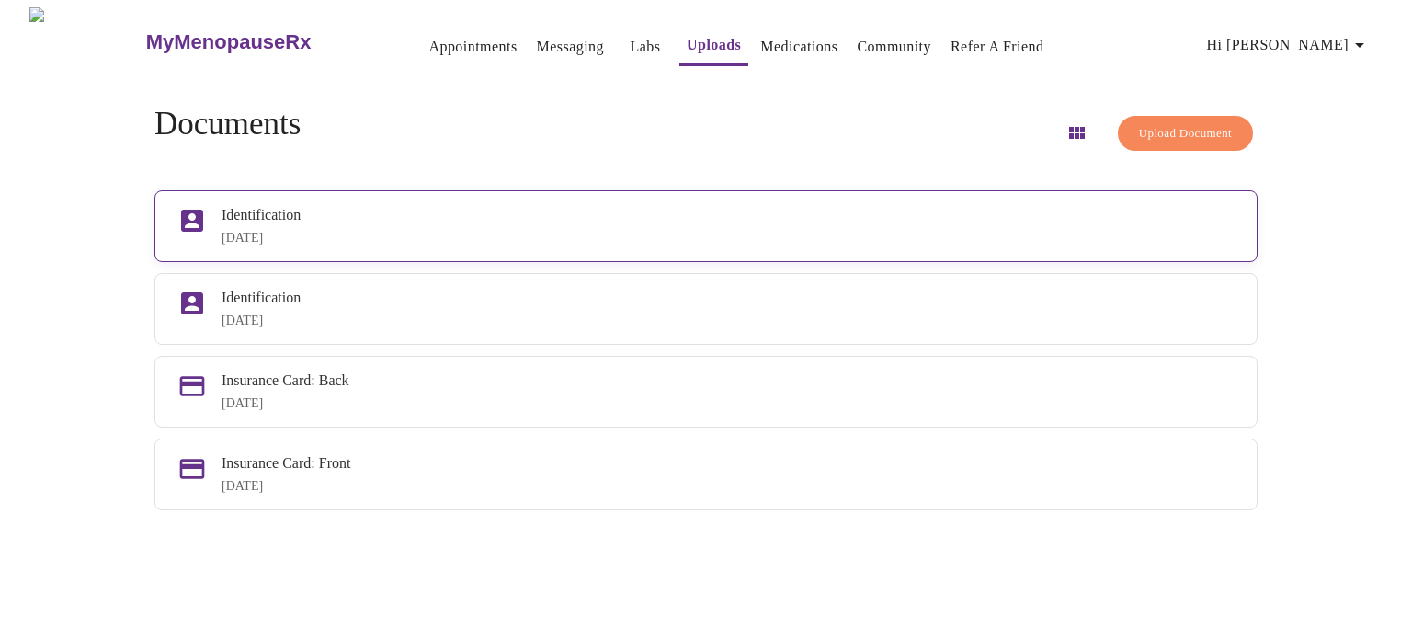
drag, startPoint x: 360, startPoint y: 305, endPoint x: 725, endPoint y: 233, distance: 372.1
click at [725, 233] on div "[DATE]" at bounding box center [728, 238] width 1013 height 15
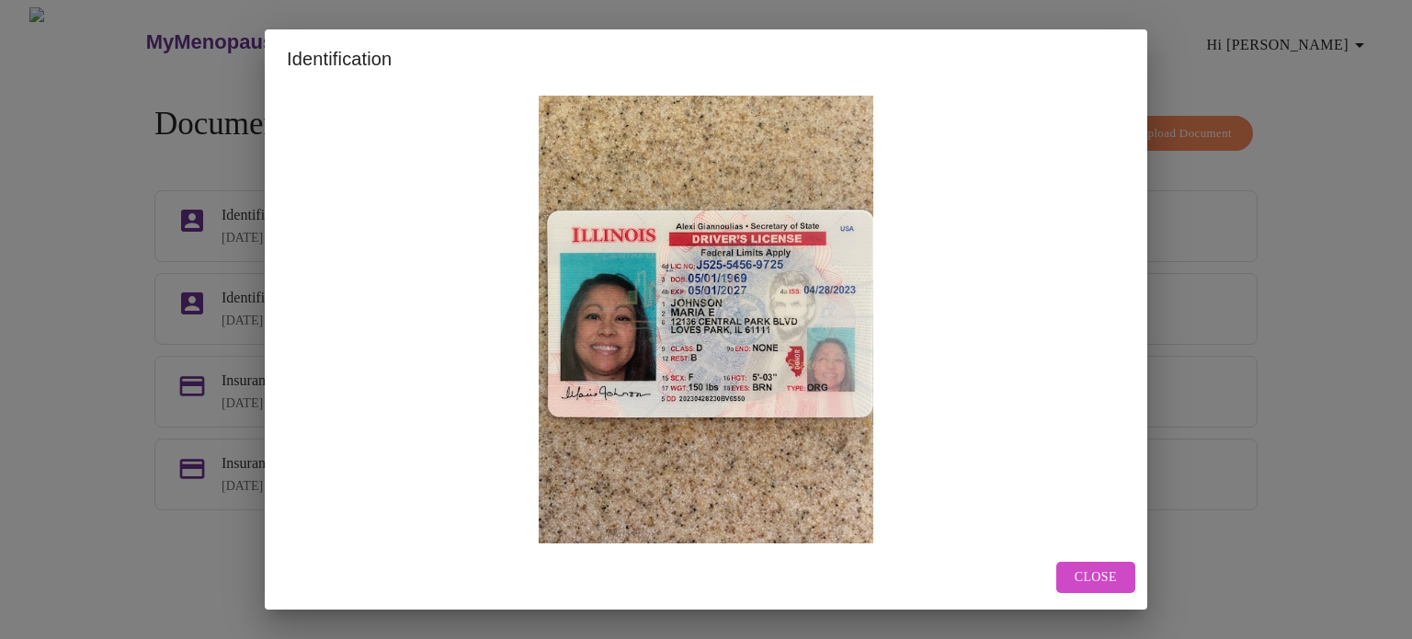
click at [146, 256] on div "Identification Close" at bounding box center [706, 319] width 1412 height 639
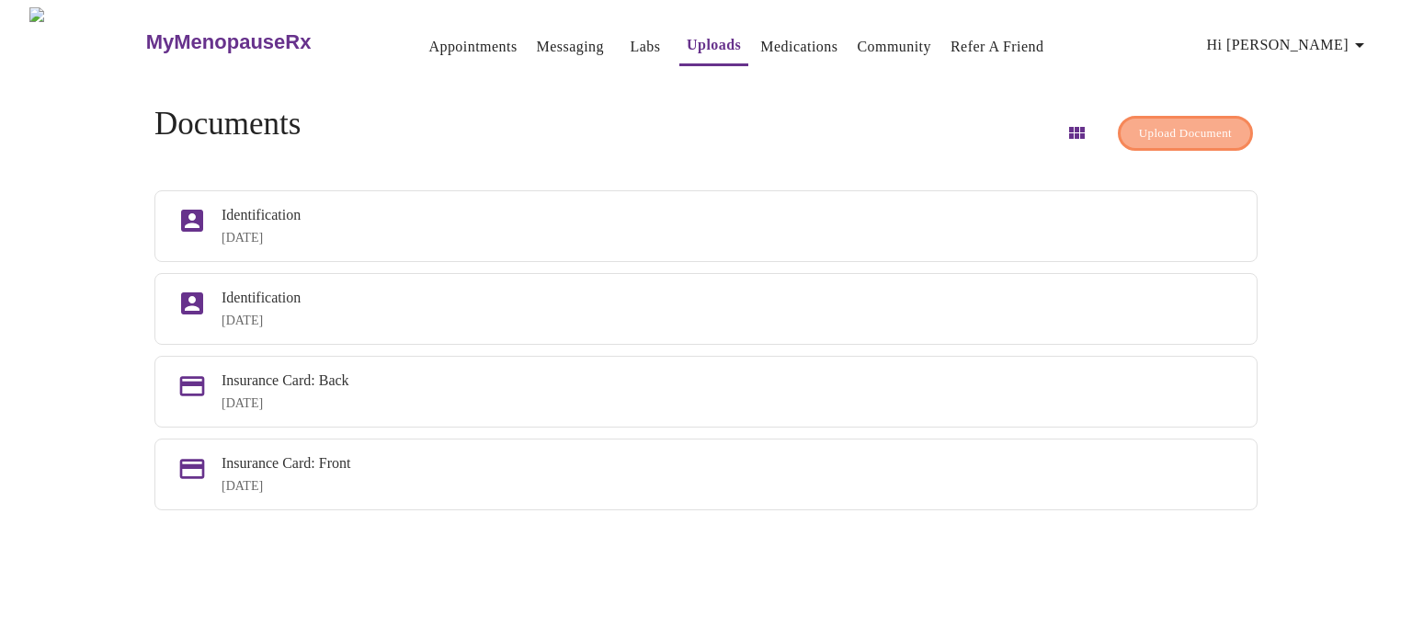
click at [1183, 131] on span "Upload Document" at bounding box center [1185, 133] width 93 height 21
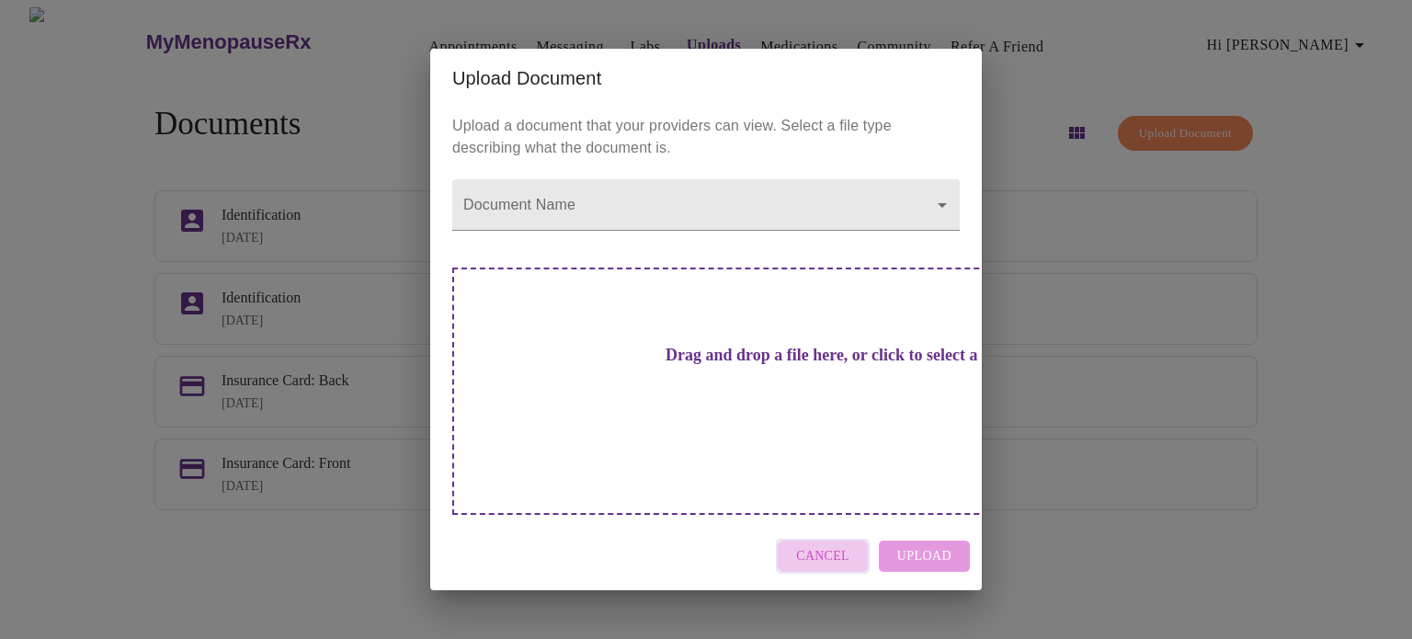
click at [829, 545] on span "Cancel" at bounding box center [822, 556] width 53 height 23
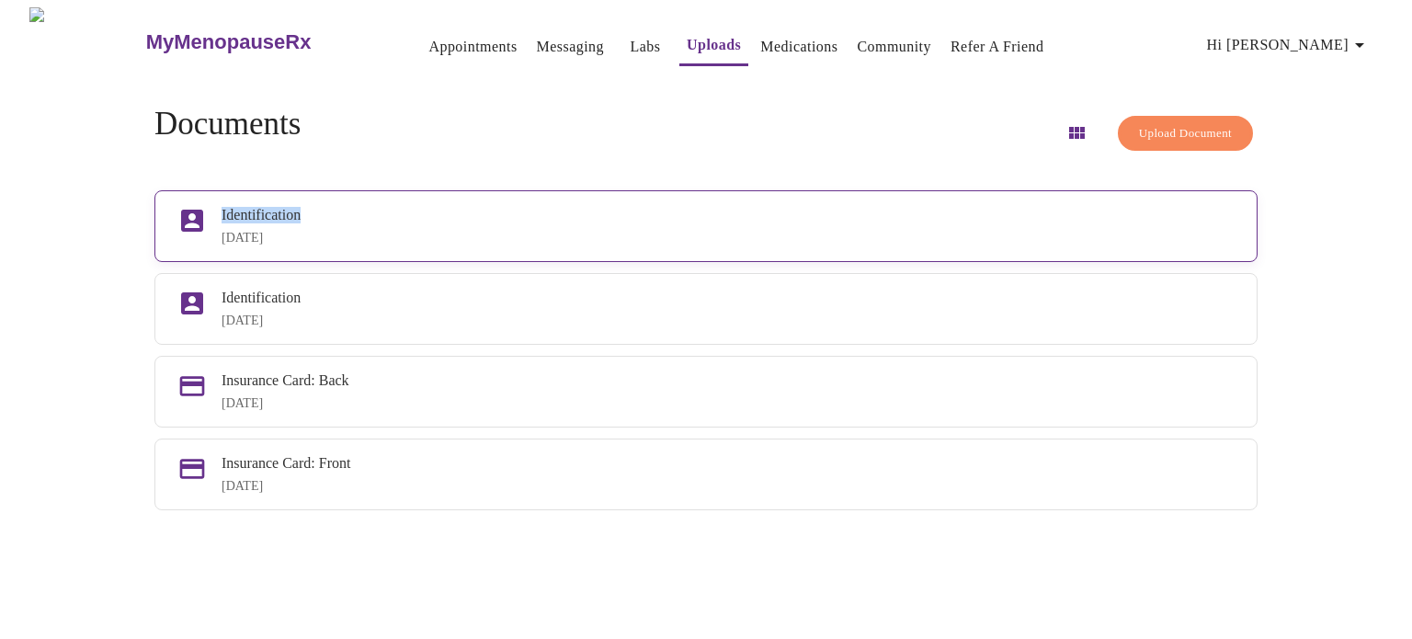
drag, startPoint x: 573, startPoint y: 189, endPoint x: 201, endPoint y: 253, distance: 376.8
click at [201, 253] on div "Identification [DATE]" at bounding box center [705, 226] width 1103 height 72
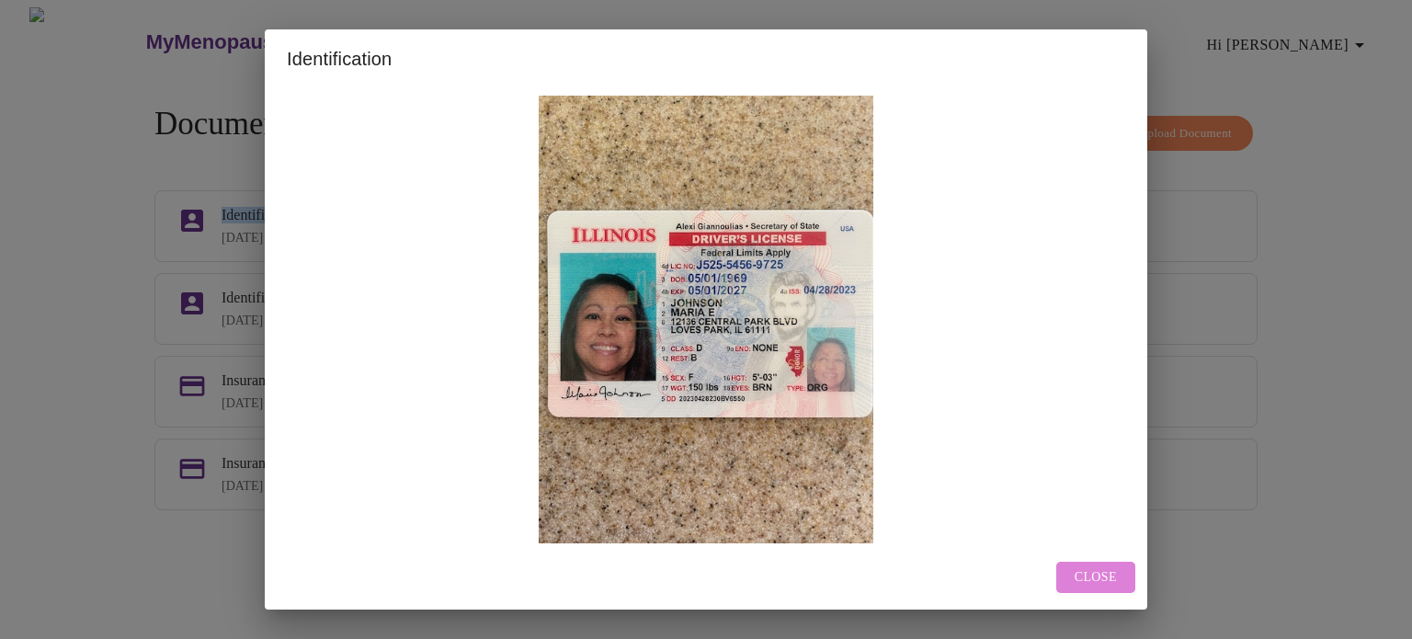
click at [1112, 571] on span "Close" at bounding box center [1096, 577] width 42 height 23
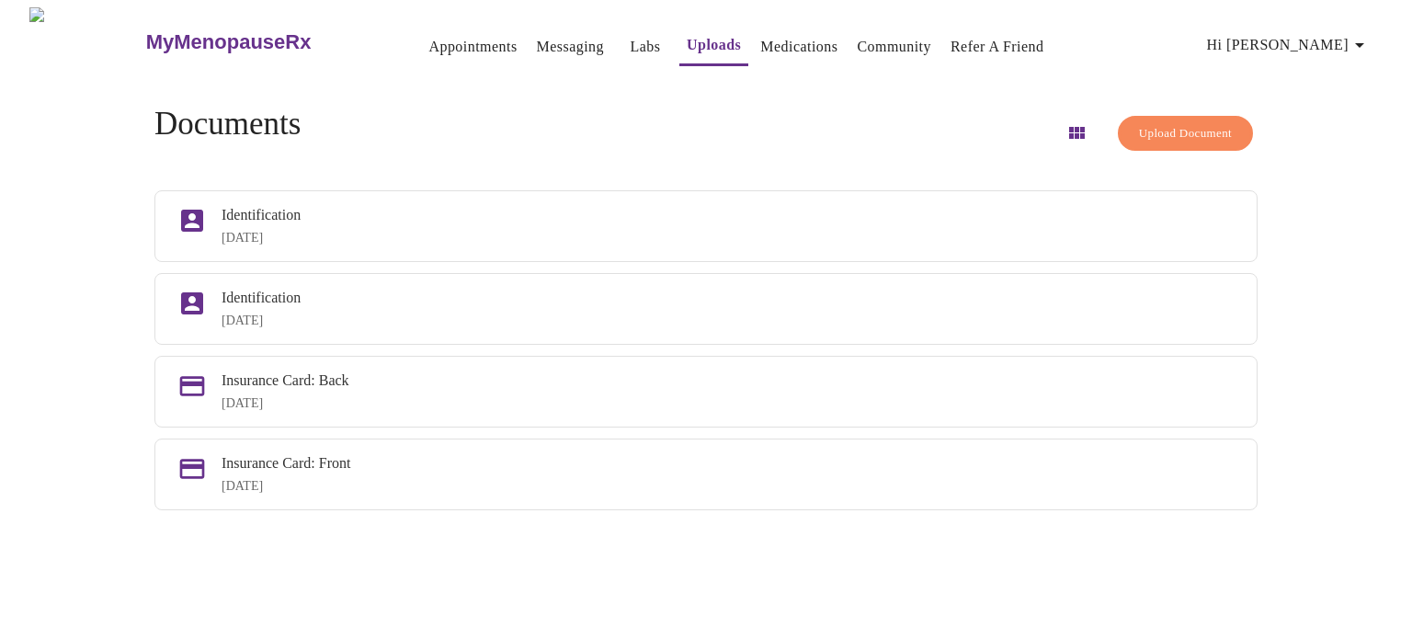
click at [629, 128] on div "Documents Upload Document" at bounding box center [705, 133] width 1103 height 55
click at [762, 34] on link "Medications" at bounding box center [798, 47] width 77 height 26
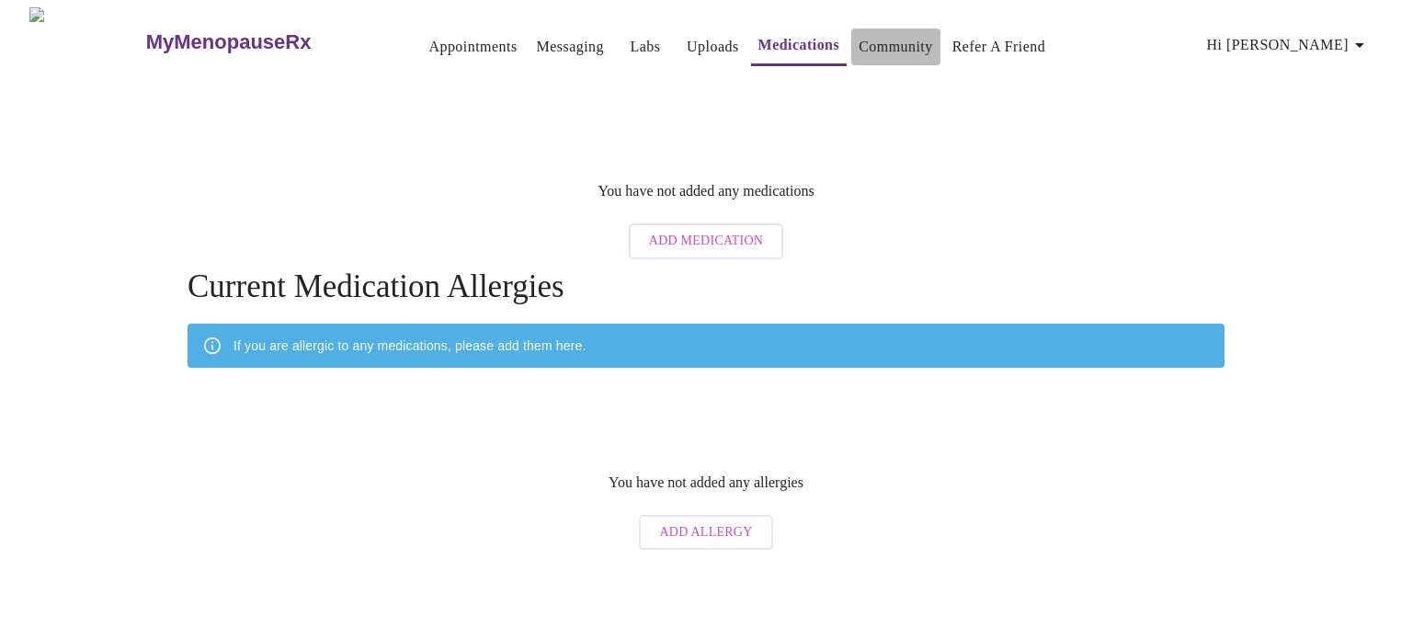
click at [868, 36] on link "Community" at bounding box center [896, 47] width 74 height 26
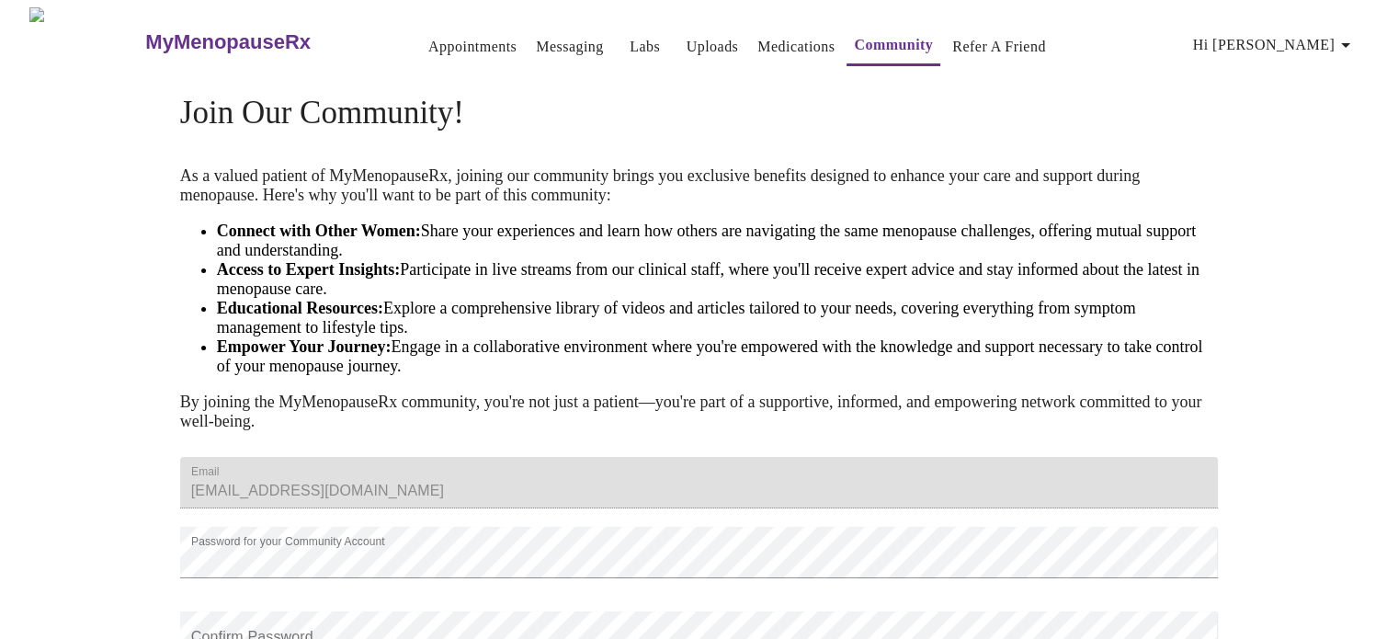
click at [428, 36] on link "Appointments" at bounding box center [472, 47] width 88 height 26
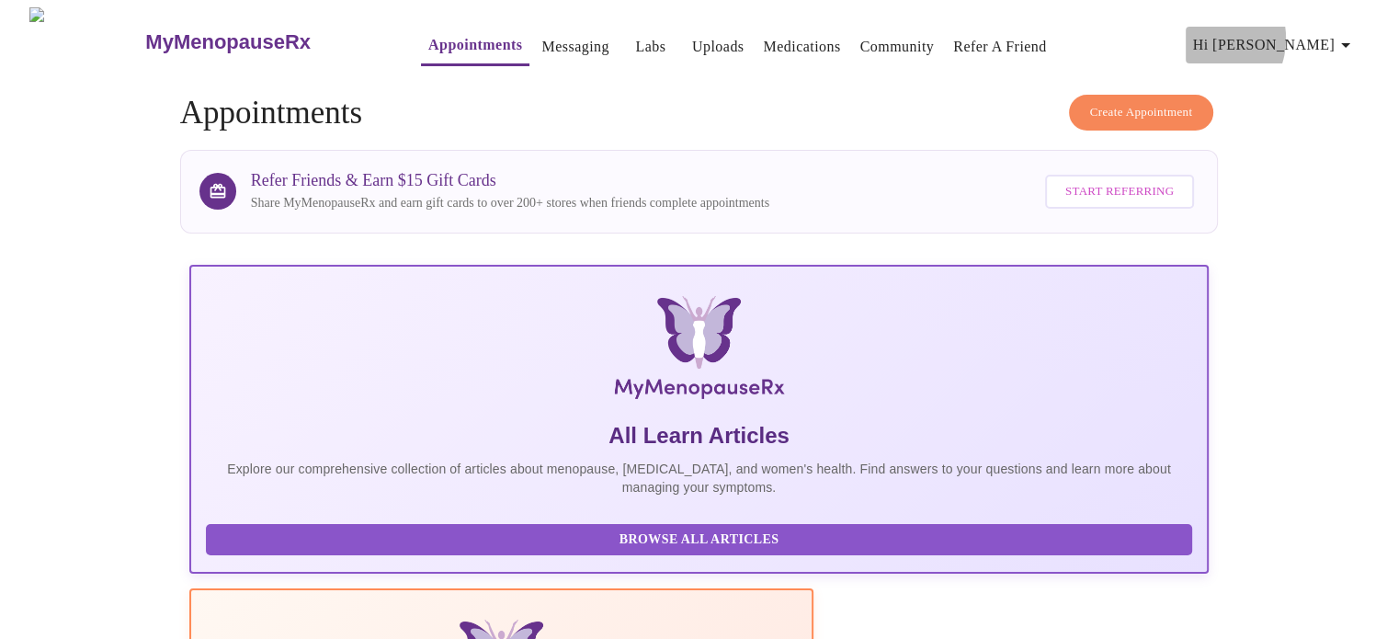
click at [1295, 32] on span "Hi [PERSON_NAME]" at bounding box center [1275, 45] width 164 height 26
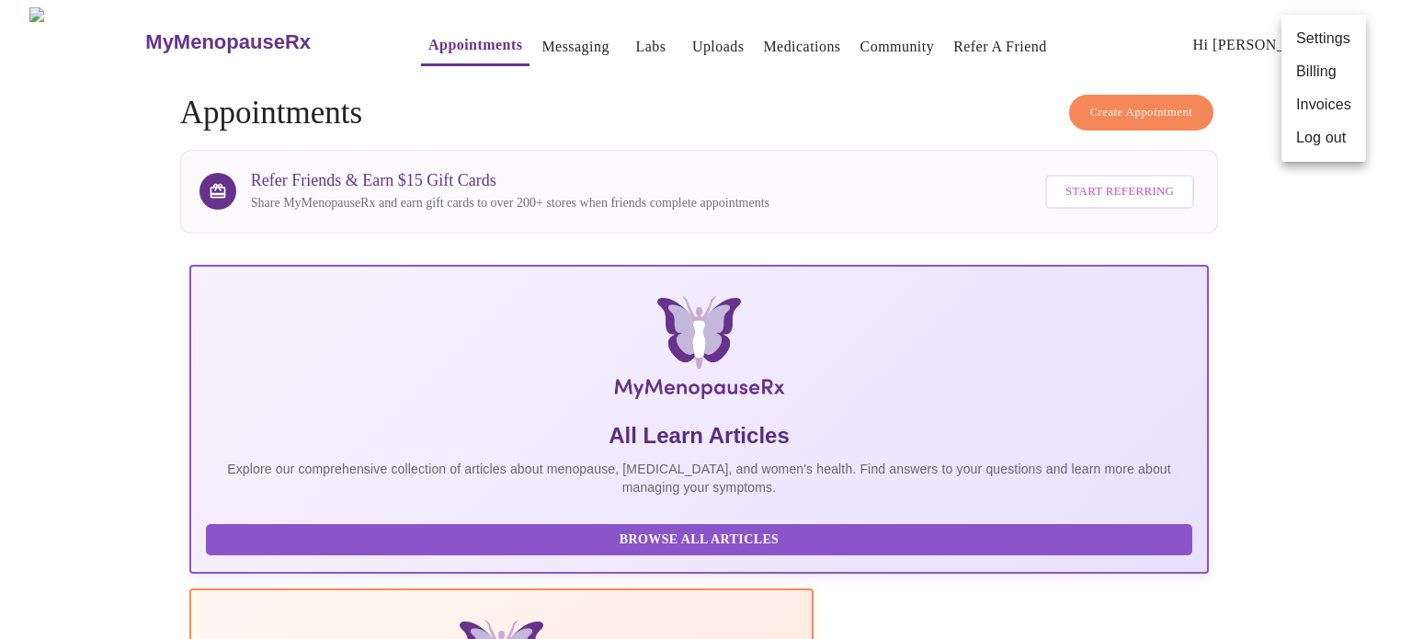
click at [1311, 71] on li "Billing" at bounding box center [1324, 71] width 85 height 33
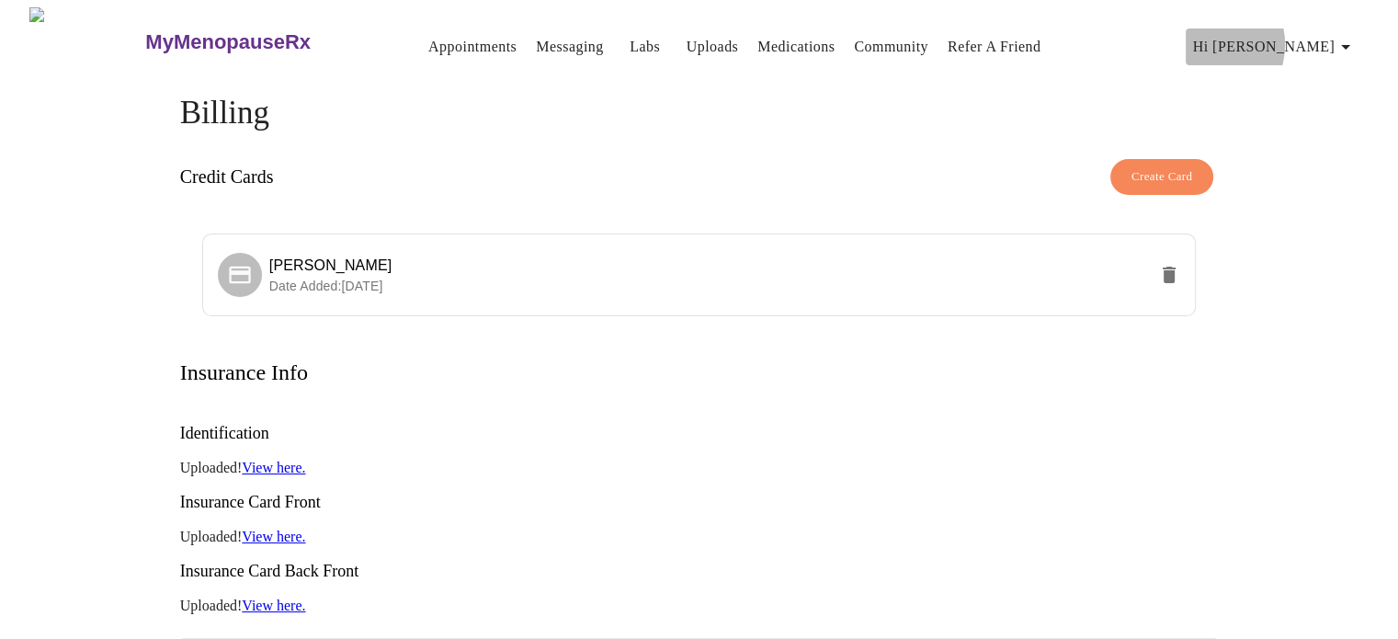
click at [1293, 36] on span "Hi [PERSON_NAME]" at bounding box center [1275, 47] width 164 height 26
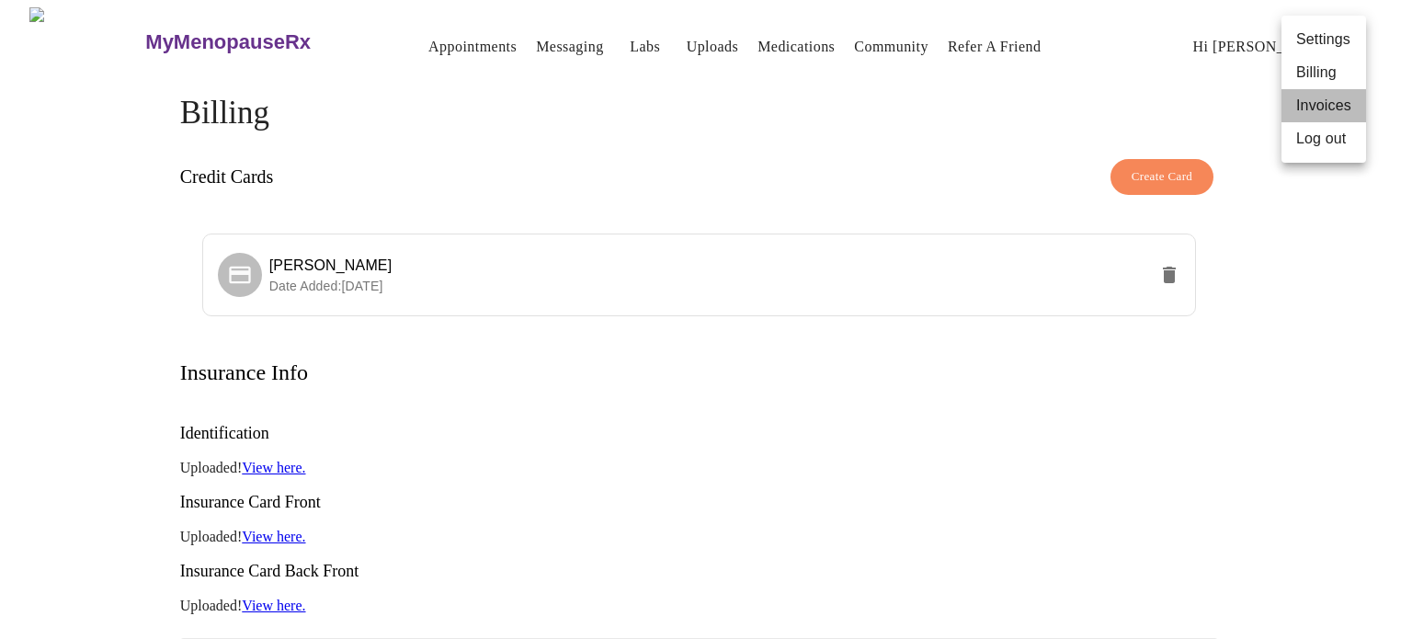
click at [1320, 103] on li "Invoices" at bounding box center [1324, 105] width 85 height 33
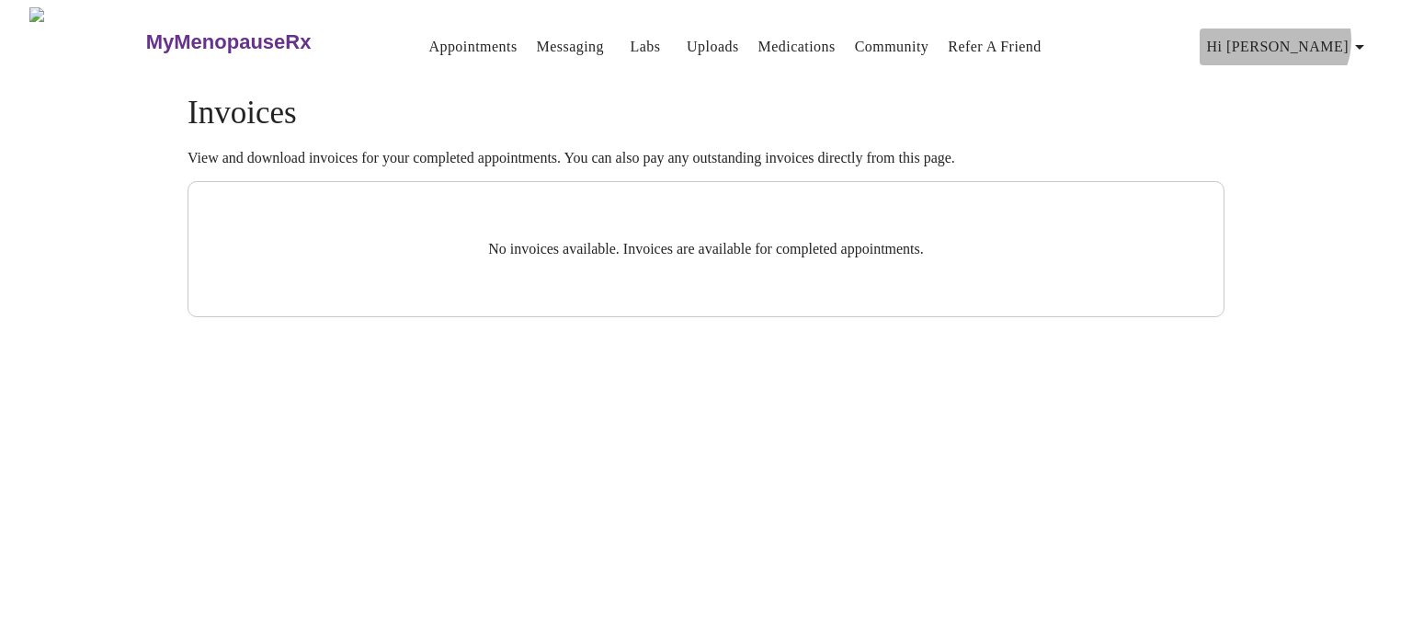
click at [1363, 36] on icon "button" at bounding box center [1360, 47] width 22 height 22
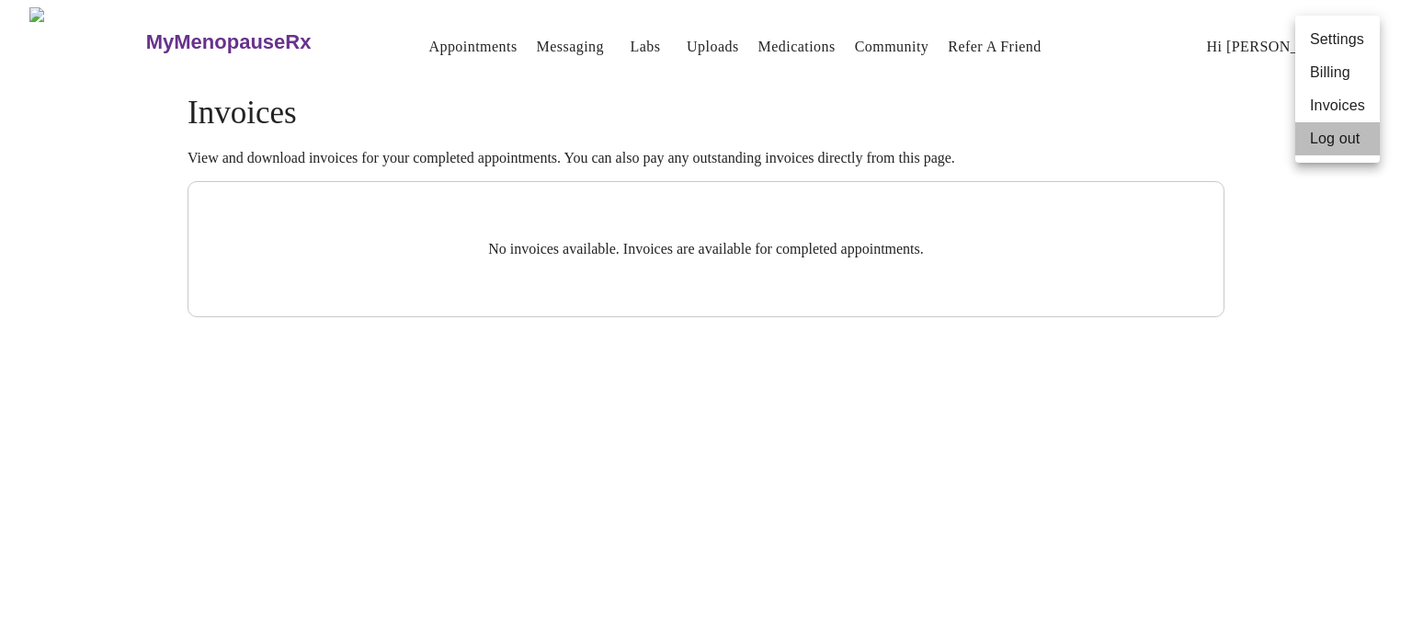
click at [1339, 141] on li "Log out" at bounding box center [1337, 138] width 85 height 33
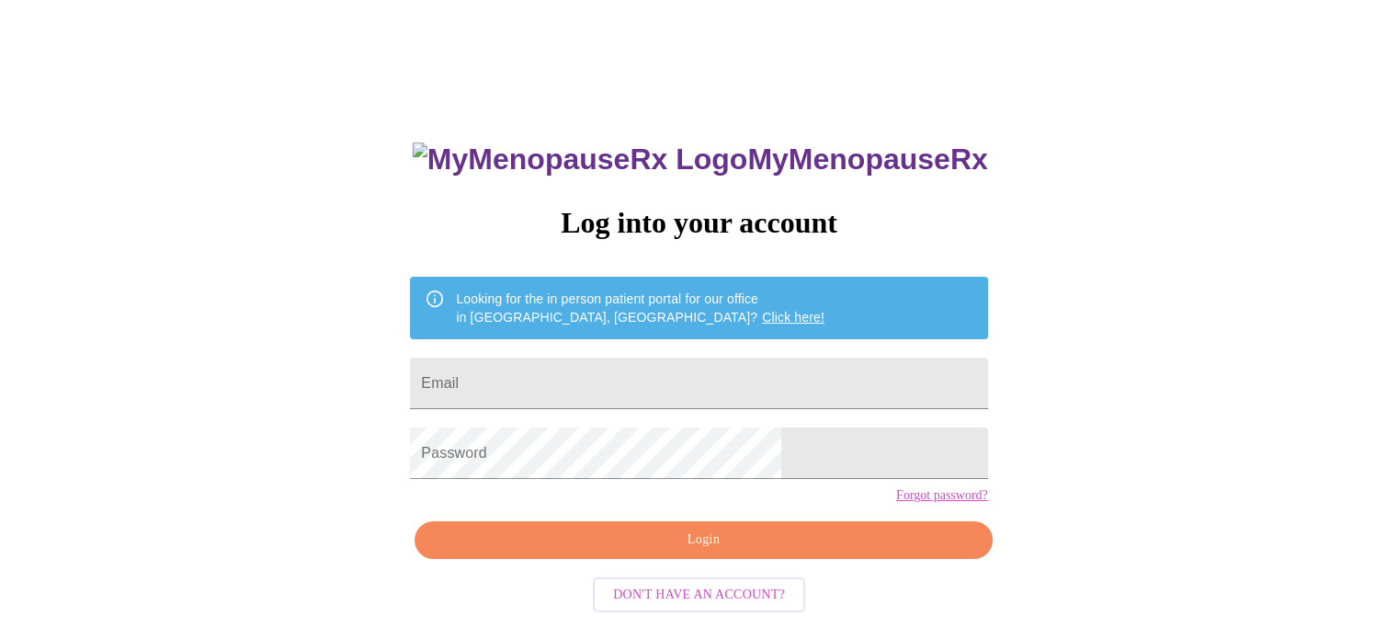
scroll to position [35, 0]
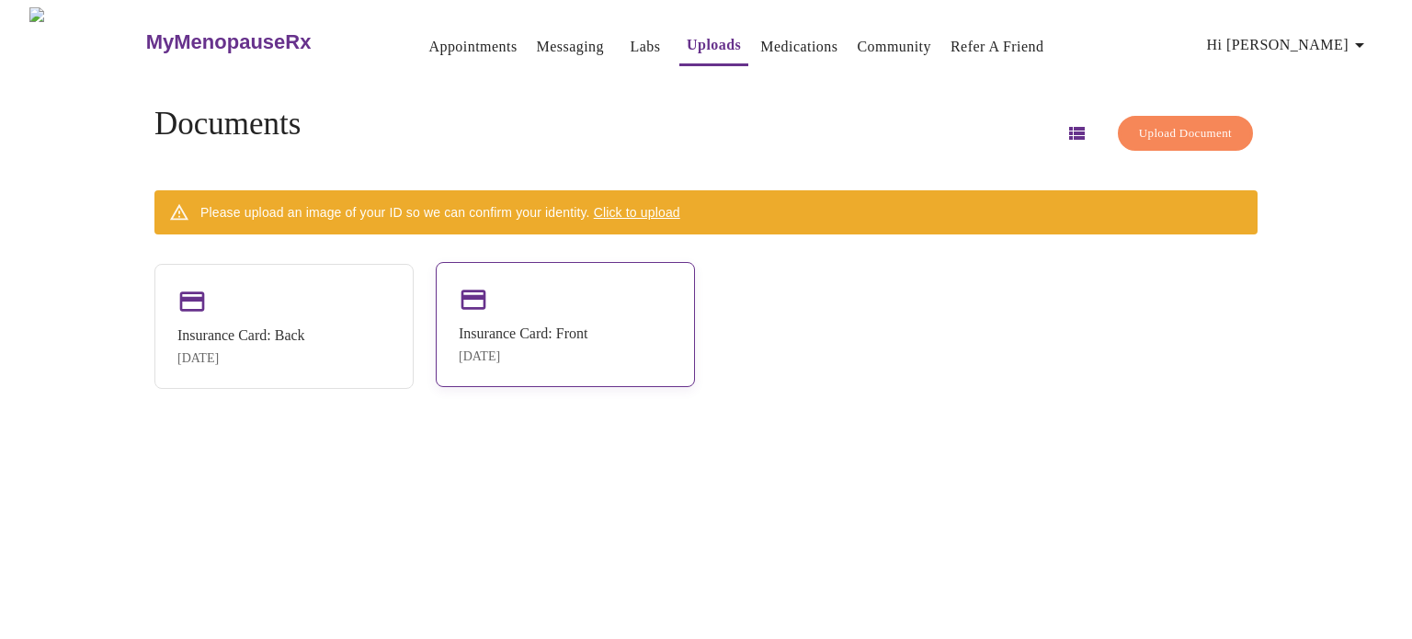
click at [506, 327] on div "Insurance Card: Front" at bounding box center [523, 333] width 129 height 17
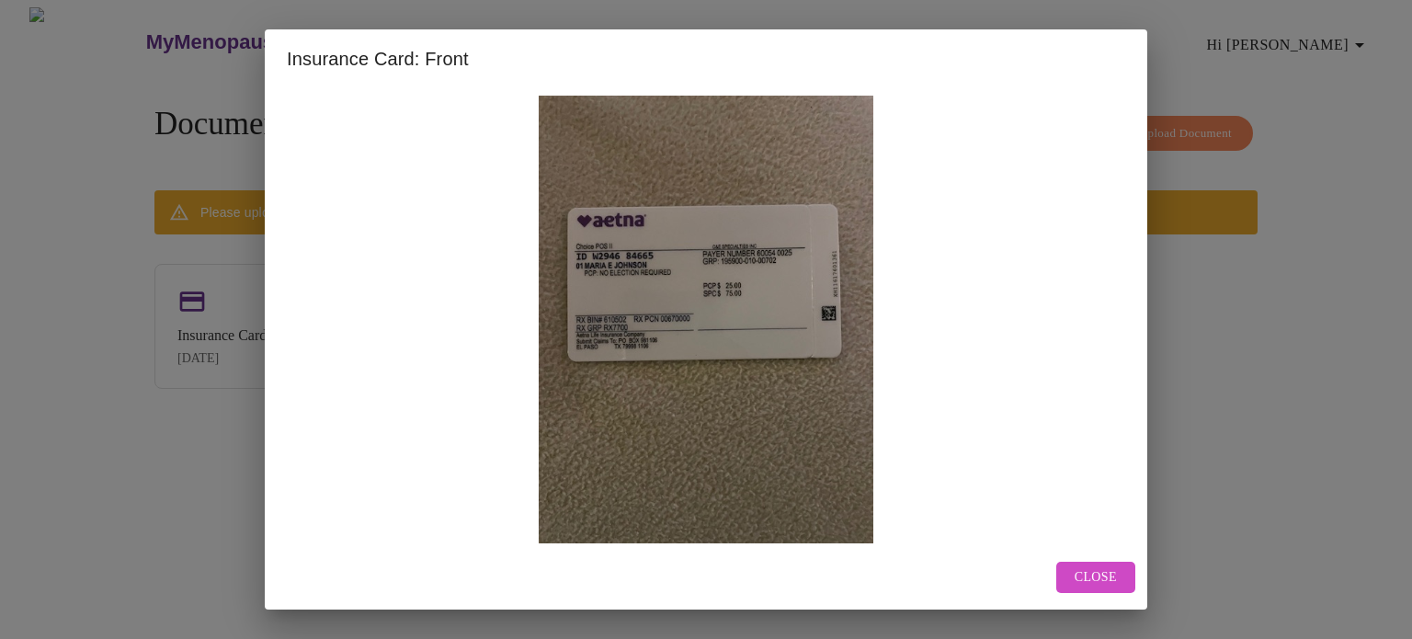
click at [1081, 562] on button "Close" at bounding box center [1095, 578] width 79 height 32
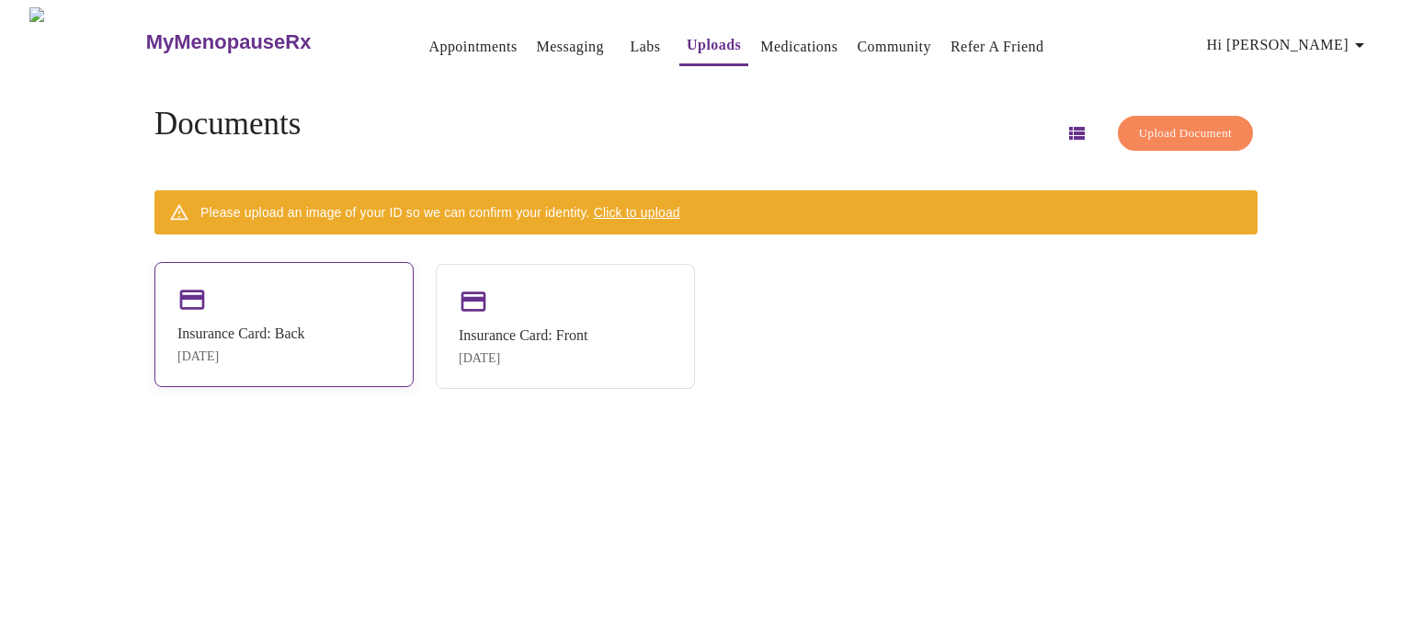
click at [305, 325] on div "Insurance Card: Back" at bounding box center [241, 333] width 128 height 17
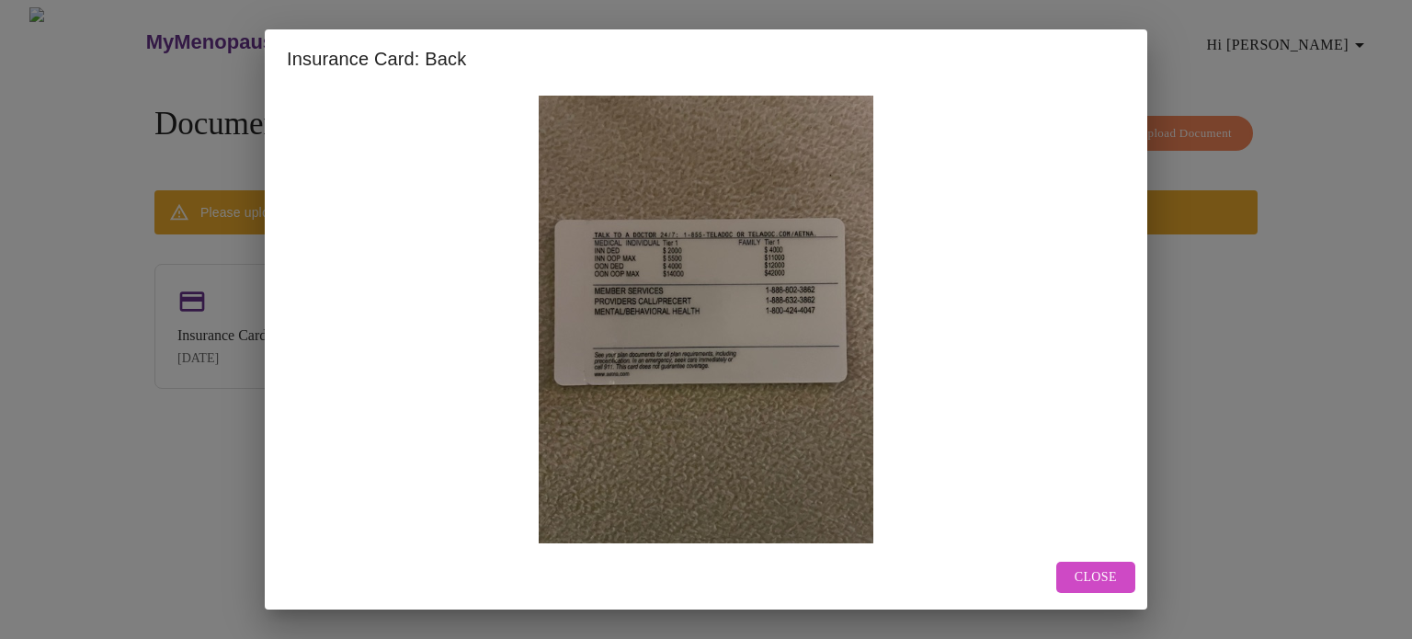
click at [1108, 571] on span "Close" at bounding box center [1096, 577] width 42 height 23
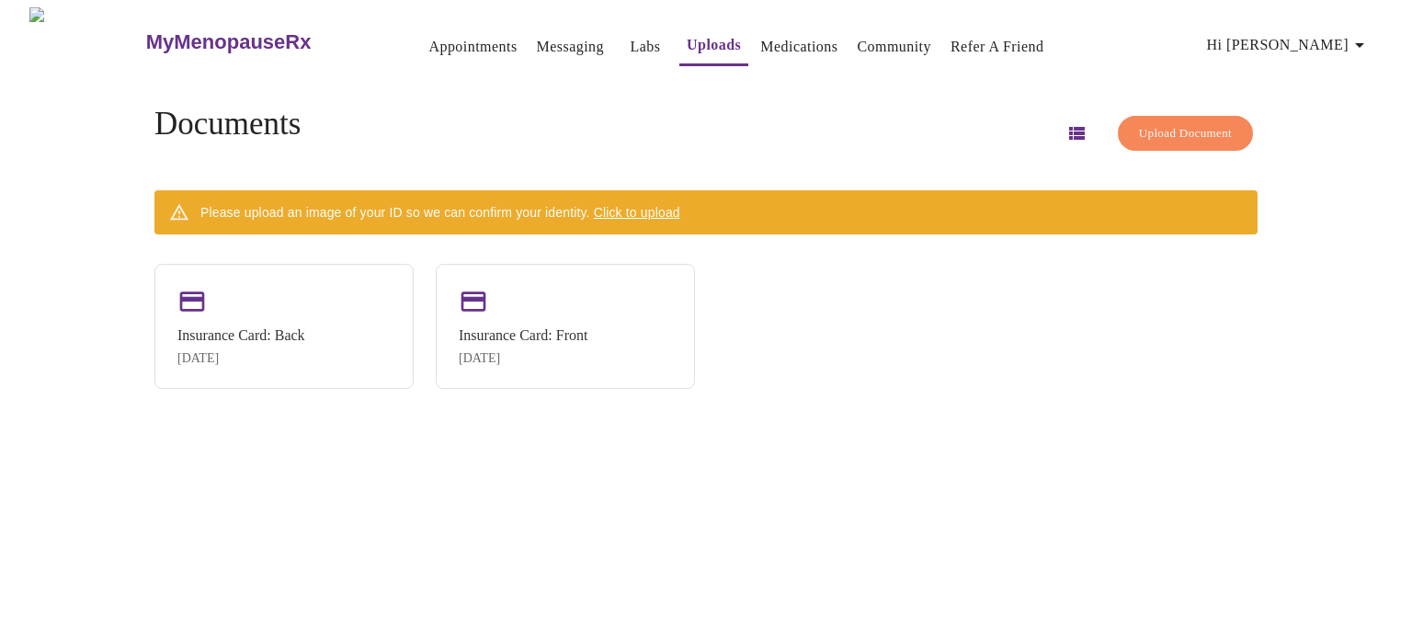
click at [648, 208] on span "Click to upload" at bounding box center [637, 212] width 86 height 15
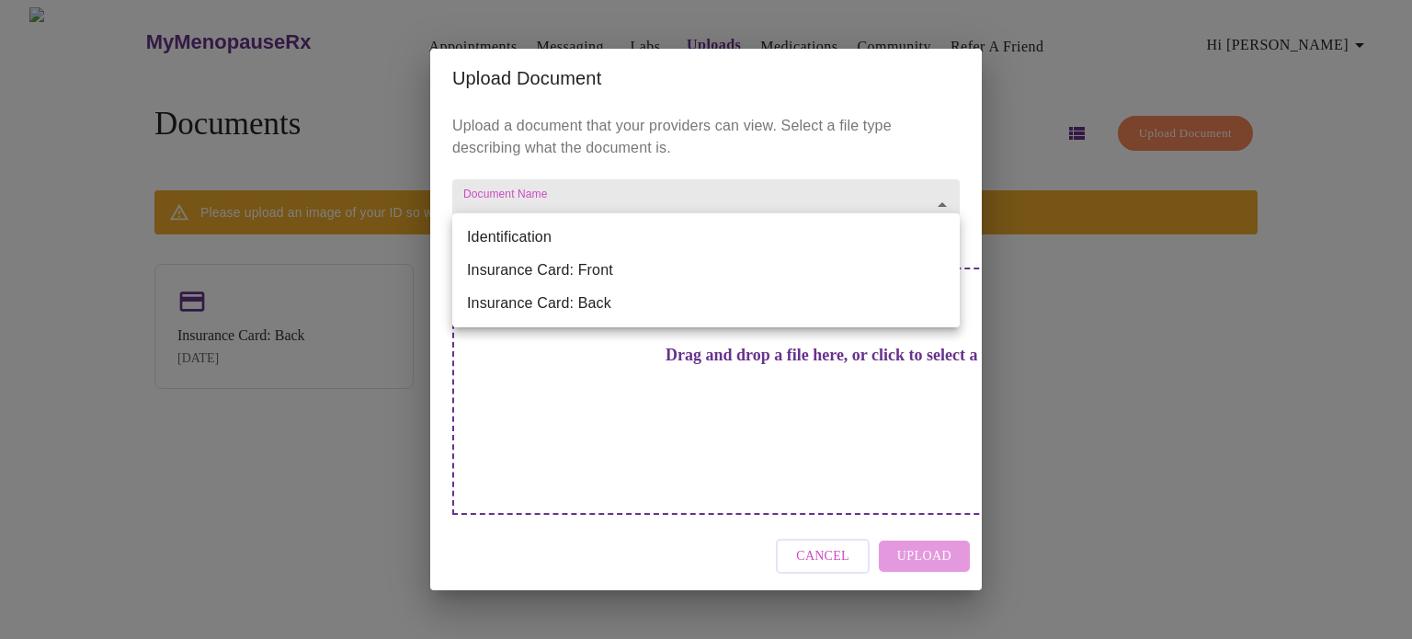
click at [606, 234] on body "MyMenopauseRx Appointments Messaging Labs Uploads Medications Community Refer a…" at bounding box center [705, 326] width 1397 height 639
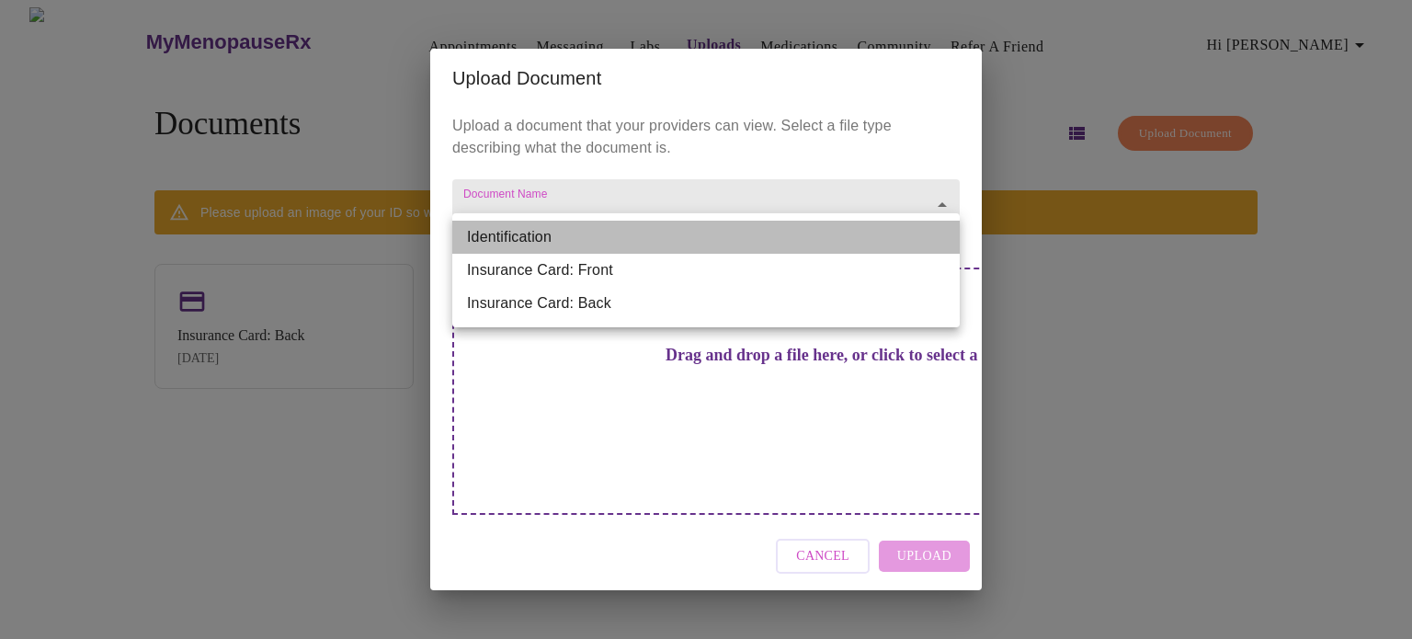
click at [574, 227] on li "Identification" at bounding box center [705, 237] width 507 height 33
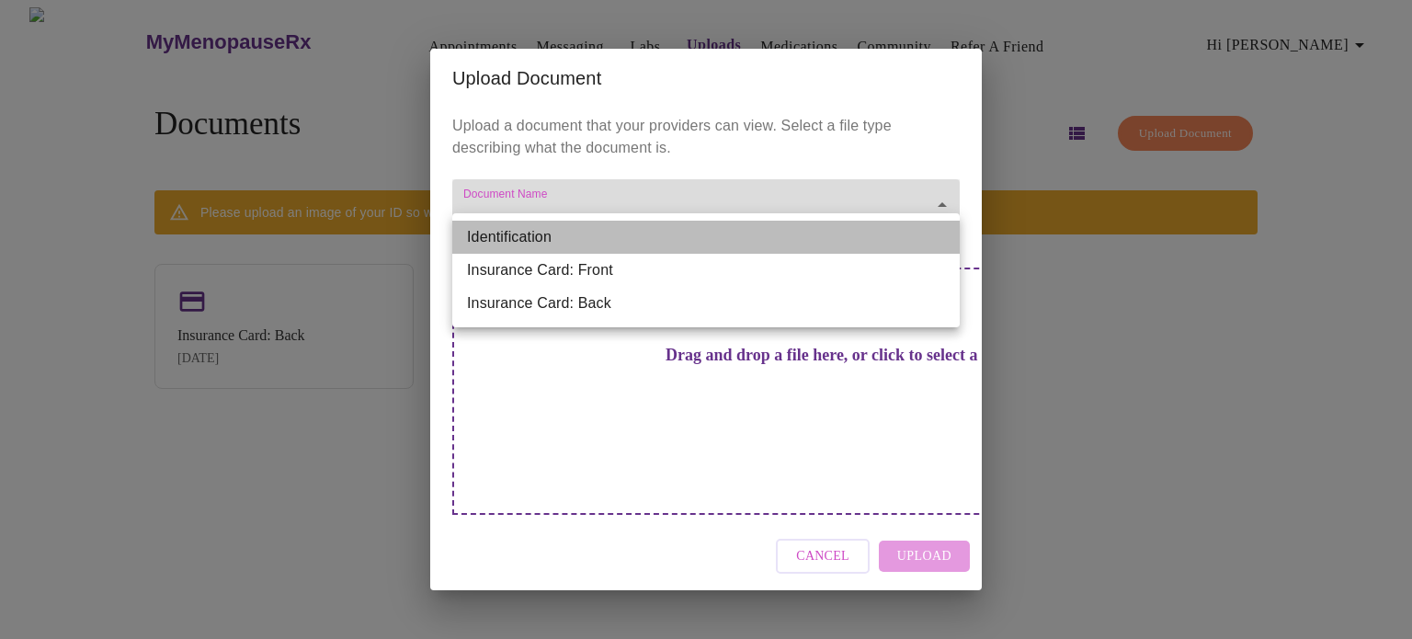
type input "Identification"
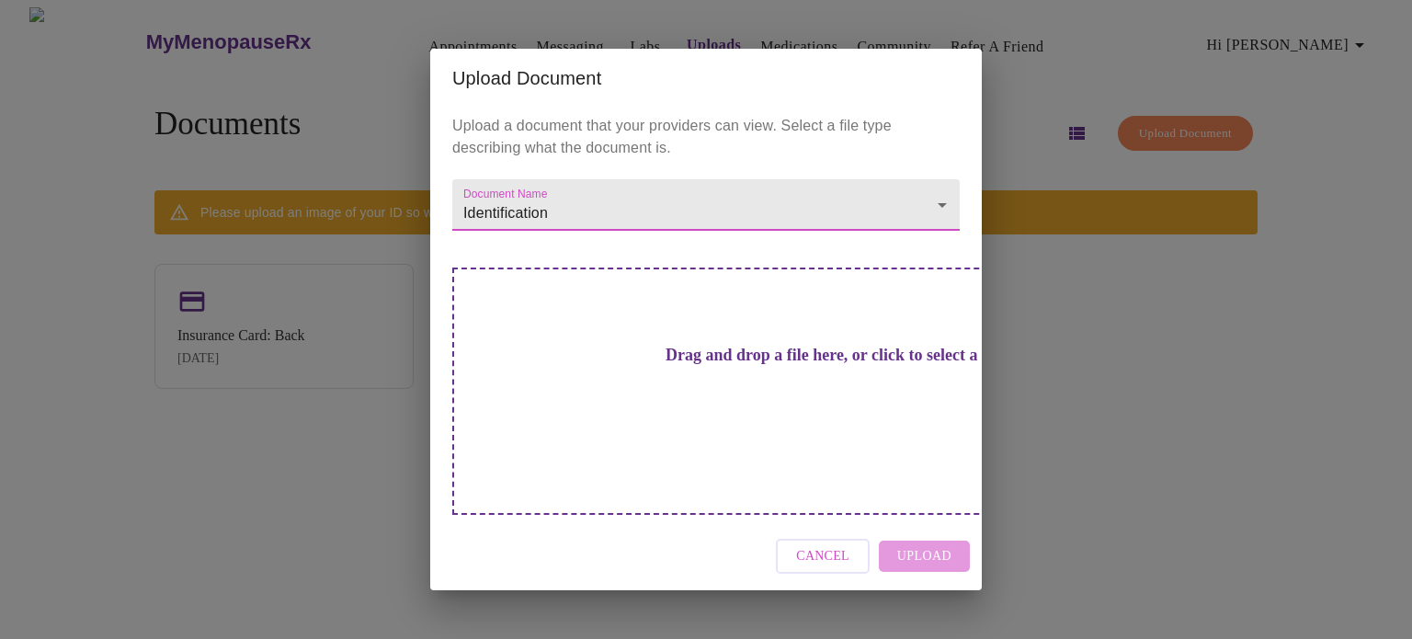
click at [604, 320] on div "Drag and drop a file here, or click to select a file" at bounding box center [834, 391] width 765 height 247
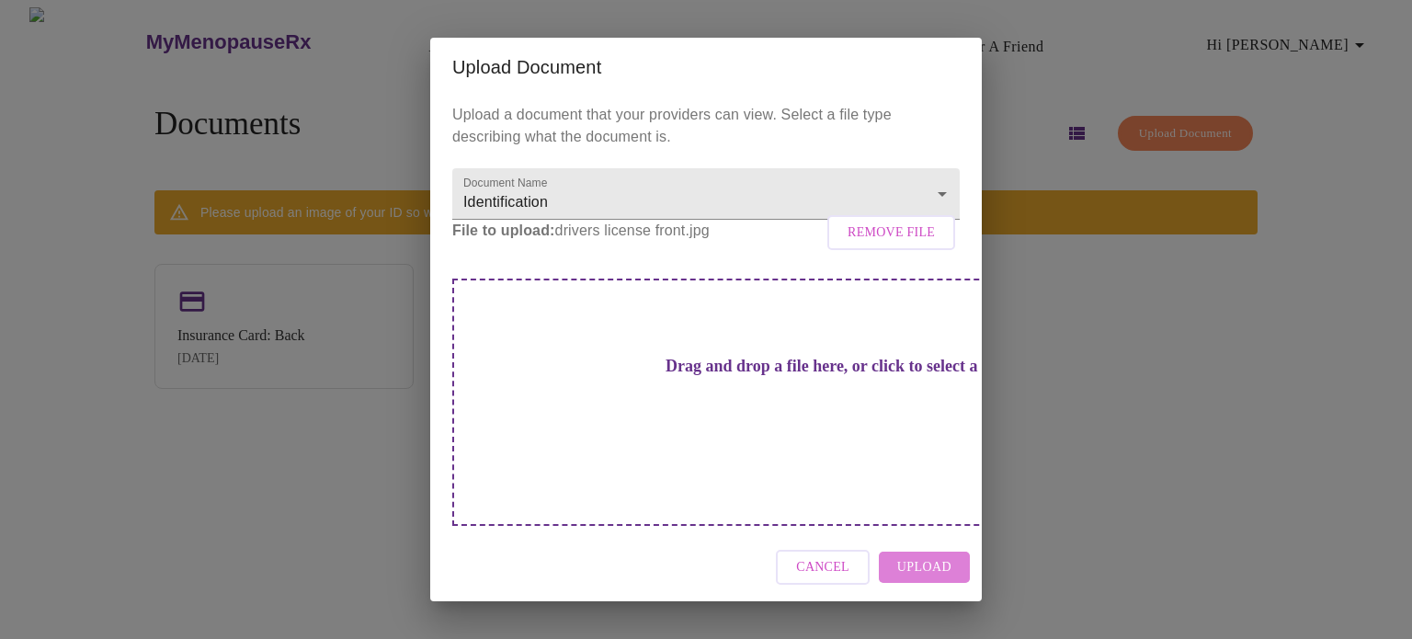
click at [948, 556] on span "Upload" at bounding box center [924, 567] width 54 height 23
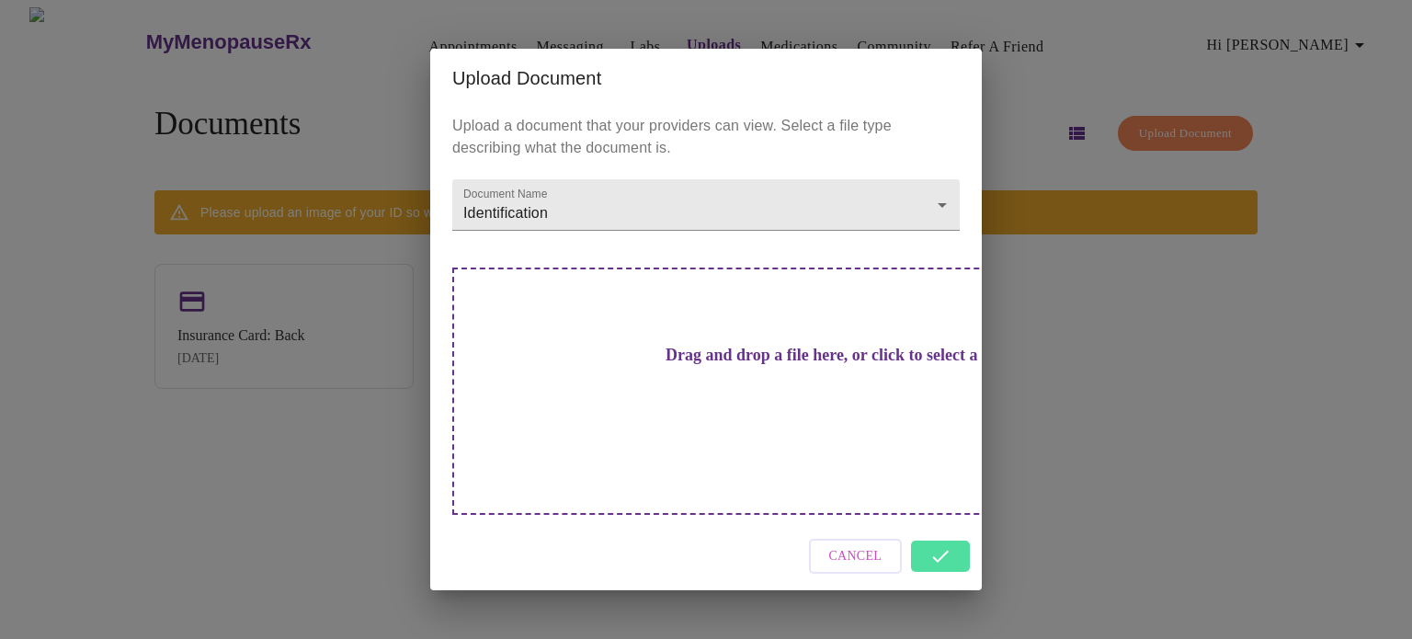
click at [925, 522] on div "Cancel" at bounding box center [706, 556] width 552 height 69
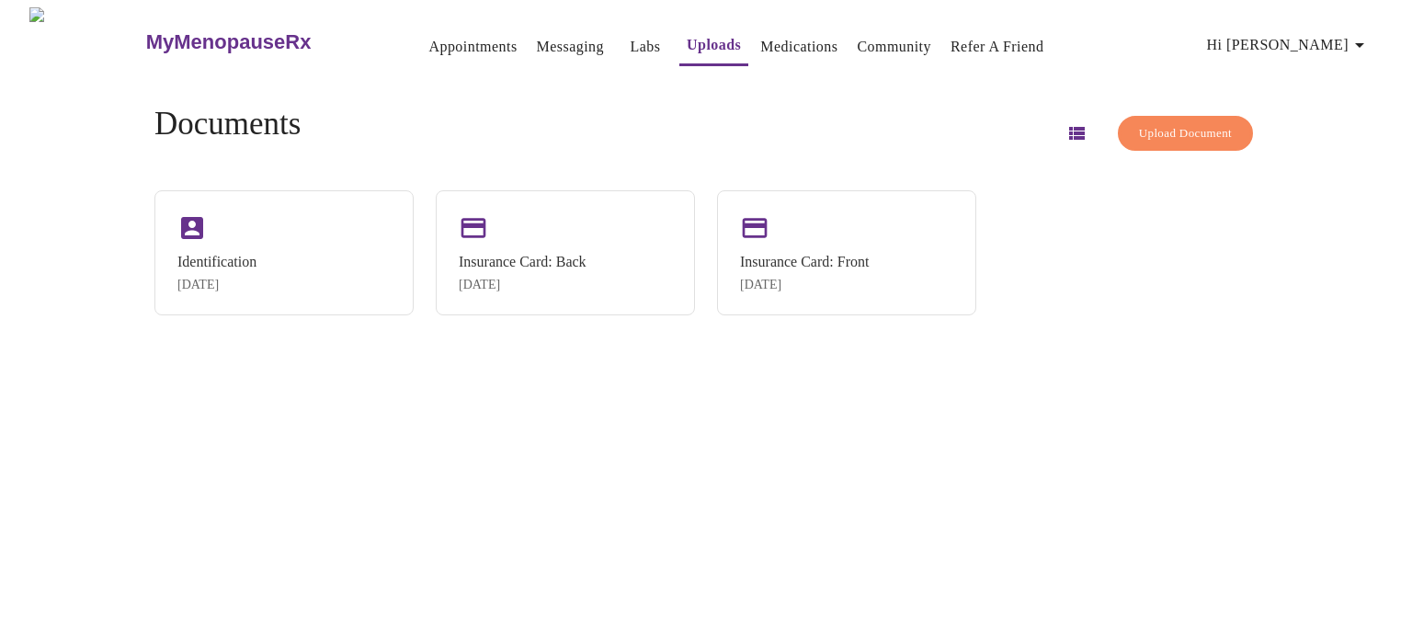
click at [1142, 126] on span "Upload Document" at bounding box center [1185, 133] width 93 height 21
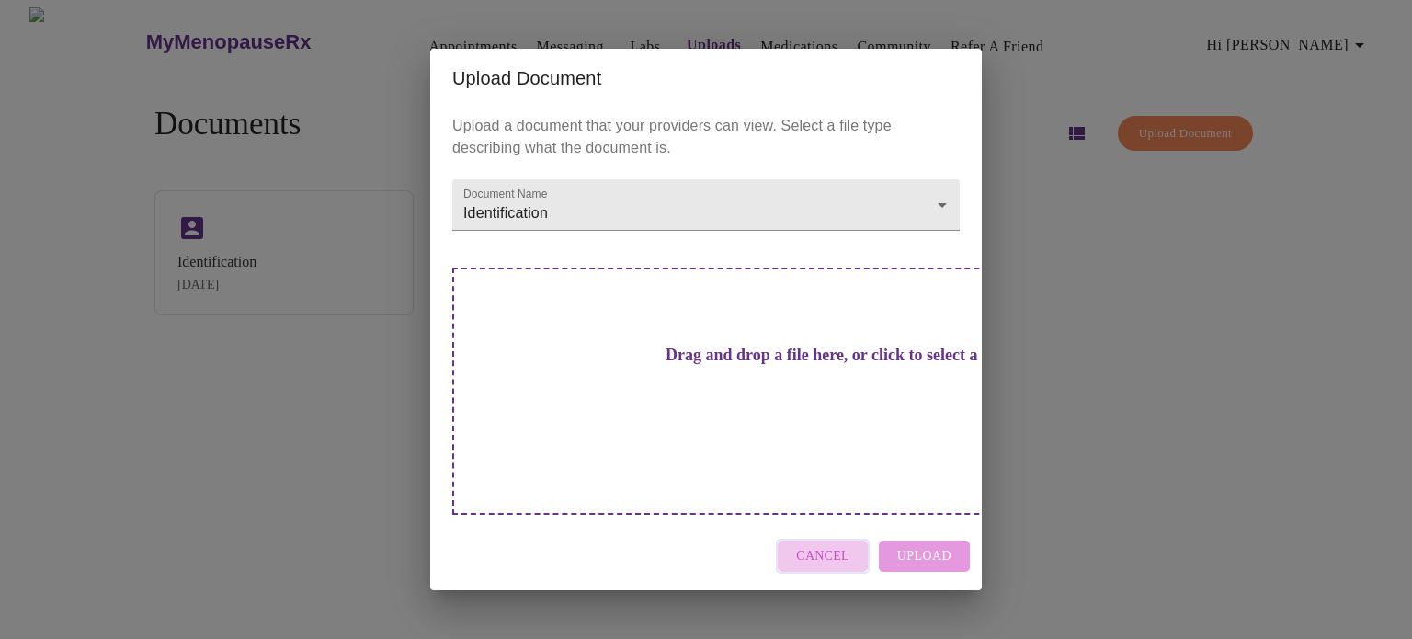
drag, startPoint x: 845, startPoint y: 523, endPoint x: 1054, endPoint y: 492, distance: 211.9
click at [846, 545] on span "Cancel" at bounding box center [822, 556] width 53 height 23
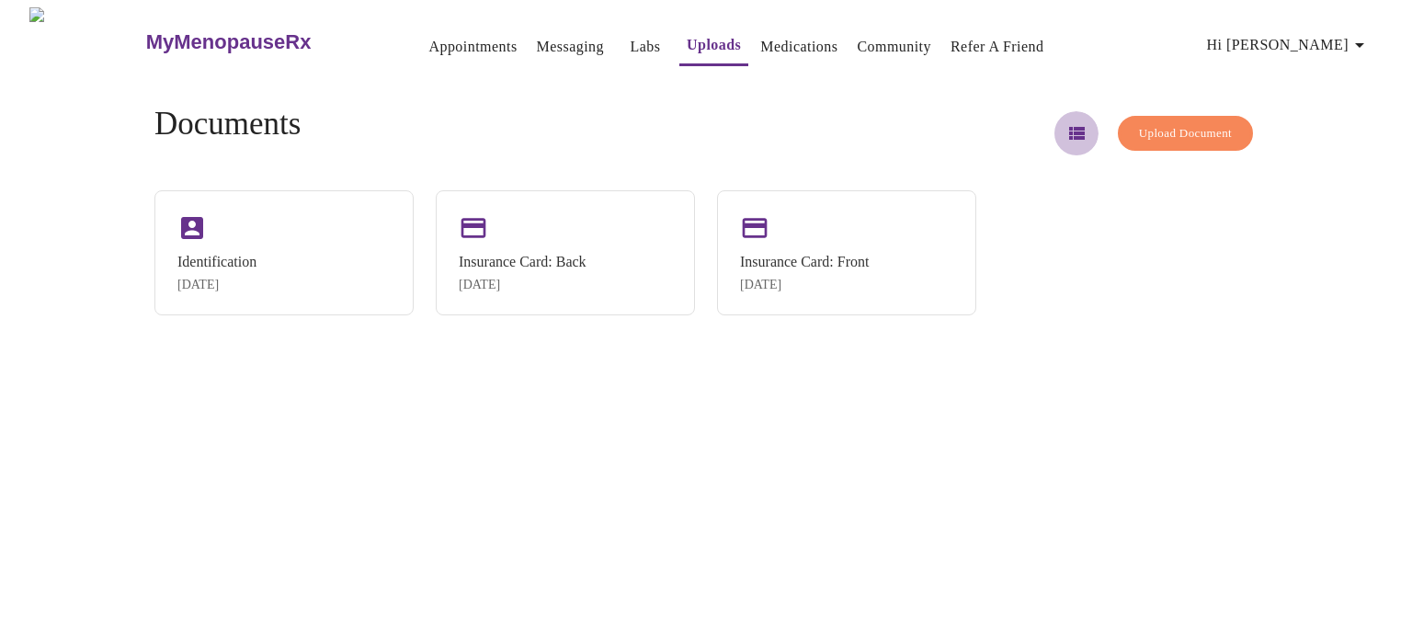
click at [1059, 125] on button "button" at bounding box center [1076, 133] width 44 height 44
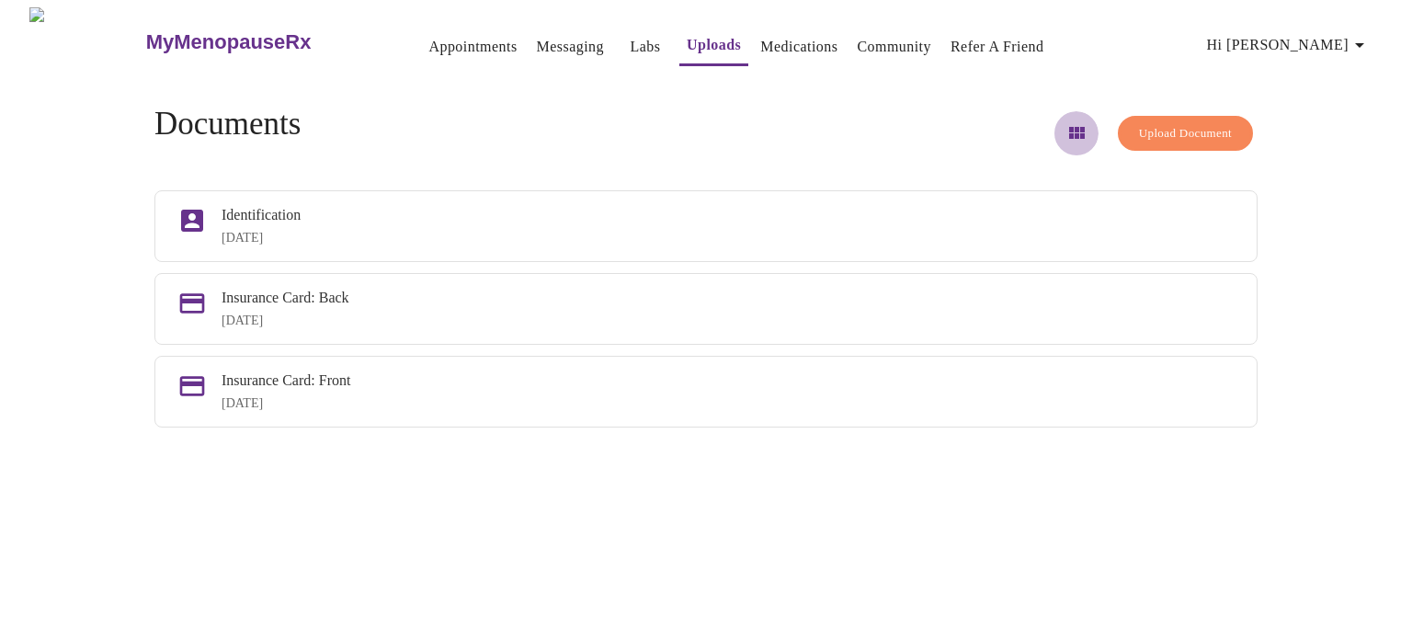
click at [1065, 127] on icon "button" at bounding box center [1076, 133] width 22 height 22
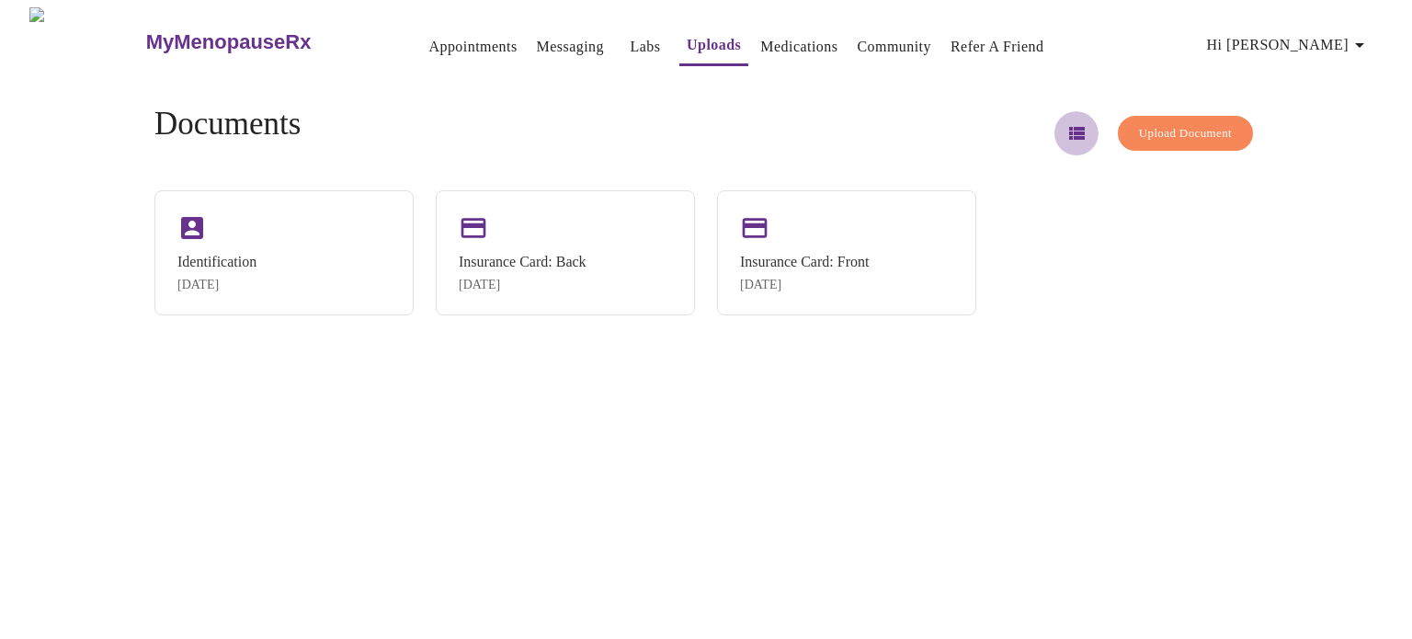
click at [1069, 127] on icon "button" at bounding box center [1077, 133] width 16 height 13
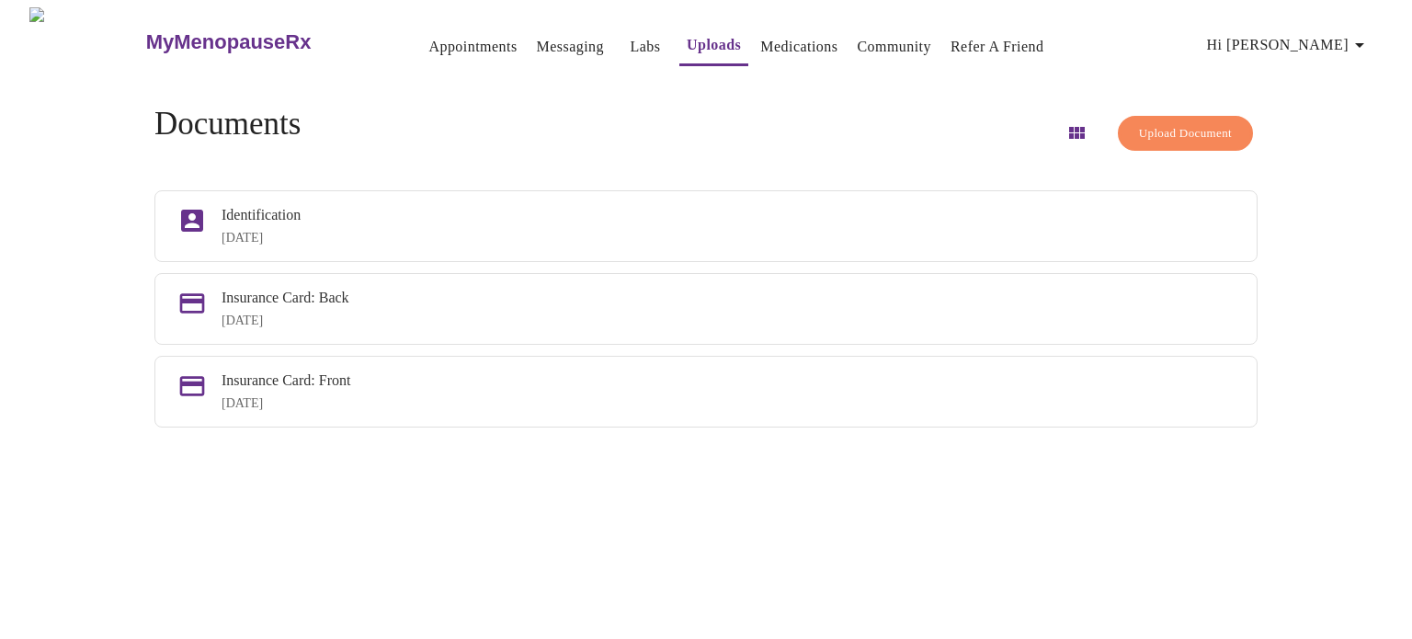
click at [1326, 37] on span "Hi [PERSON_NAME]" at bounding box center [1289, 45] width 164 height 26
click at [1316, 127] on li "Log out" at bounding box center [1337, 137] width 85 height 33
